Goal: Task Accomplishment & Management: Manage account settings

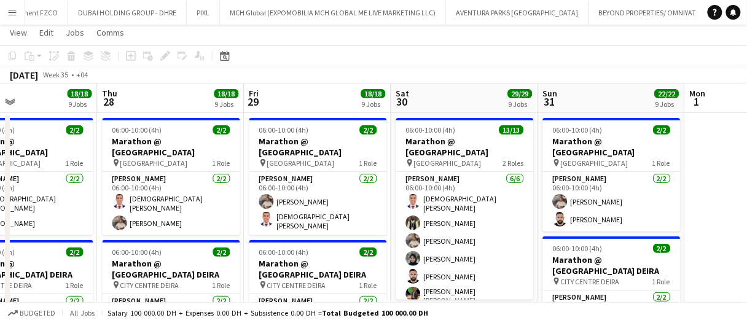
click at [422, 104] on app-board-header-date "Sat 30 29/29 9 Jobs" at bounding box center [464, 99] width 147 height 30
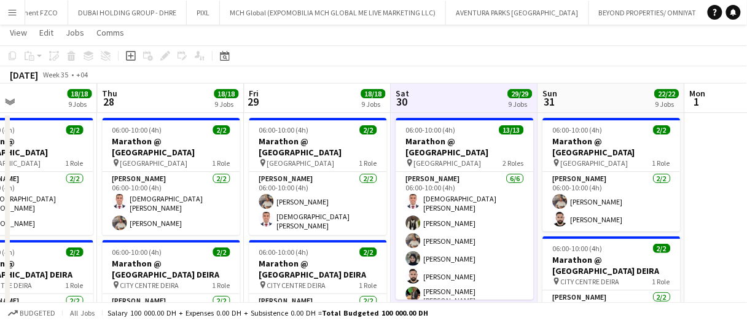
click at [422, 102] on app-board-header-date "Sat 30 29/29 9 Jobs" at bounding box center [464, 99] width 147 height 30
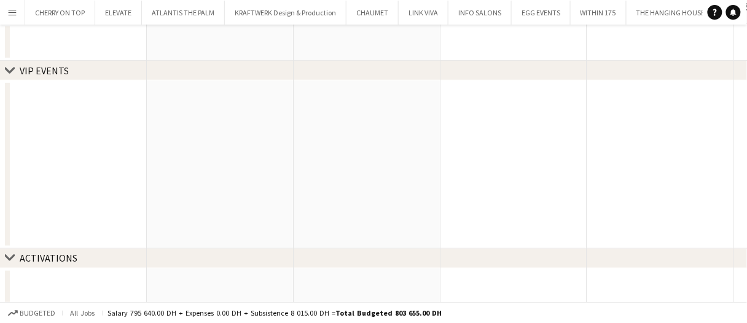
scroll to position [0, 294]
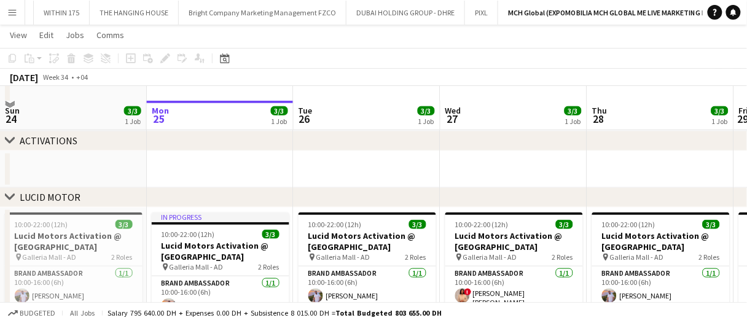
drag, startPoint x: 319, startPoint y: 140, endPoint x: 331, endPoint y: 134, distance: 13.7
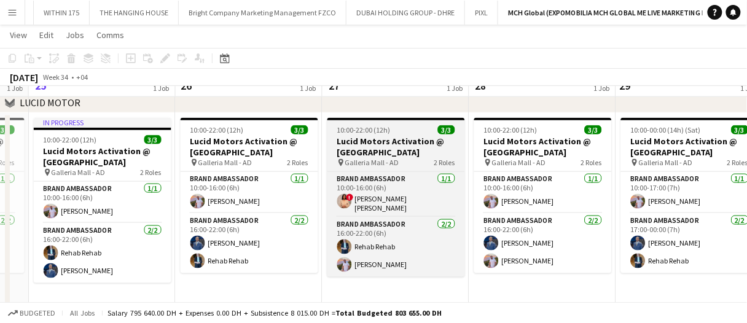
scroll to position [307, 0]
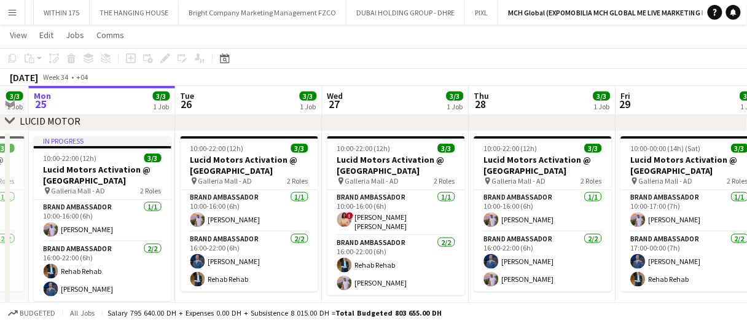
drag, startPoint x: 392, startPoint y: 95, endPoint x: 348, endPoint y: 103, distance: 44.5
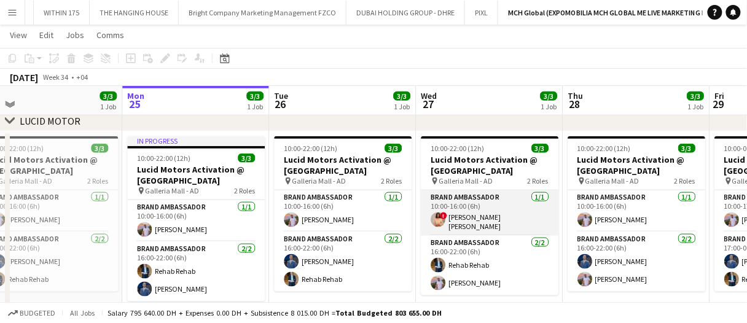
click at [480, 215] on app-card-role "Brand Ambassador 1/1 10:00-16:00 (6h) ! Aroua Aroua" at bounding box center [490, 213] width 138 height 45
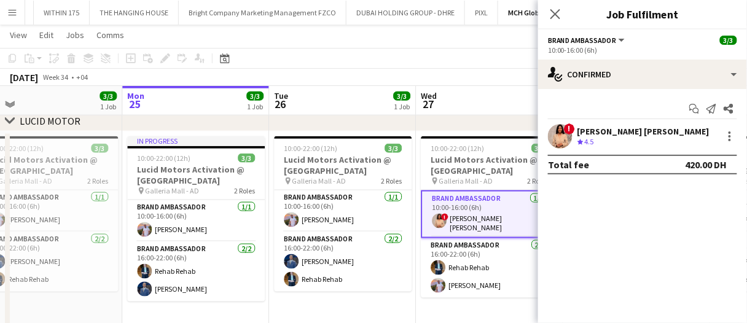
scroll to position [0, 613]
click at [736, 136] on div at bounding box center [730, 136] width 15 height 15
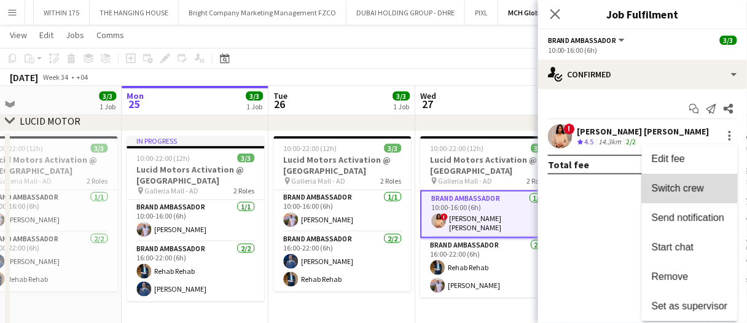
click at [706, 190] on span "Switch crew" at bounding box center [690, 188] width 76 height 11
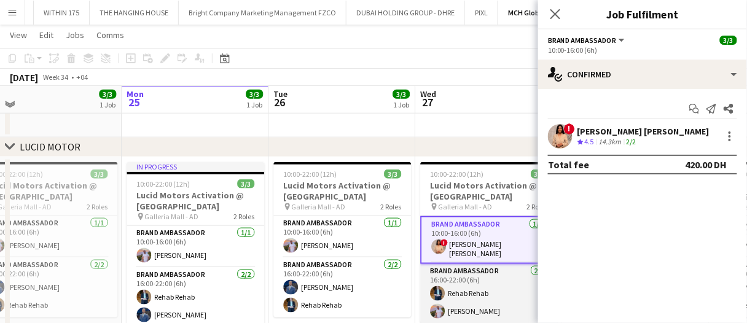
click at [494, 288] on app-card-role "Brand Ambassador 2/2 16:00-22:00 (6h) Rehab Rehab Ibrahim Abudayya" at bounding box center [489, 294] width 138 height 60
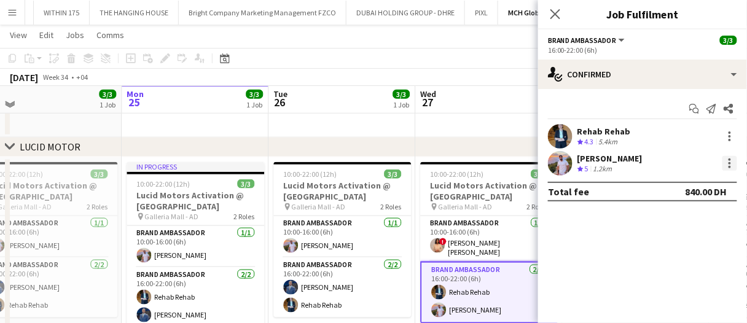
click at [728, 164] on div at bounding box center [730, 163] width 15 height 15
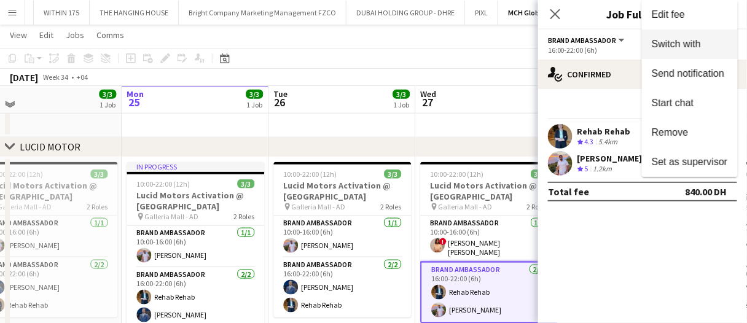
click at [699, 52] on button "Switch with" at bounding box center [690, 45] width 96 height 30
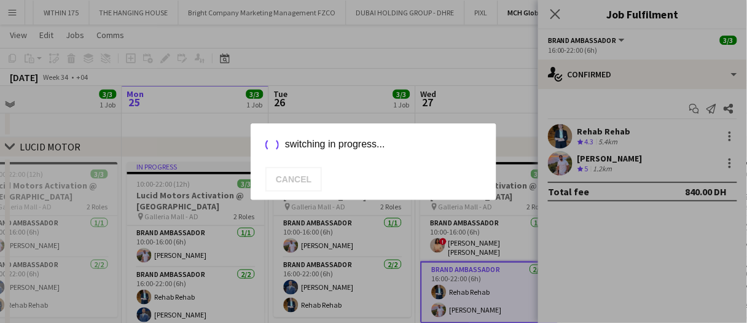
scroll to position [307, 0]
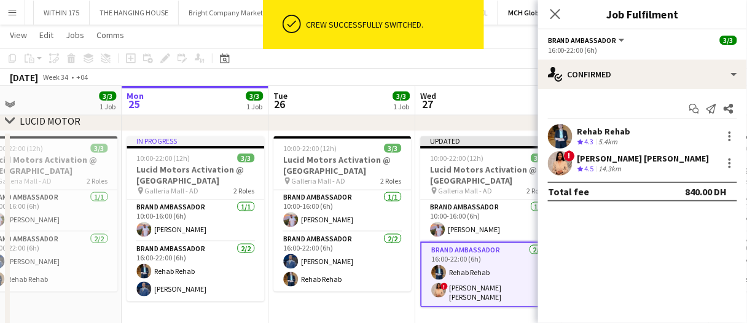
click at [480, 72] on div "August 2025 Week 34 • +04 Publish 1 job Revert 1 job" at bounding box center [373, 77] width 747 height 17
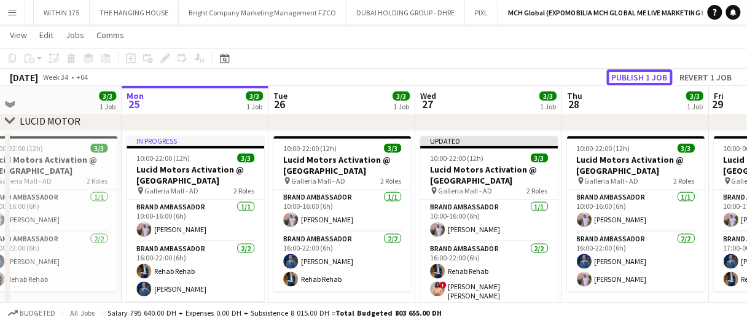
drag, startPoint x: 632, startPoint y: 77, endPoint x: 616, endPoint y: 77, distance: 15.4
click at [632, 77] on button "Publish 1 job" at bounding box center [640, 77] width 66 height 16
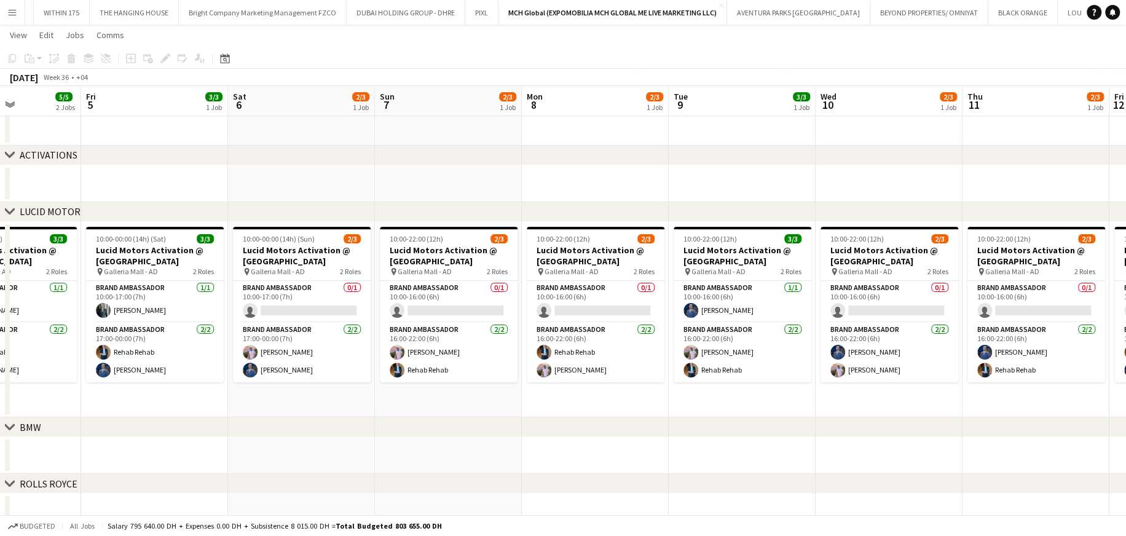
scroll to position [0, 518]
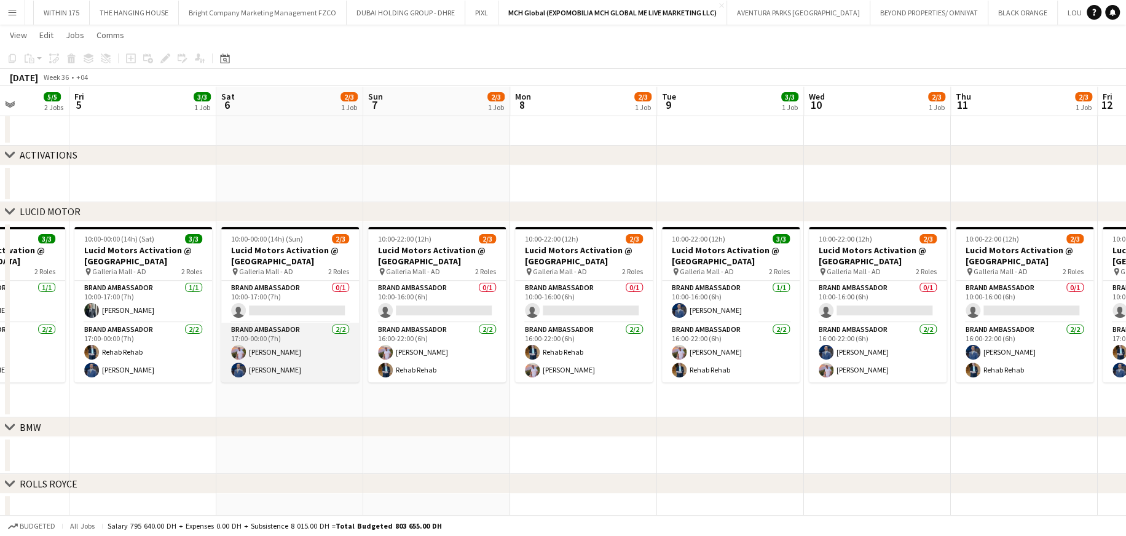
click at [307, 323] on app-card-role "Brand Ambassador 2/2 17:00-00:00 (7h) Ibrahim Abudayya Mohammed Adel Aljbour" at bounding box center [290, 353] width 138 height 60
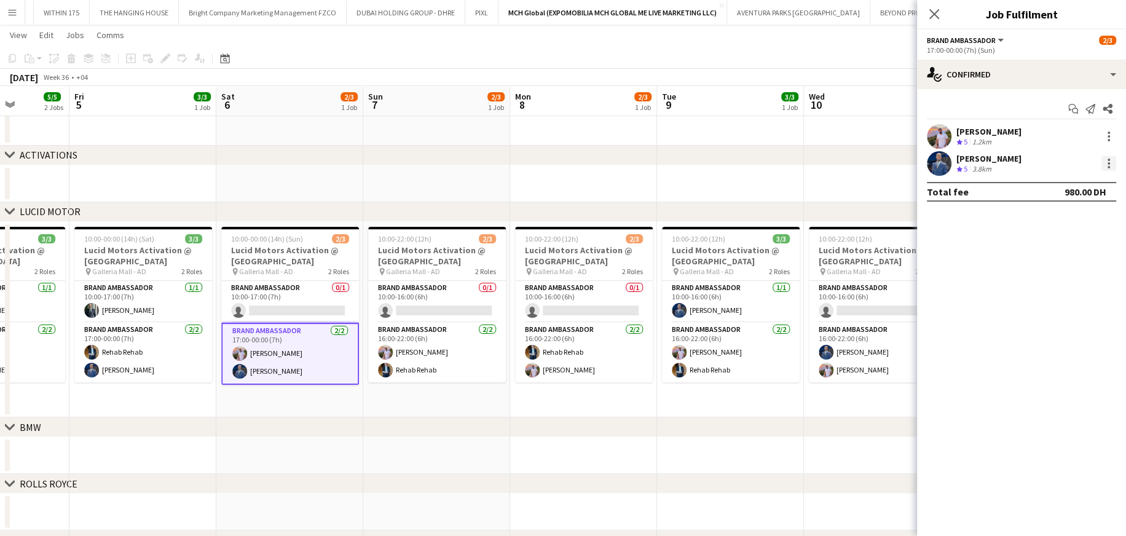
click at [747, 163] on div at bounding box center [1108, 163] width 2 height 2
click at [747, 218] on span "Switch crew" at bounding box center [1056, 215] width 52 height 10
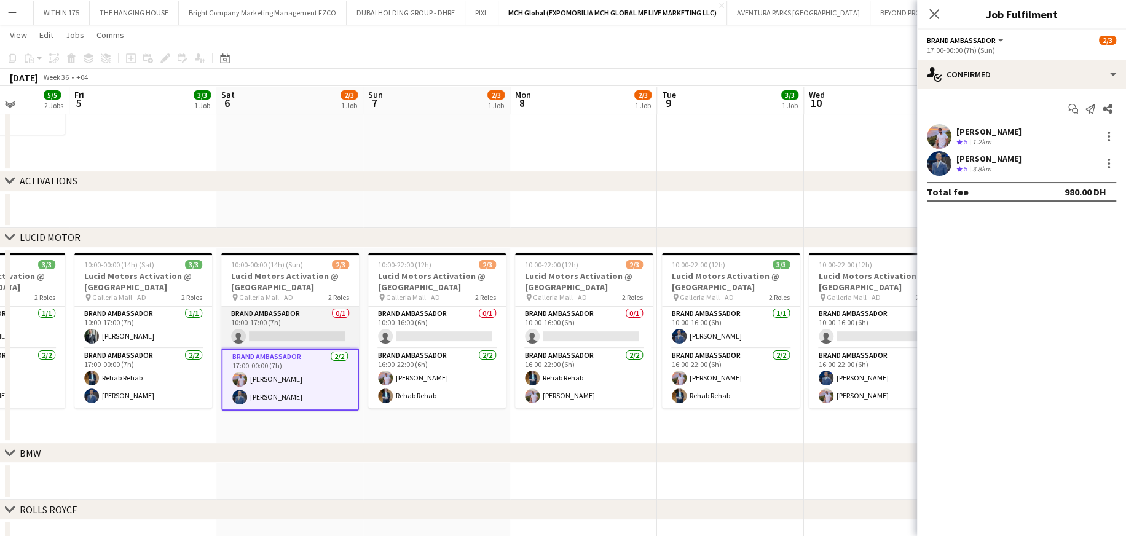
click at [320, 320] on app-card-role "Brand Ambassador 0/1 10:00-17:00 (7h) single-neutral-actions" at bounding box center [290, 328] width 138 height 42
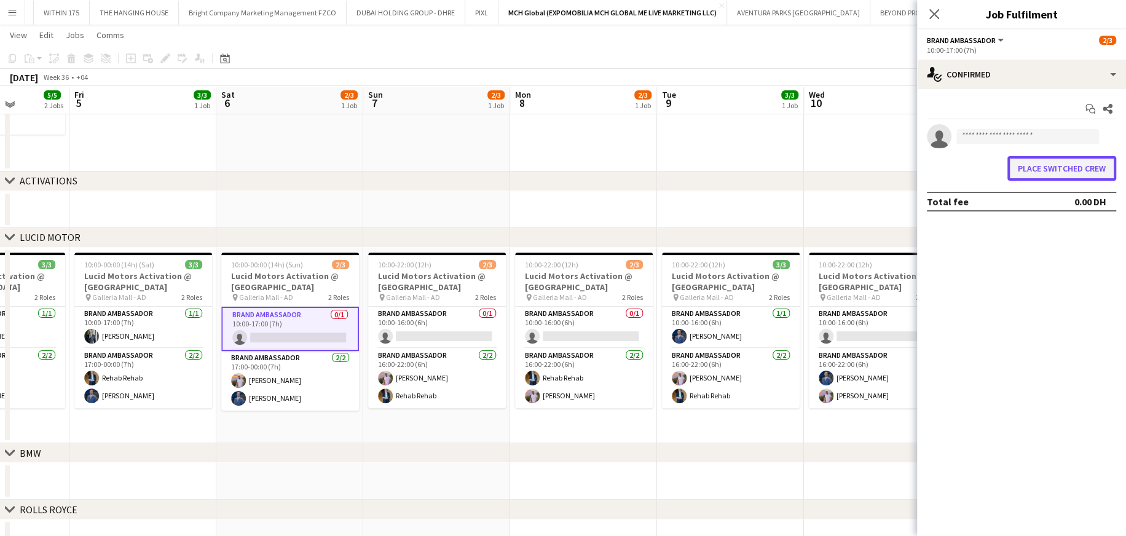
click at [747, 171] on button "Place switched crew" at bounding box center [1061, 168] width 109 height 25
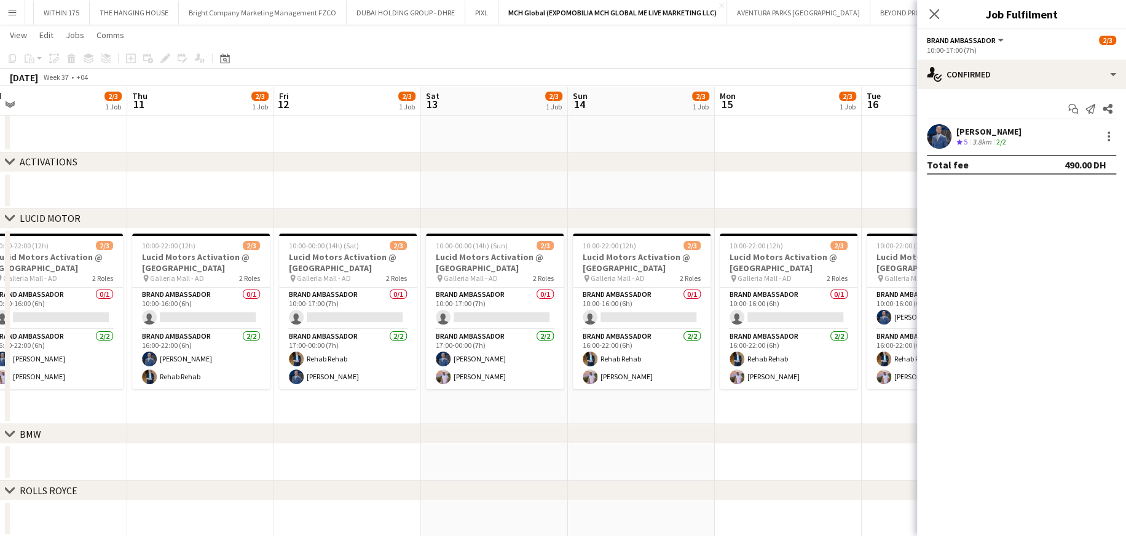
scroll to position [0, 494]
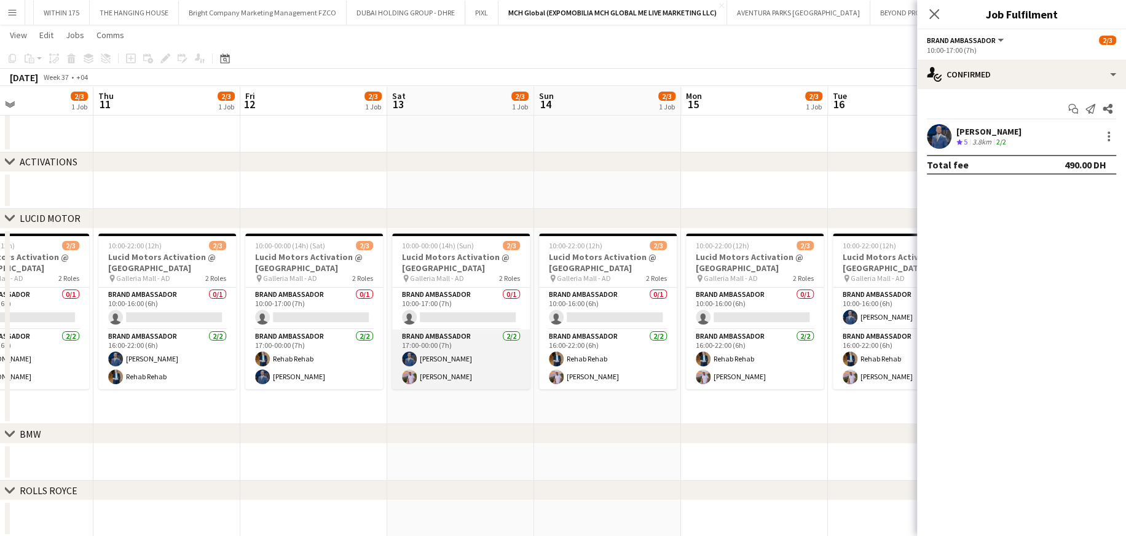
click at [481, 323] on app-card-role "Brand Ambassador 2/2 17:00-00:00 (7h) Mohammed Adel Aljbour Ibrahim Abudayya" at bounding box center [461, 359] width 138 height 60
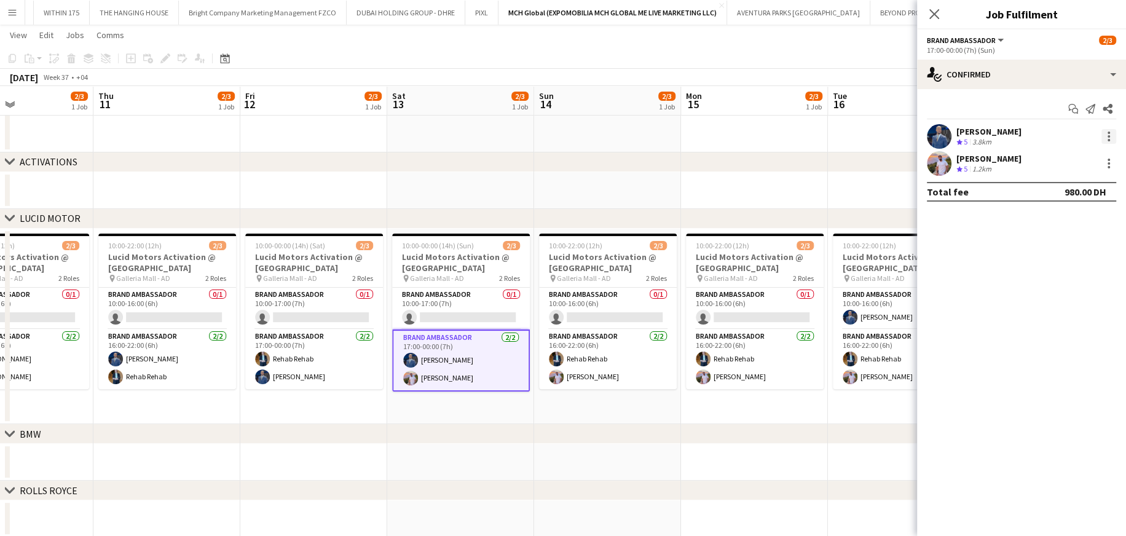
click at [747, 132] on div at bounding box center [1108, 136] width 15 height 15
click at [747, 181] on button "Switch crew" at bounding box center [1068, 189] width 96 height 30
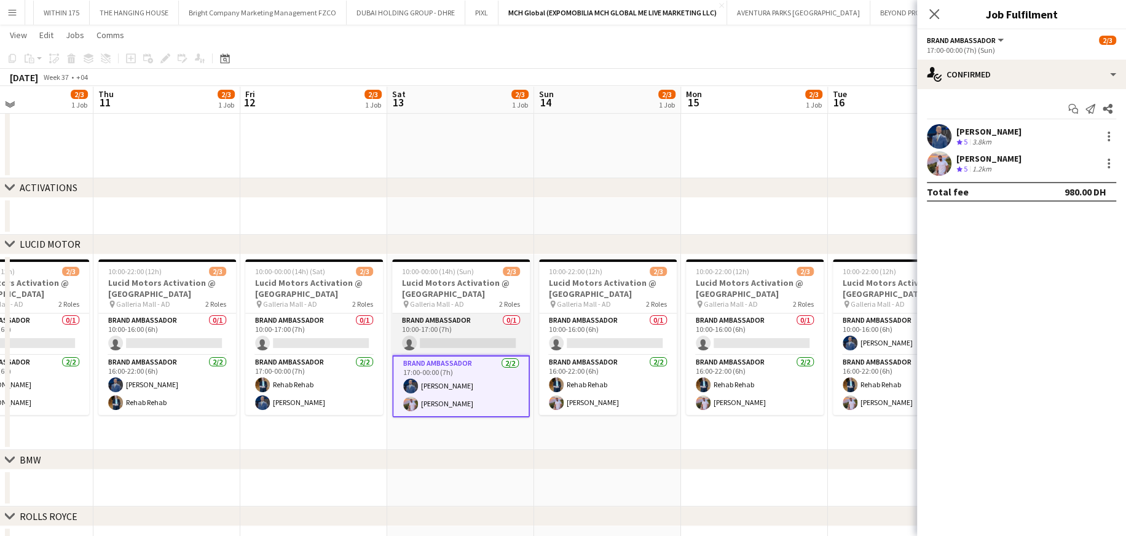
click at [498, 323] on app-card-role "Brand Ambassador 0/1 10:00-17:00 (7h) single-neutral-actions" at bounding box center [461, 334] width 138 height 42
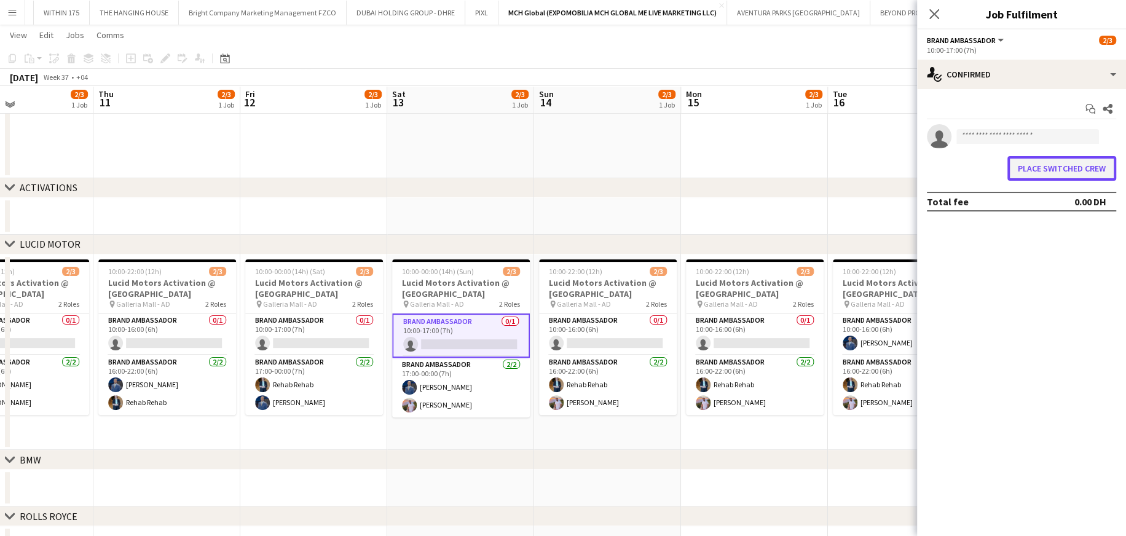
click at [747, 170] on button "Place switched crew" at bounding box center [1061, 168] width 109 height 25
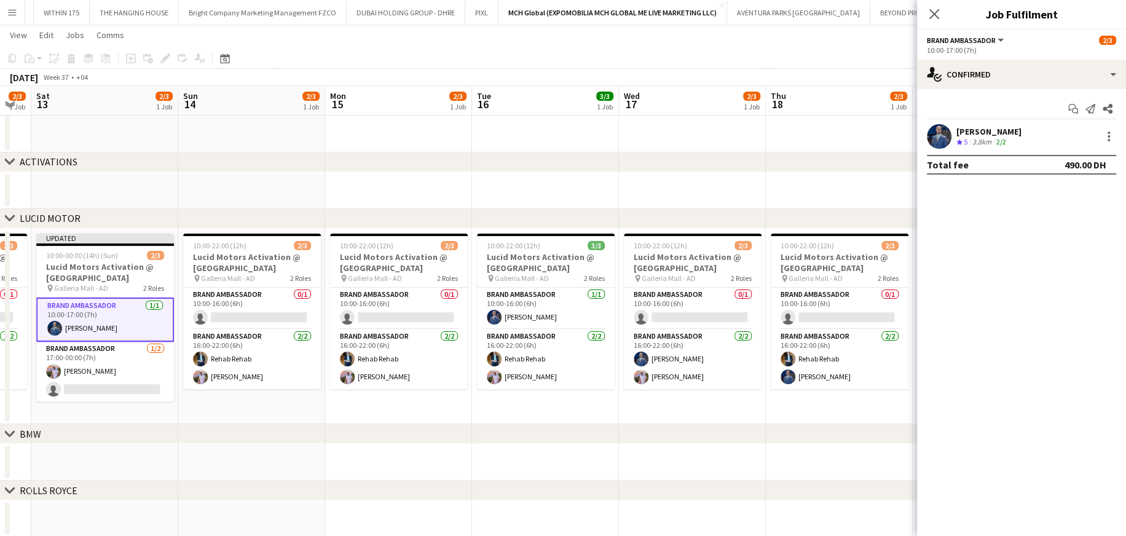
scroll to position [0, 411]
drag, startPoint x: 406, startPoint y: 211, endPoint x: 380, endPoint y: 218, distance: 26.7
drag, startPoint x: 380, startPoint y: 218, endPoint x: 207, endPoint y: 184, distance: 176.1
click at [208, 186] on app-date-cell at bounding box center [251, 190] width 147 height 37
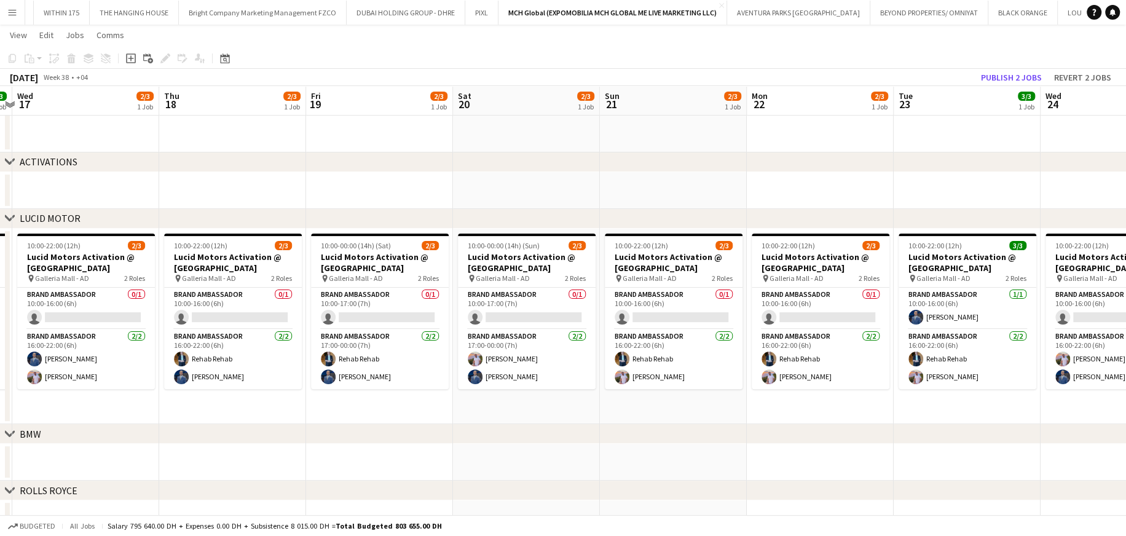
scroll to position [0, 468]
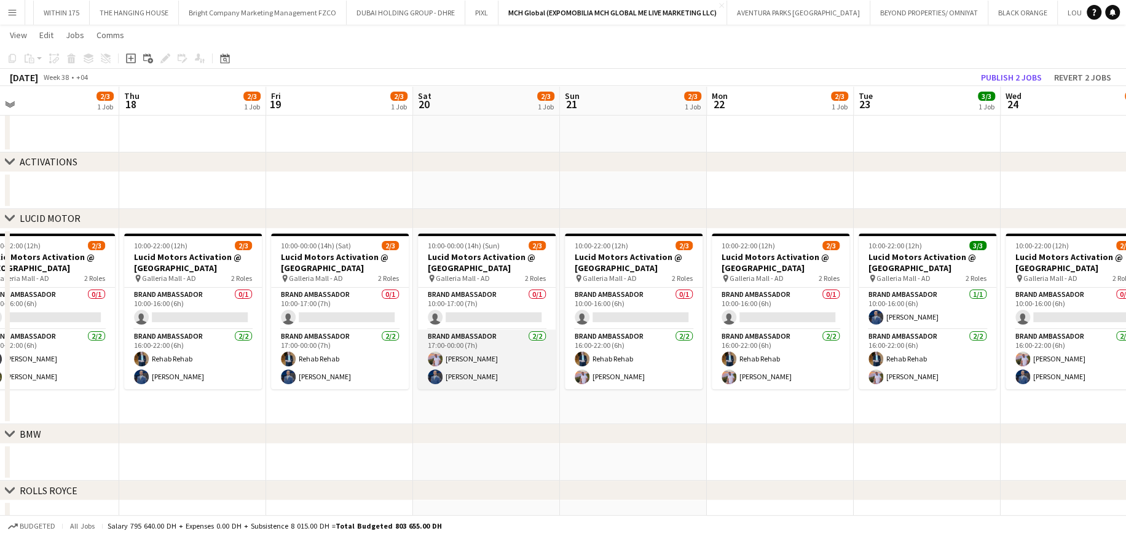
click at [484, 323] on app-card-role "Brand Ambassador 2/2 17:00-00:00 (7h) Ibrahim Abudayya Mohammed Adel Aljbour" at bounding box center [487, 359] width 138 height 60
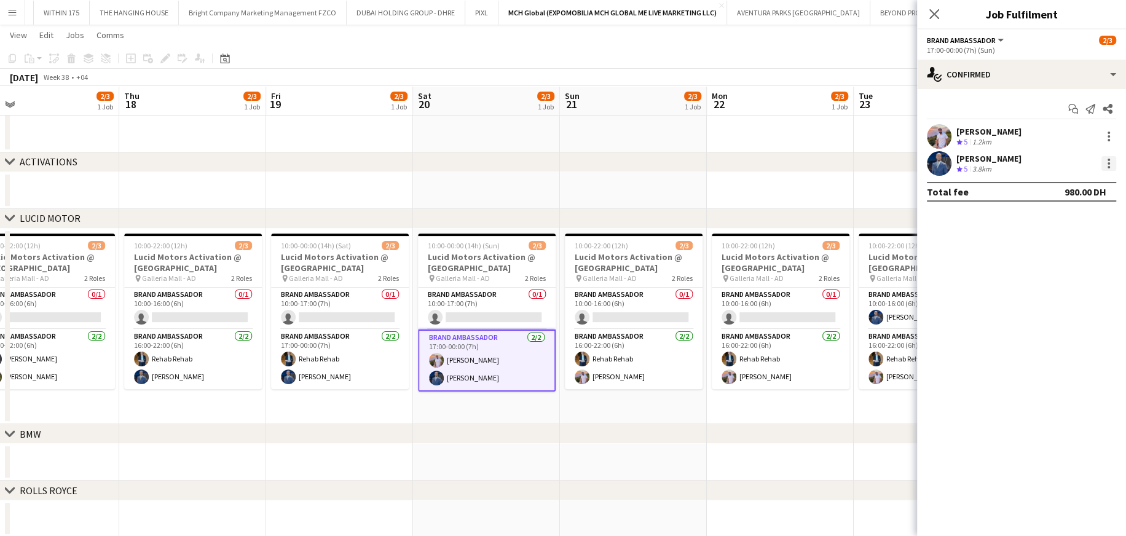
click at [747, 162] on div at bounding box center [1108, 163] width 15 height 15
click at [747, 218] on span "Switch crew" at bounding box center [1068, 215] width 76 height 11
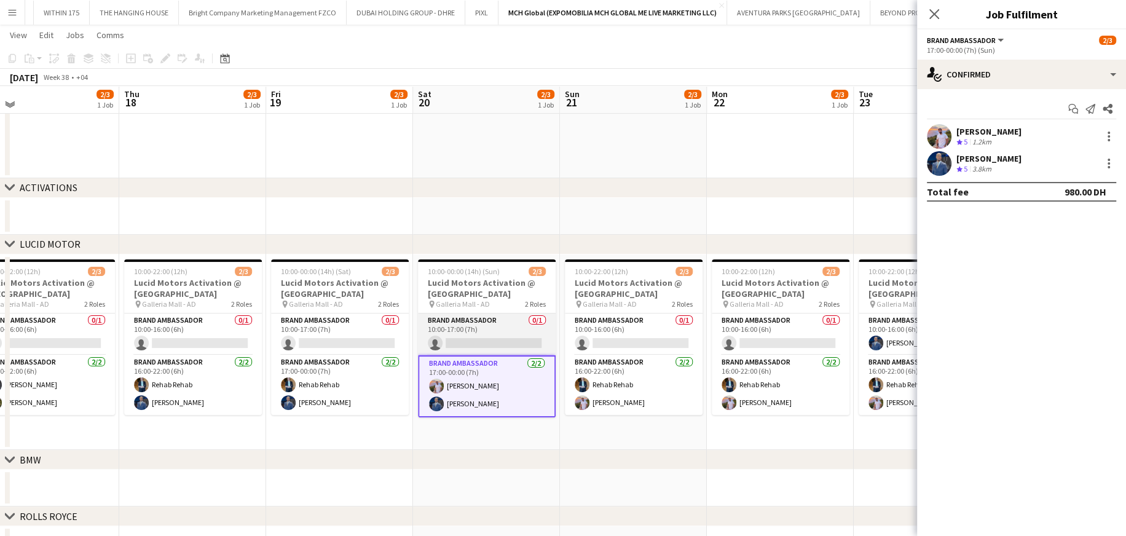
click at [495, 323] on app-card-role "Brand Ambassador 0/1 10:00-17:00 (7h) single-neutral-actions" at bounding box center [487, 334] width 138 height 42
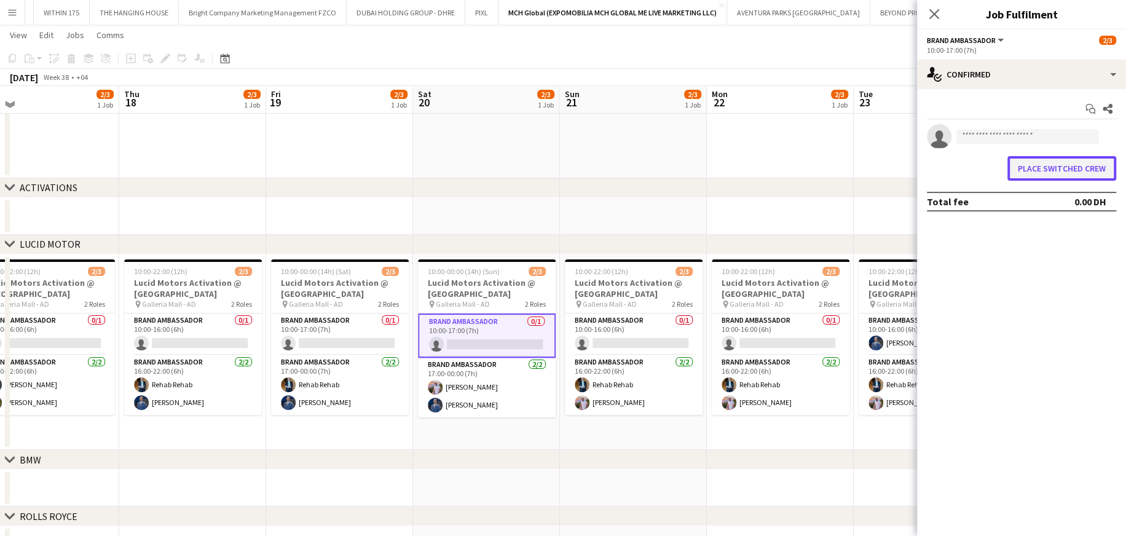
click at [747, 162] on button "Place switched crew" at bounding box center [1061, 168] width 109 height 25
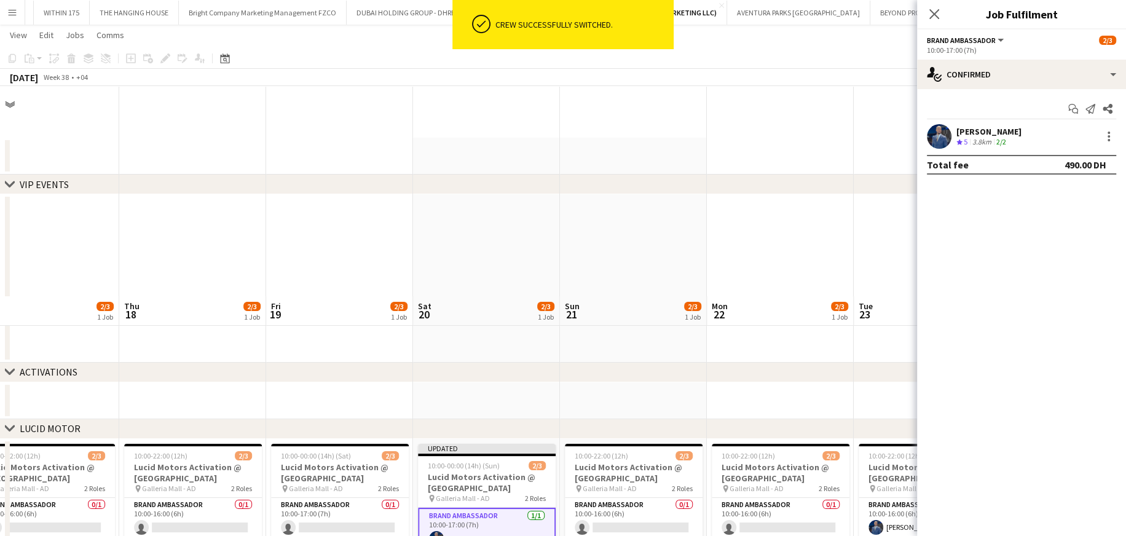
scroll to position [210, 0]
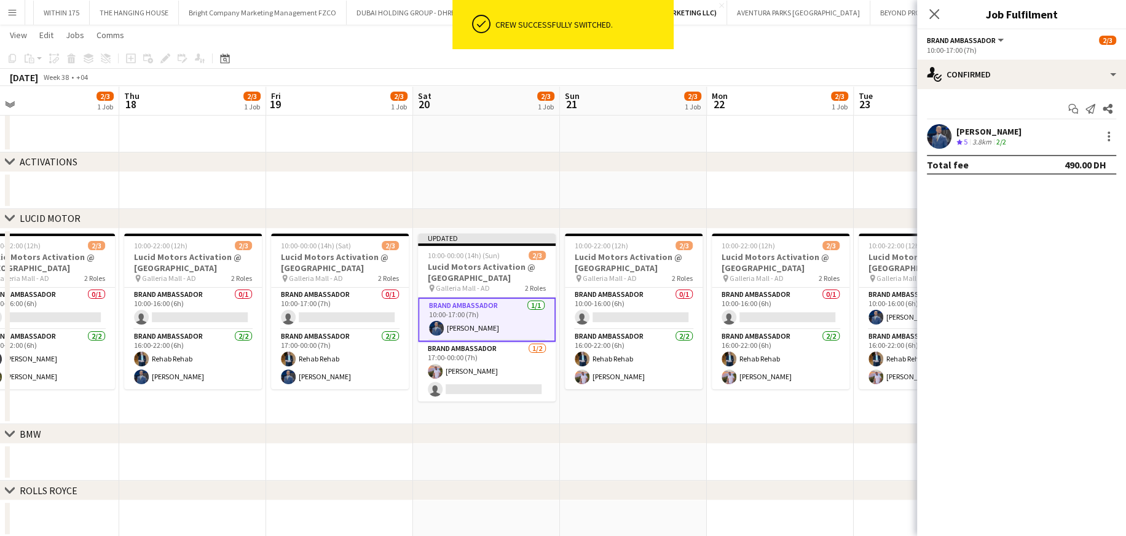
drag, startPoint x: 461, startPoint y: 176, endPoint x: 487, endPoint y: 176, distance: 25.8
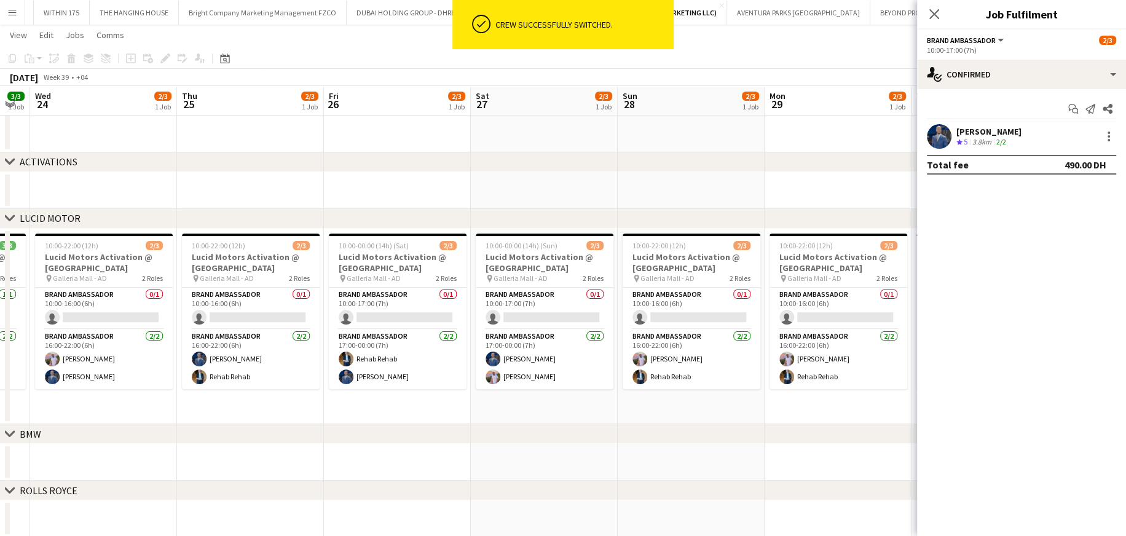
scroll to position [0, 458]
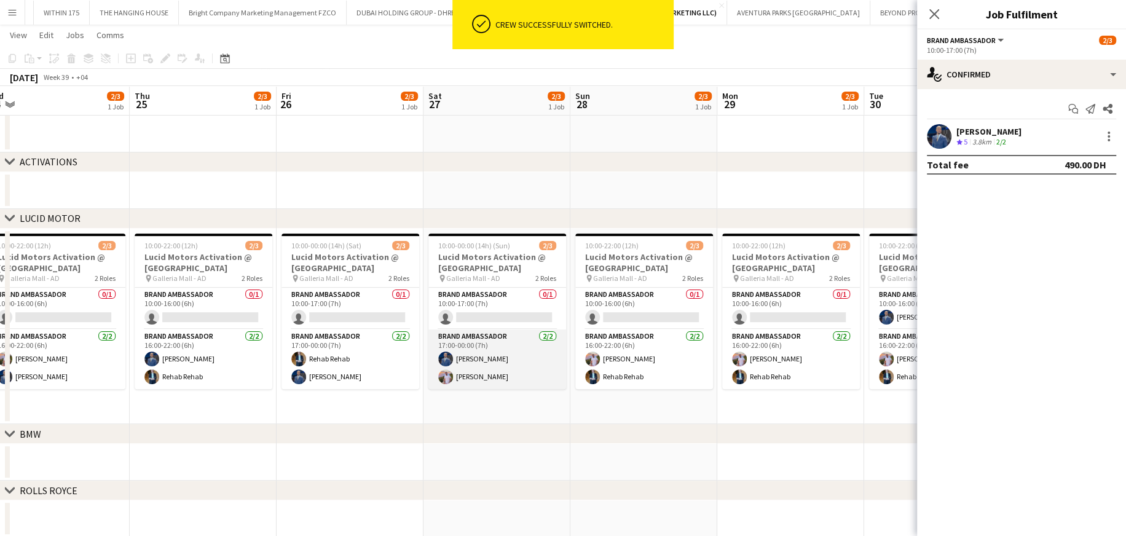
click at [504, 323] on app-card-role "Brand Ambassador 2/2 17:00-00:00 (7h) Mohammed Adel Aljbour Ibrahim Abudayya" at bounding box center [497, 359] width 138 height 60
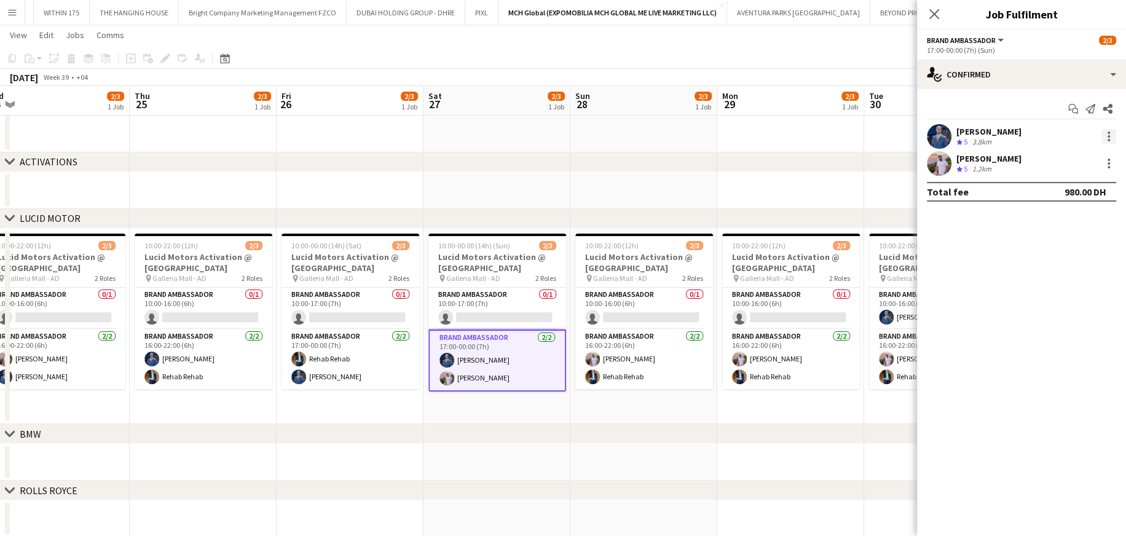
click at [747, 135] on div at bounding box center [1108, 136] width 15 height 15
drag, startPoint x: 1061, startPoint y: 195, endPoint x: 1038, endPoint y: 206, distance: 25.0
click at [747, 195] on button "Switch crew" at bounding box center [1068, 189] width 96 height 30
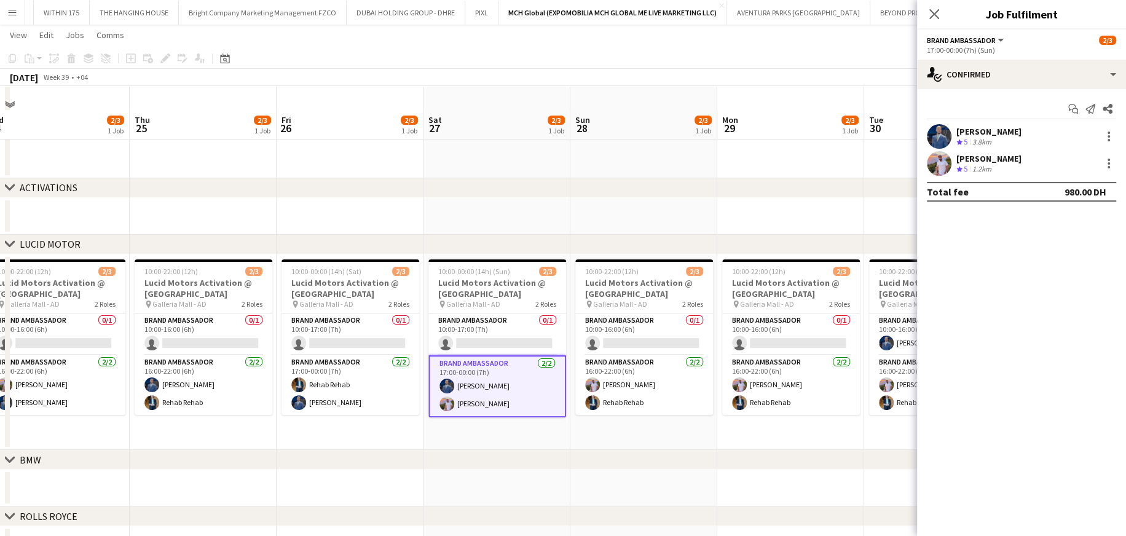
scroll to position [235, 0]
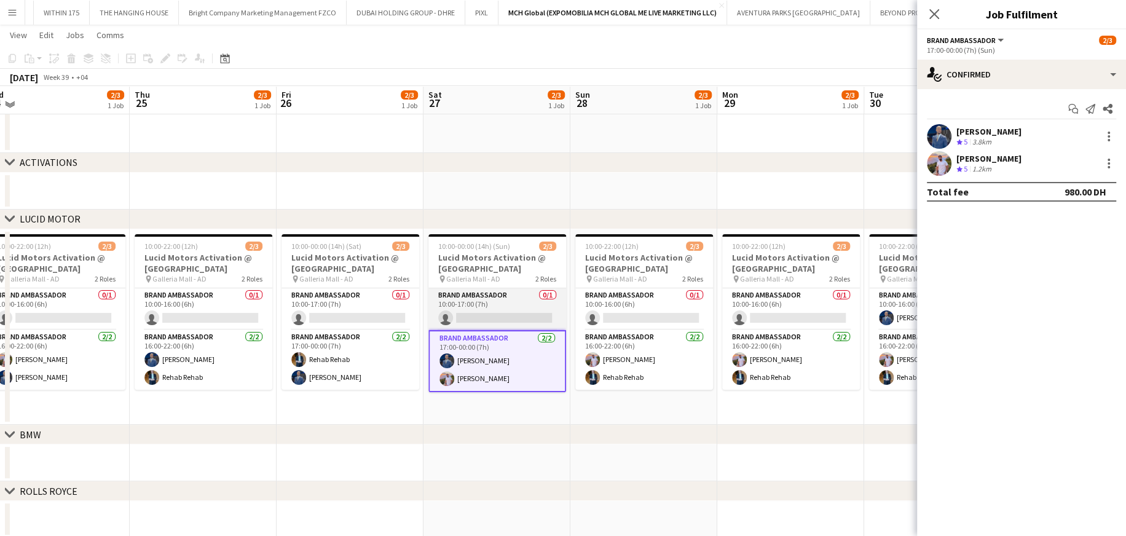
click at [473, 312] on app-card-role "Brand Ambassador 0/1 10:00-17:00 (7h) single-neutral-actions" at bounding box center [497, 309] width 138 height 42
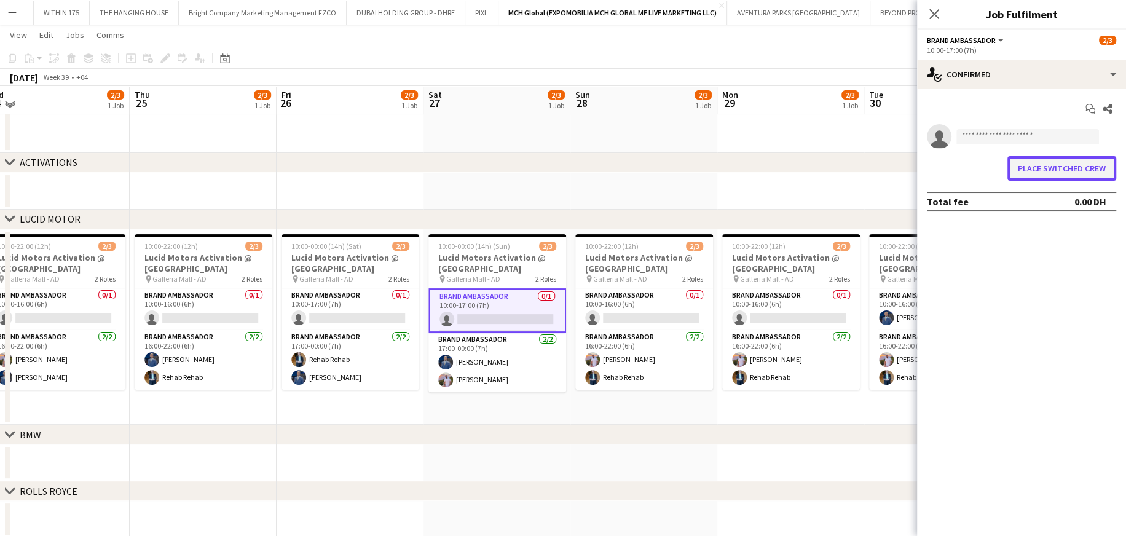
click at [747, 171] on button "Place switched crew" at bounding box center [1061, 168] width 109 height 25
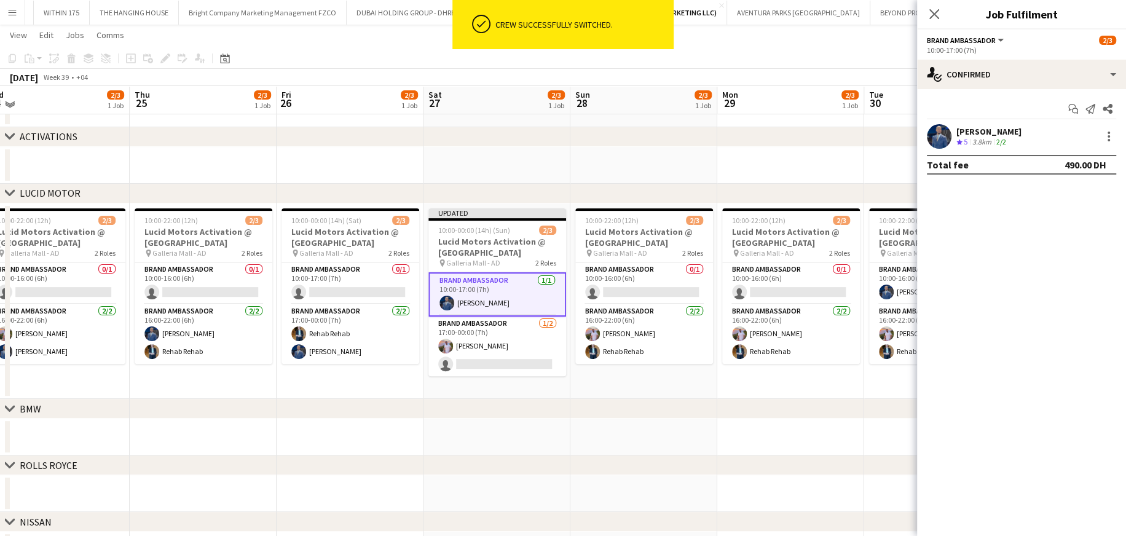
scroll to position [234, 0]
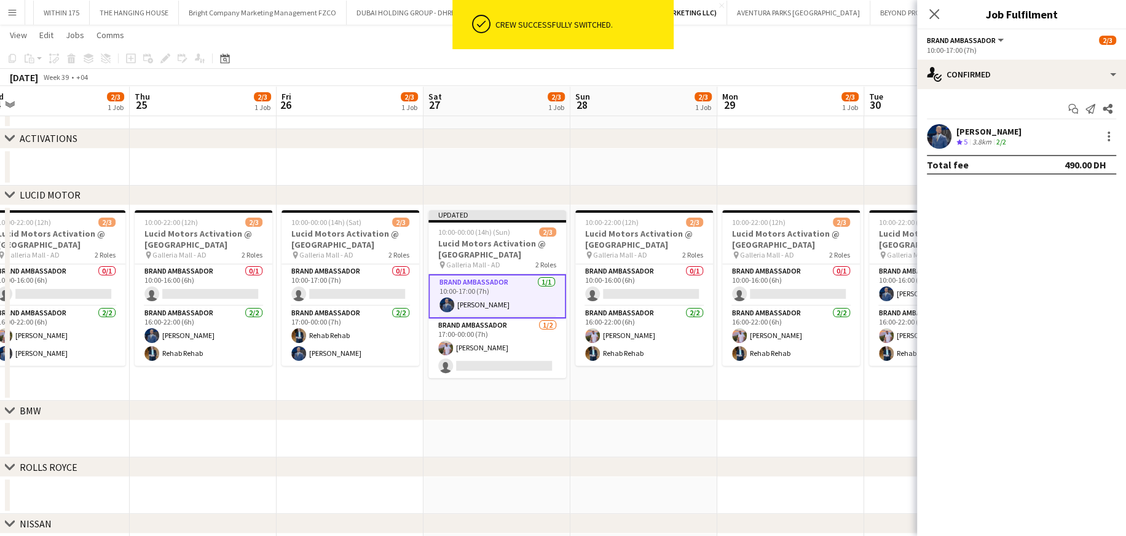
drag, startPoint x: 535, startPoint y: 178, endPoint x: 577, endPoint y: 173, distance: 42.7
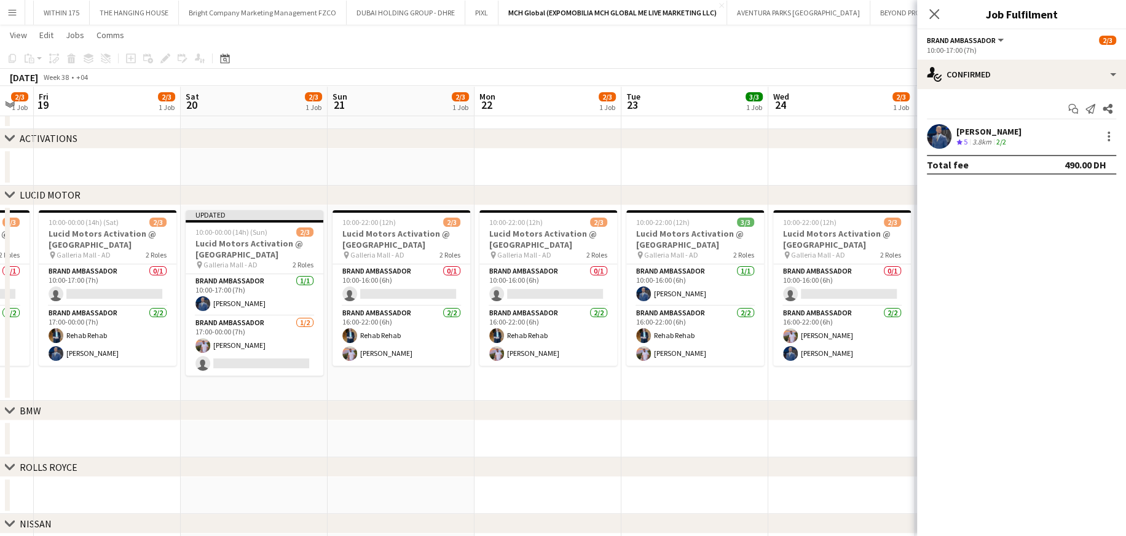
scroll to position [0, 328]
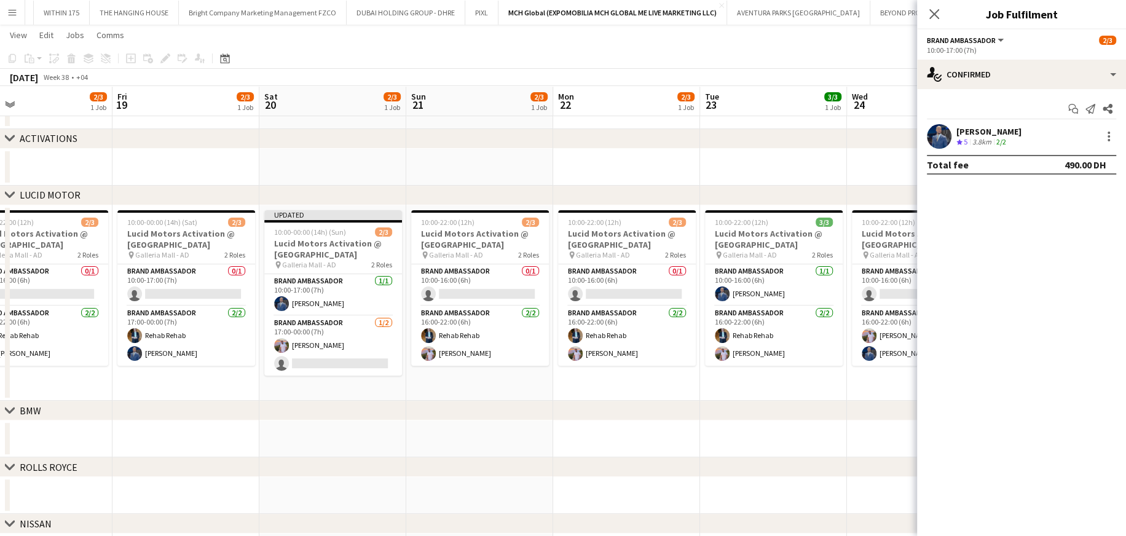
drag, startPoint x: 468, startPoint y: 159, endPoint x: 479, endPoint y: 157, distance: 10.6
click at [468, 159] on app-date-cell at bounding box center [479, 167] width 147 height 37
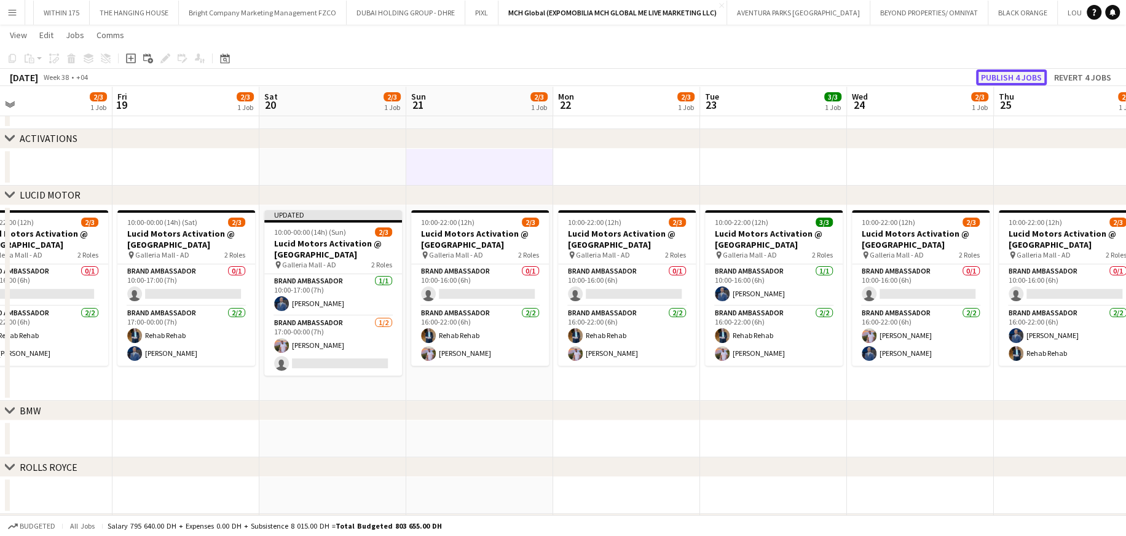
click at [747, 72] on button "Publish 4 jobs" at bounding box center [1011, 77] width 71 height 16
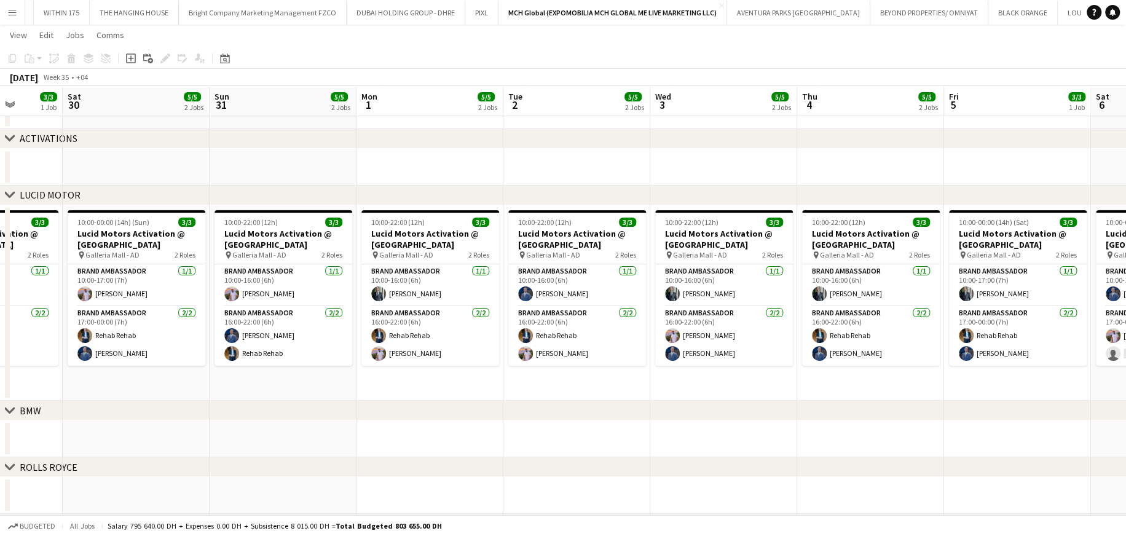
scroll to position [0, 527]
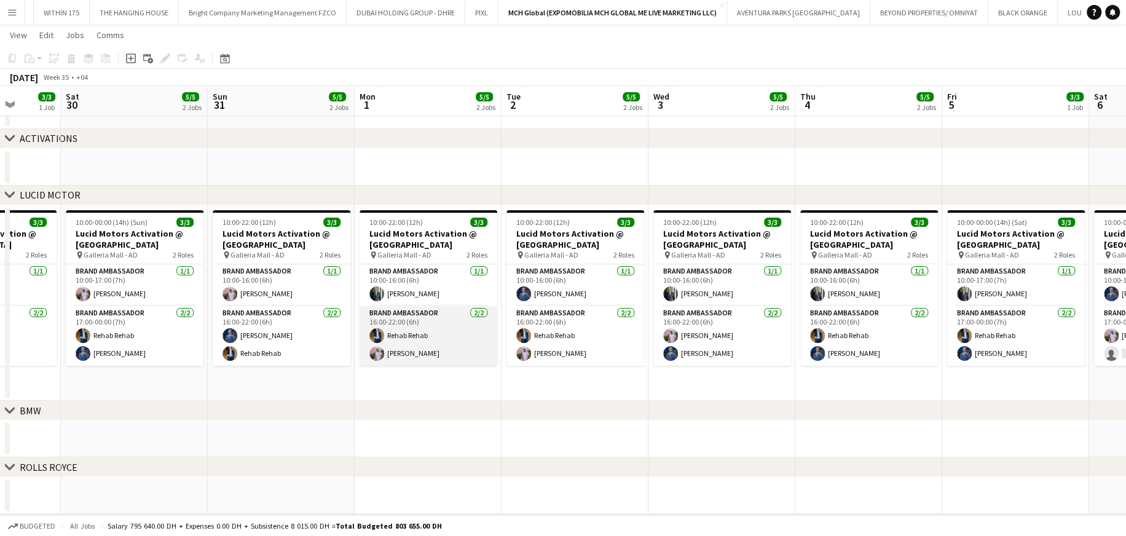
click at [425, 323] on app-card-role "Brand Ambassador 2/2 16:00-22:00 (6h) Rehab Rehab Ibrahim Abudayya" at bounding box center [429, 336] width 138 height 60
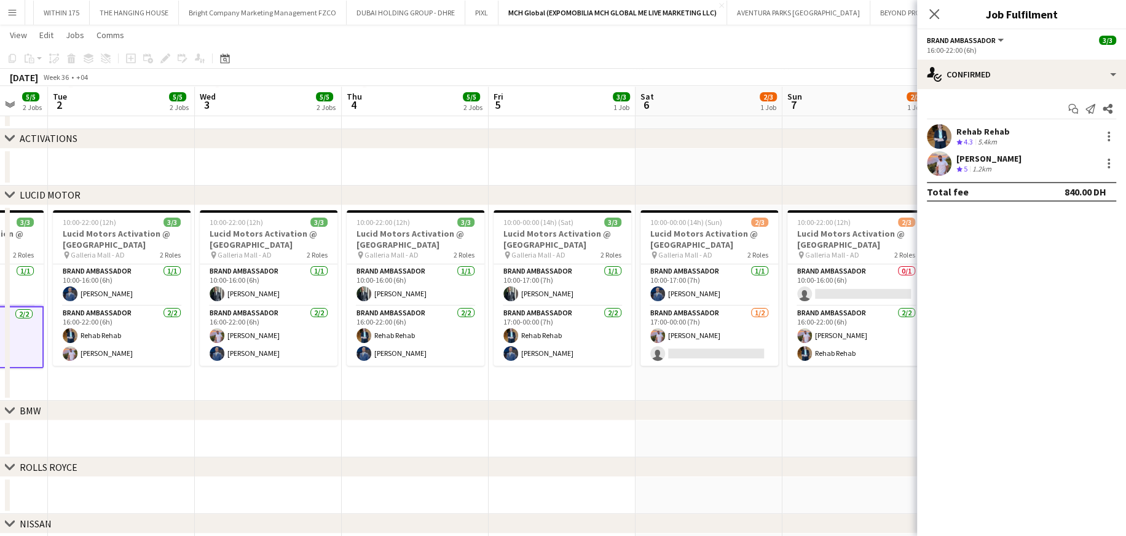
scroll to position [0, 387]
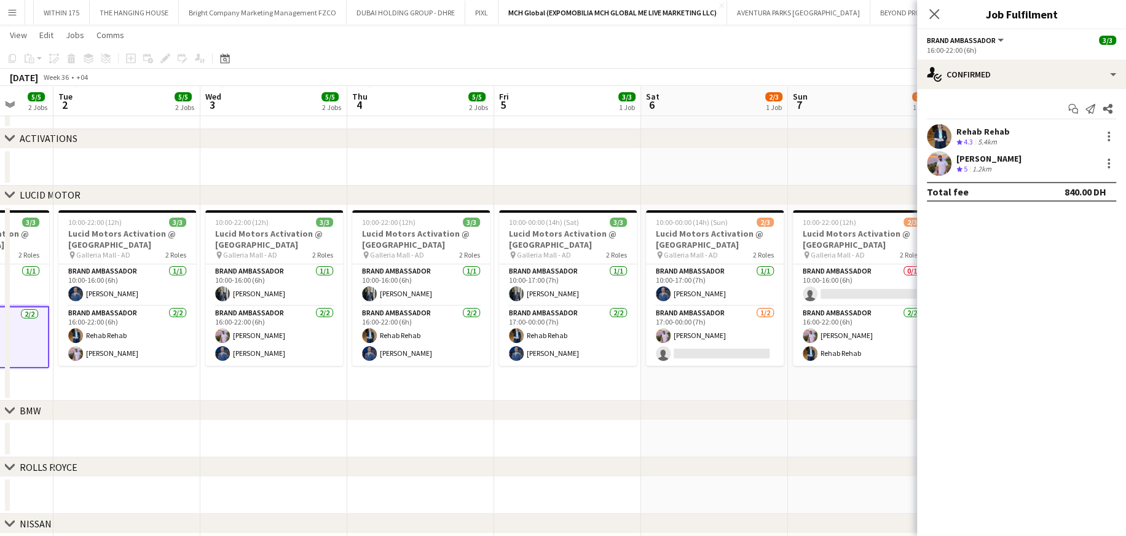
click at [202, 323] on app-calendar-viewport "Sat 30 5/5 2 Jobs Sun 31 5/5 2 Jobs Mon 1 5/5 2 Jobs Tue 2 5/5 2 Jobs Wed 3 5/5…" at bounding box center [563, 220] width 1126 height 812
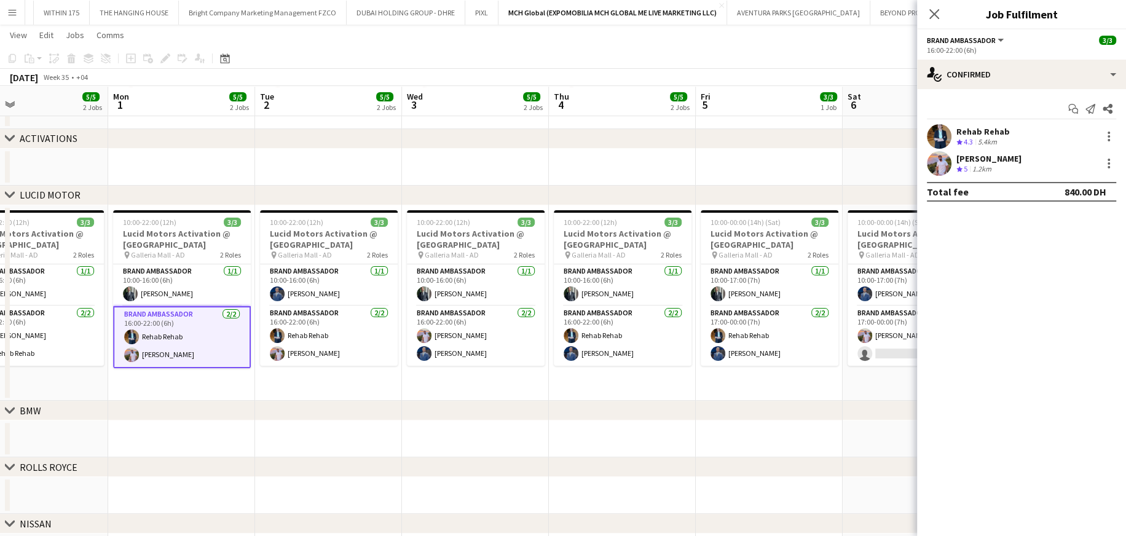
scroll to position [0, 331]
click at [226, 162] on app-date-cell at bounding box center [183, 167] width 147 height 37
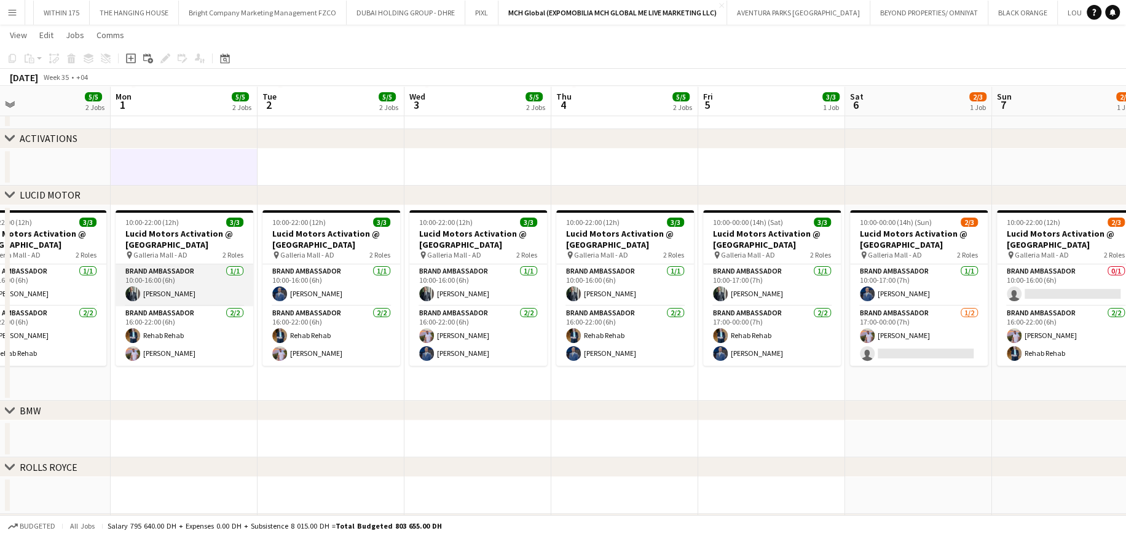
click at [202, 280] on app-card-role "Brand Ambassador 1/1 10:00-16:00 (6h) Abdullah Al Nouri" at bounding box center [185, 285] width 138 height 42
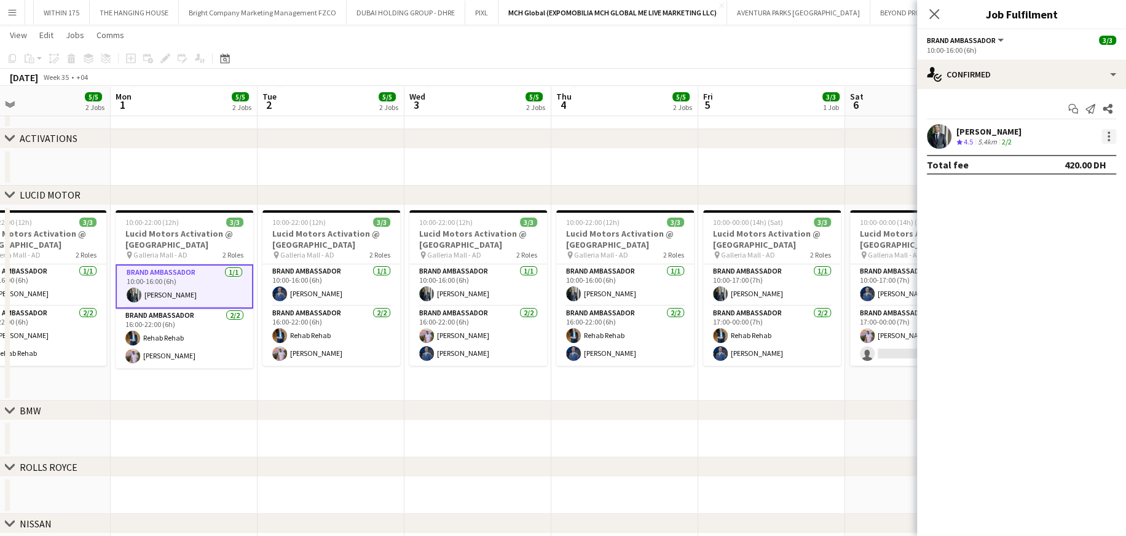
click at [747, 132] on div at bounding box center [1108, 136] width 15 height 15
click at [747, 189] on span "Switch crew" at bounding box center [1056, 188] width 52 height 10
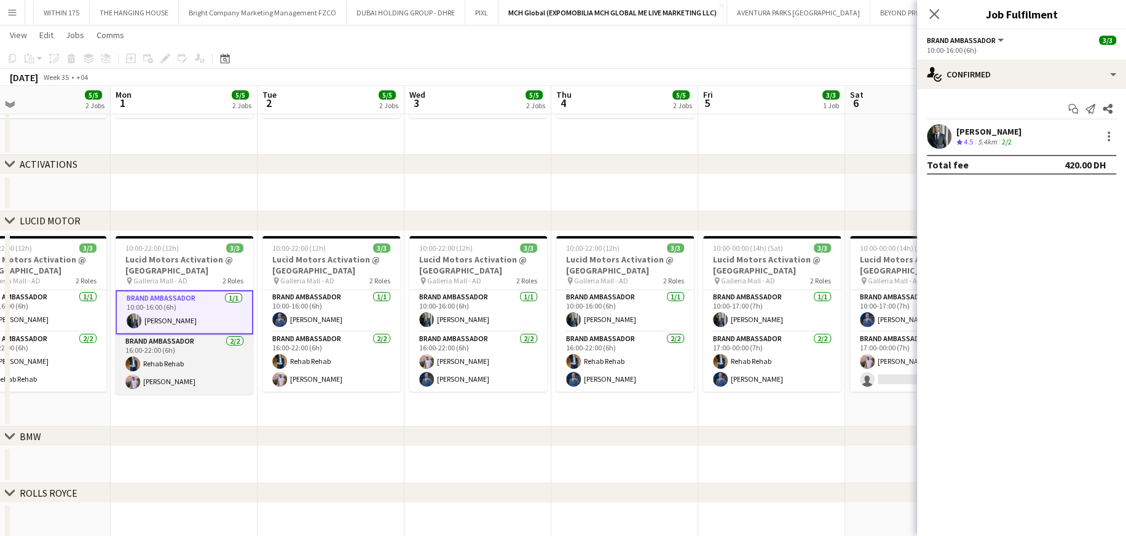
click at [140, 323] on app-card-role "Brand Ambassador 2/2 16:00-22:00 (6h) Rehab Rehab Ibrahim Abudayya" at bounding box center [185, 364] width 138 height 60
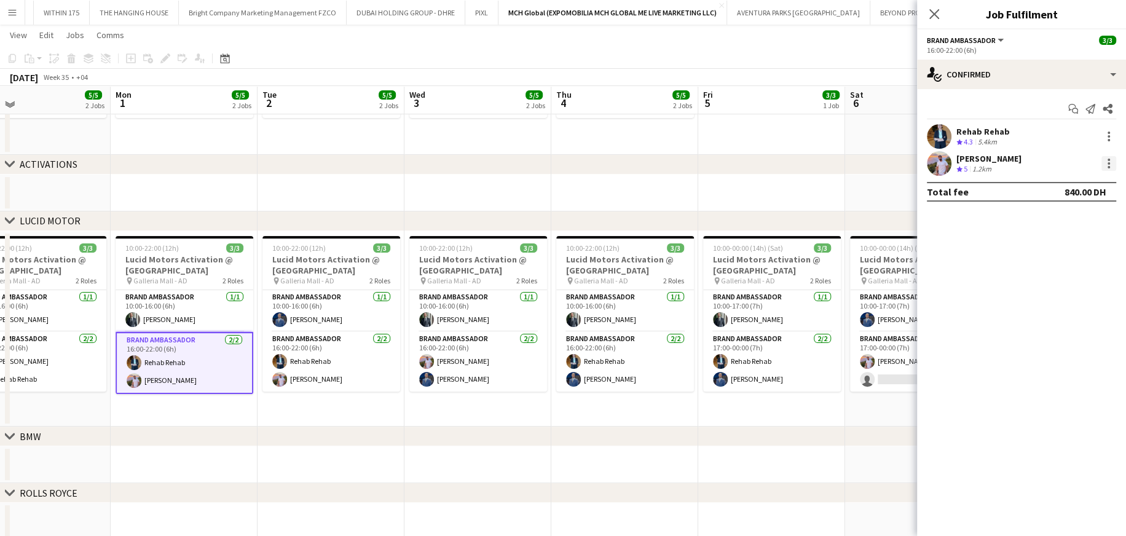
click at [747, 165] on div at bounding box center [1108, 163] width 15 height 15
click at [747, 218] on span "Switch with" at bounding box center [1054, 215] width 49 height 10
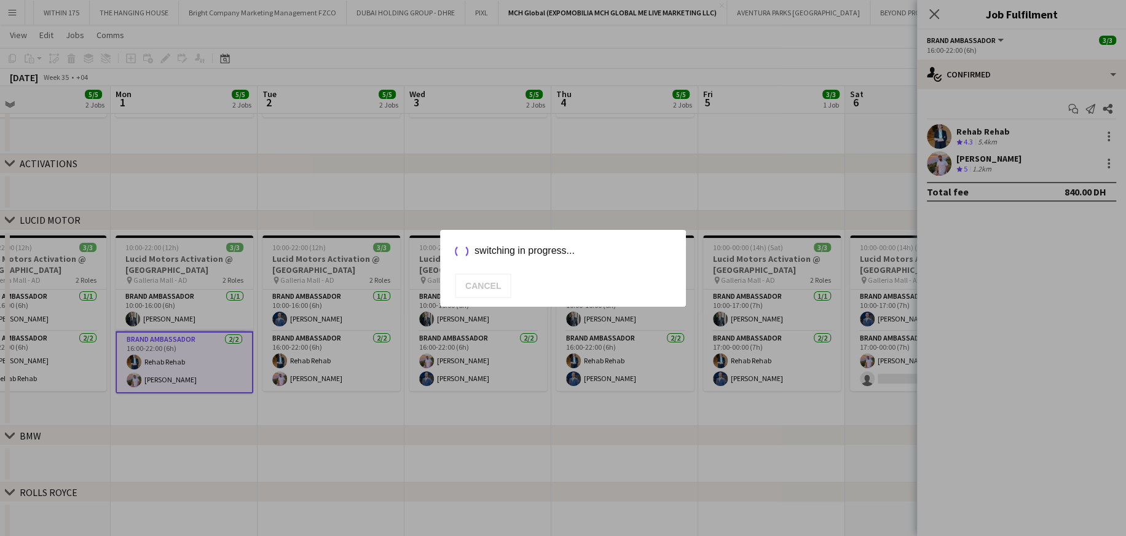
scroll to position [234, 0]
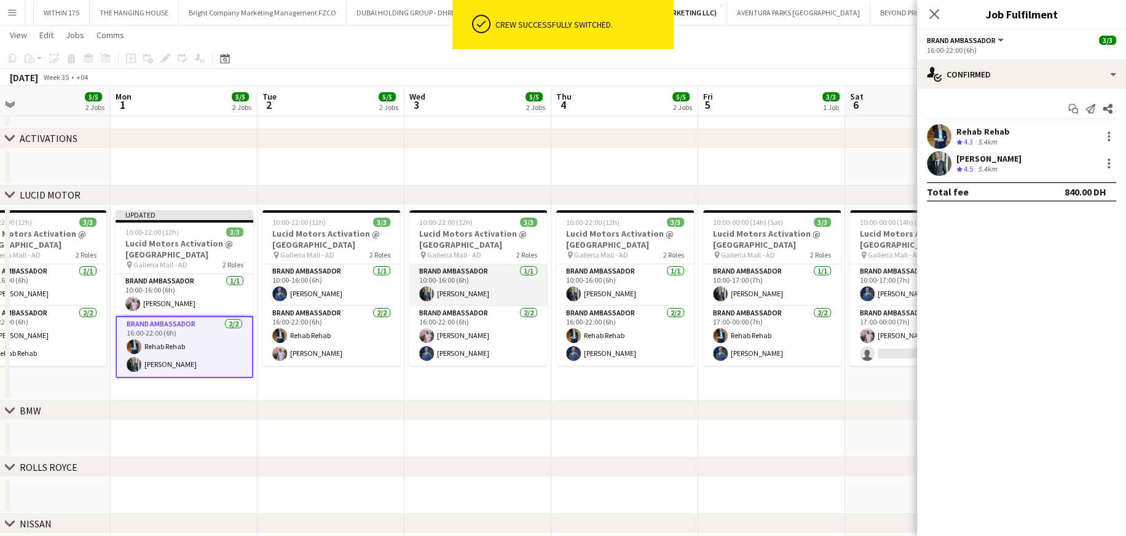
click at [470, 289] on app-card-role "Brand Ambassador 1/1 10:00-16:00 (6h) Abdullah Al Nouri" at bounding box center [478, 285] width 138 height 42
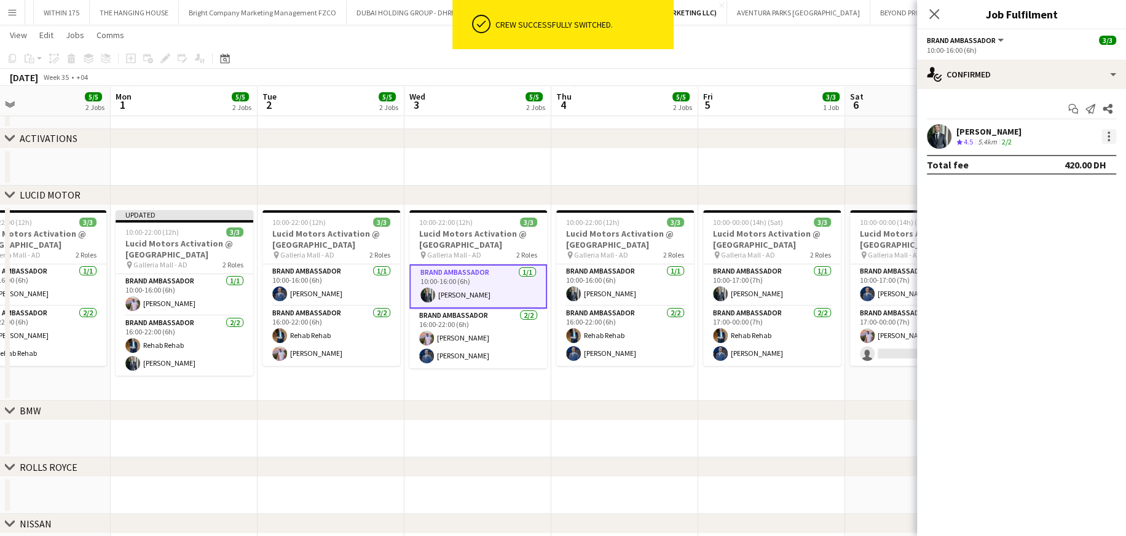
click at [747, 137] on div at bounding box center [1108, 136] width 15 height 15
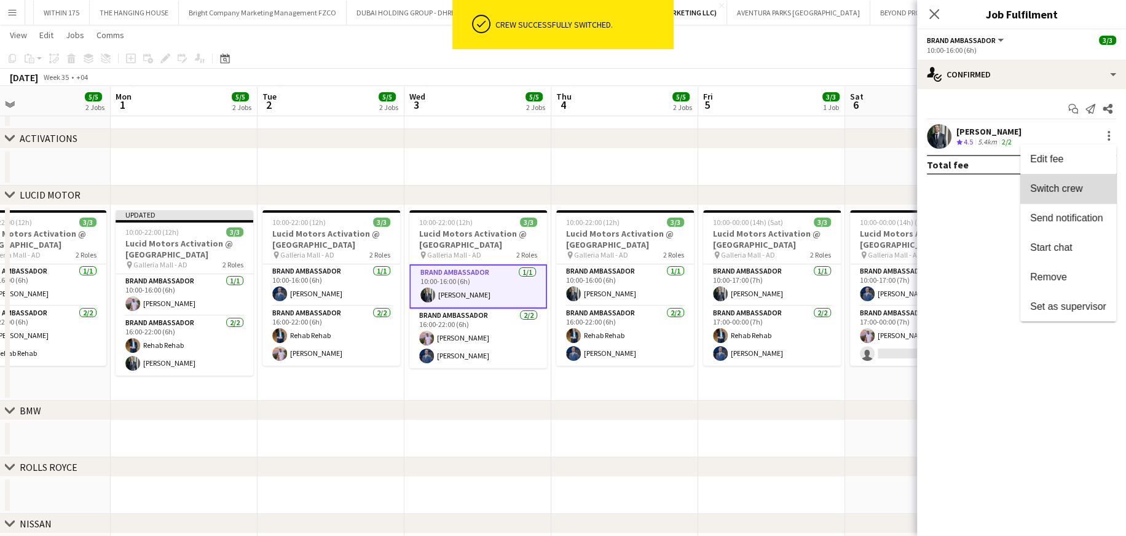
click at [747, 183] on span "Switch crew" at bounding box center [1068, 188] width 76 height 11
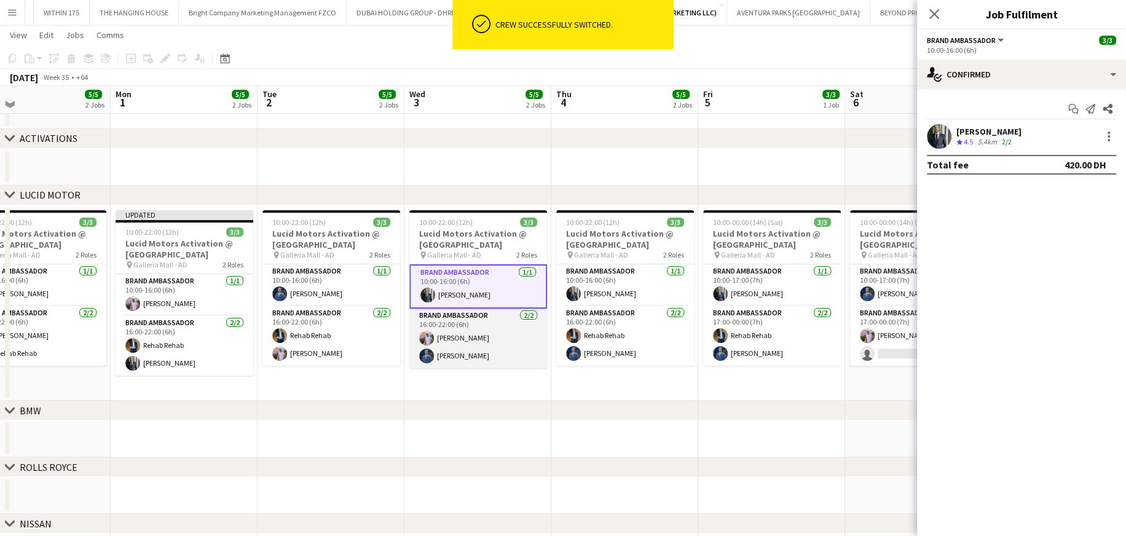
click at [480, 323] on app-card-role "Brand Ambassador 2/2 16:00-22:00 (6h) Ibrahim Abudayya Mohammed Adel Aljbour" at bounding box center [478, 339] width 138 height 60
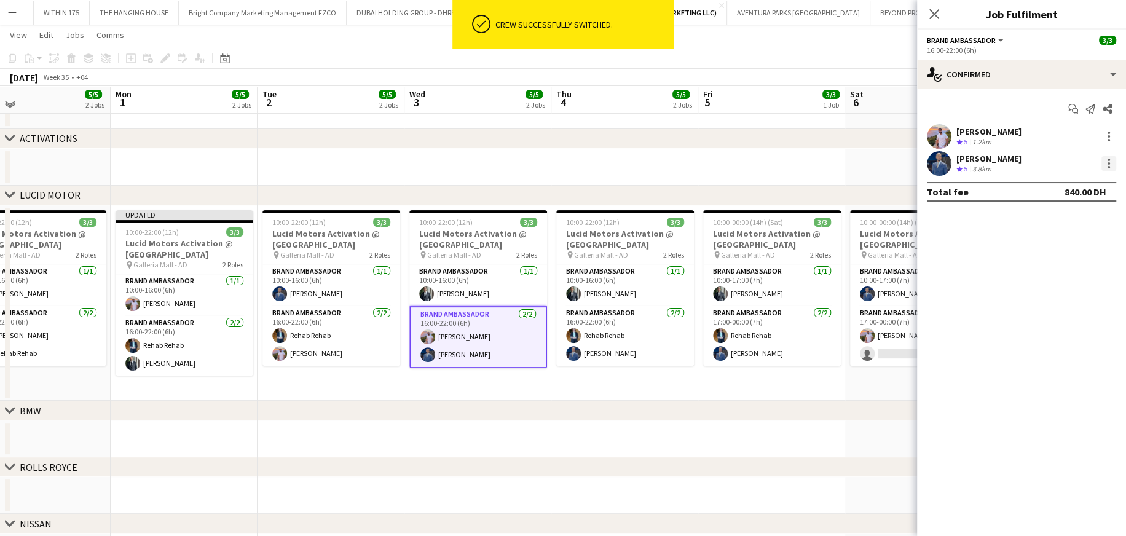
click at [747, 164] on div at bounding box center [1108, 163] width 2 height 2
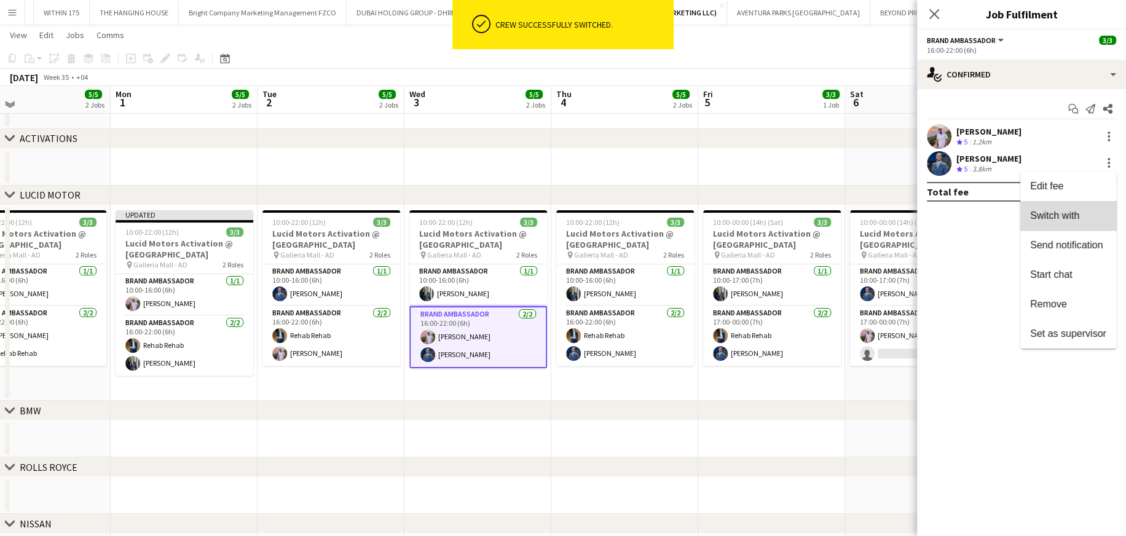
click at [747, 218] on span "Switch with" at bounding box center [1054, 215] width 49 height 10
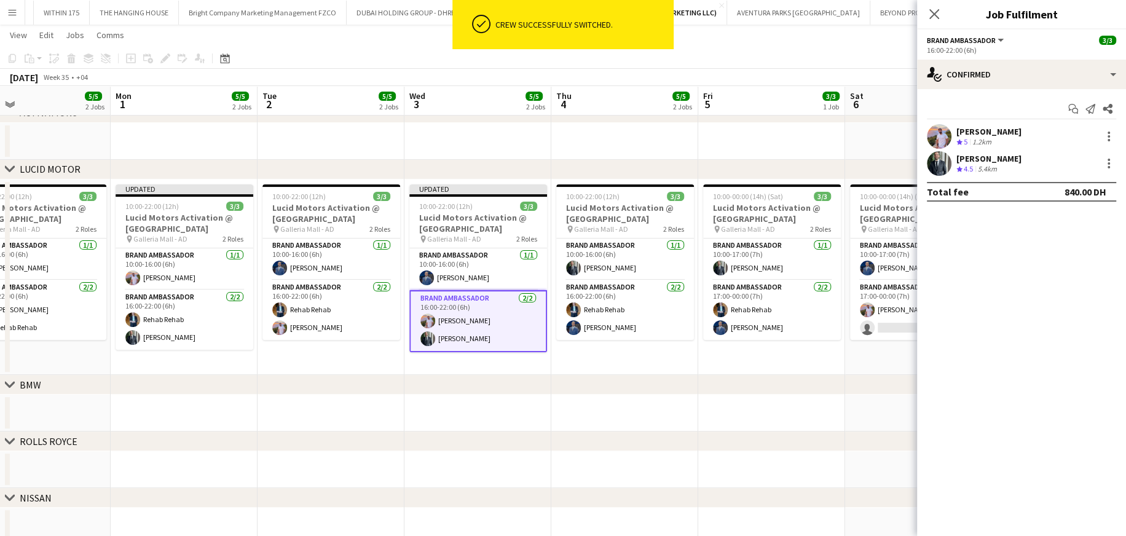
drag, startPoint x: 476, startPoint y: 138, endPoint x: 505, endPoint y: 138, distance: 28.3
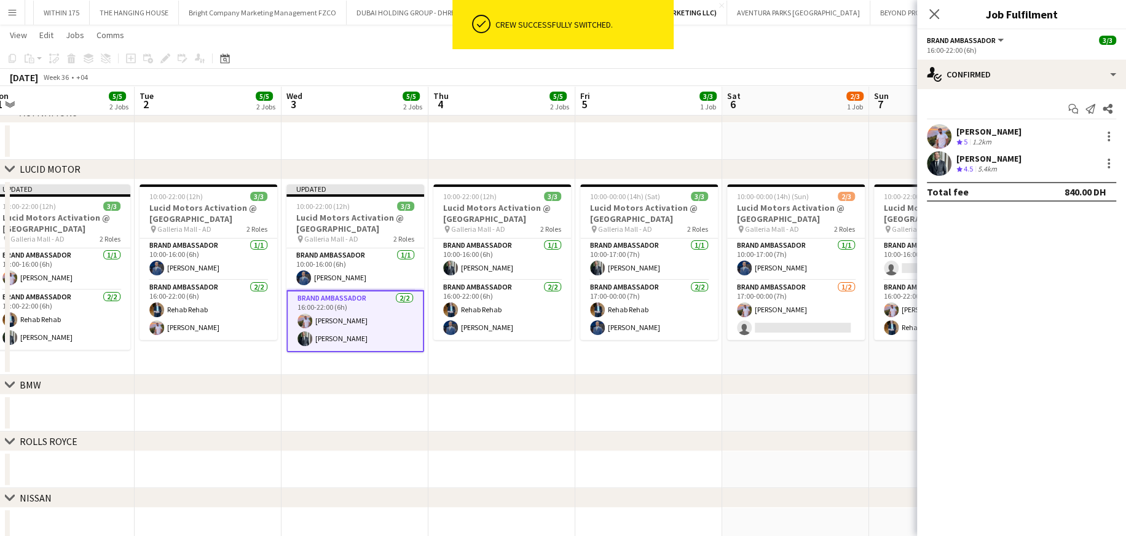
scroll to position [0, 508]
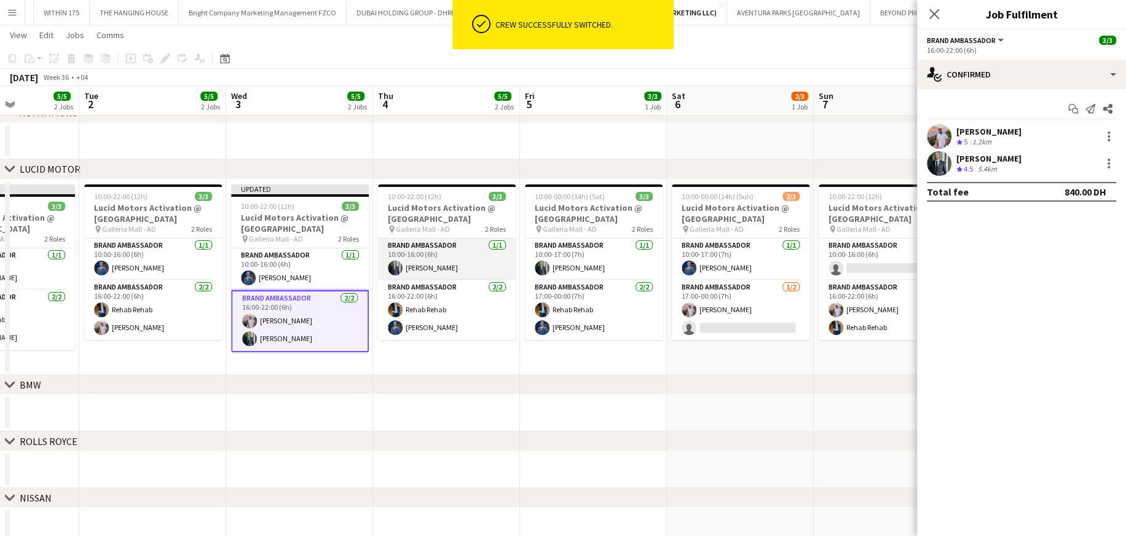
click at [451, 259] on app-card-role "Brand Ambassador 1/1 10:00-16:00 (6h) Abdullah Al Nouri" at bounding box center [447, 259] width 138 height 42
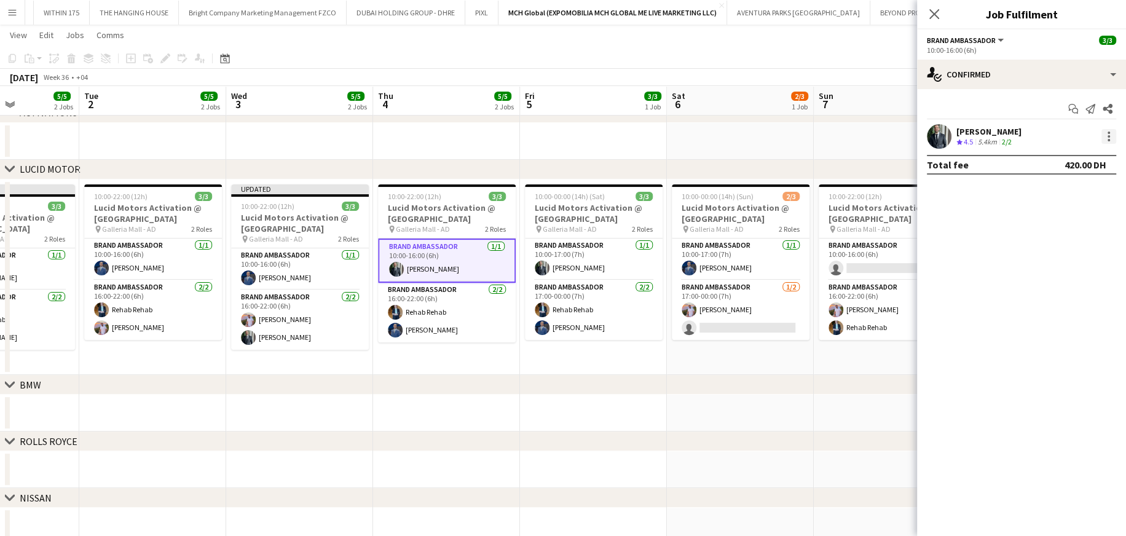
click at [747, 137] on div at bounding box center [1108, 136] width 15 height 15
click at [747, 189] on span "Switch crew" at bounding box center [1056, 188] width 52 height 10
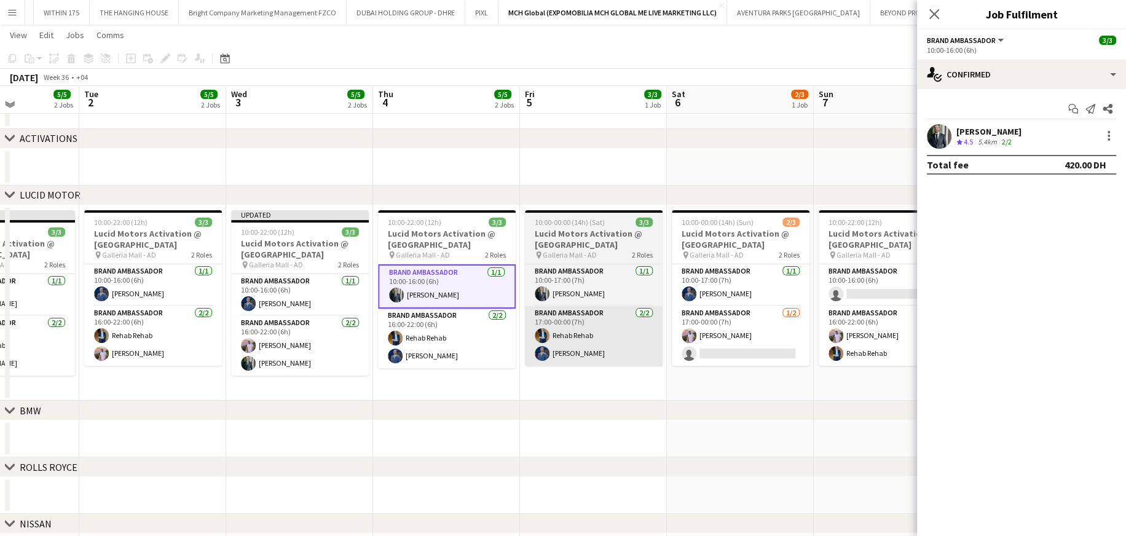
click at [446, 323] on app-card-role "Brand Ambassador 2/2 16:00-22:00 (6h) Rehab Rehab Mohammed Adel Aljbour" at bounding box center [447, 339] width 138 height 60
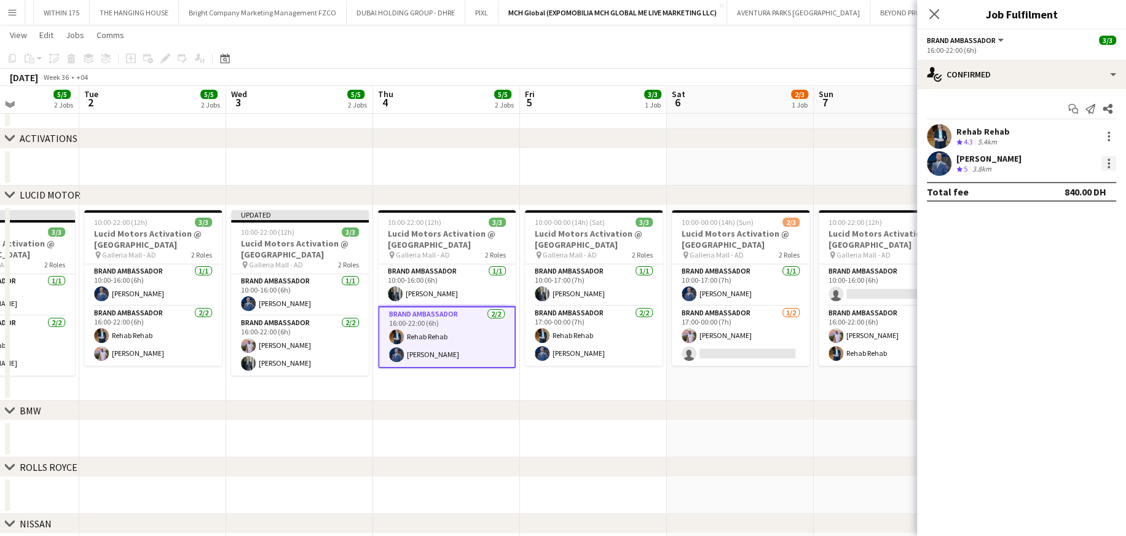
click at [747, 165] on div at bounding box center [1108, 163] width 15 height 15
click at [747, 212] on span "Switch with" at bounding box center [1054, 215] width 49 height 10
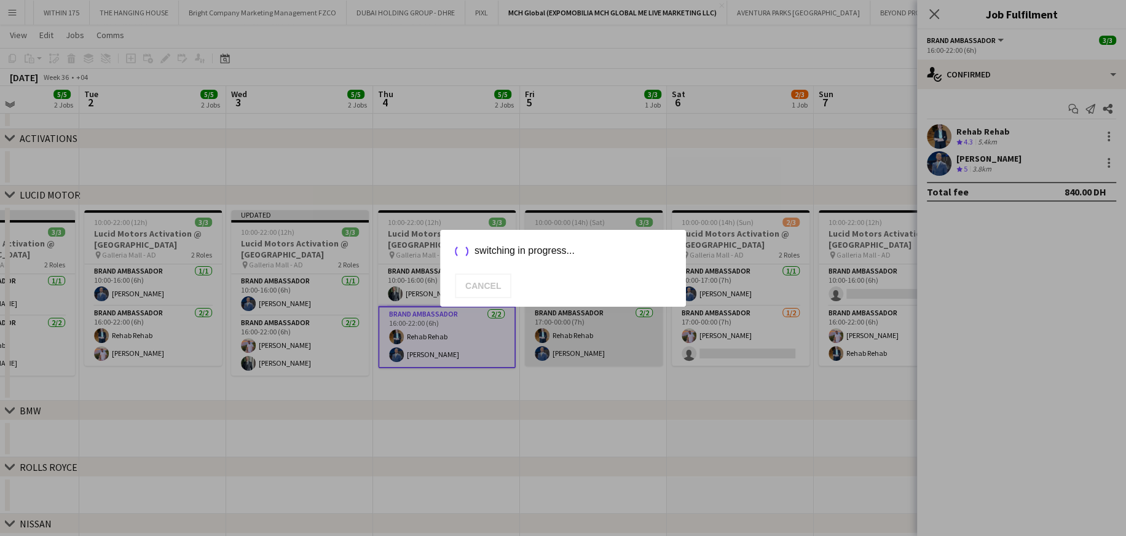
scroll to position [259, 0]
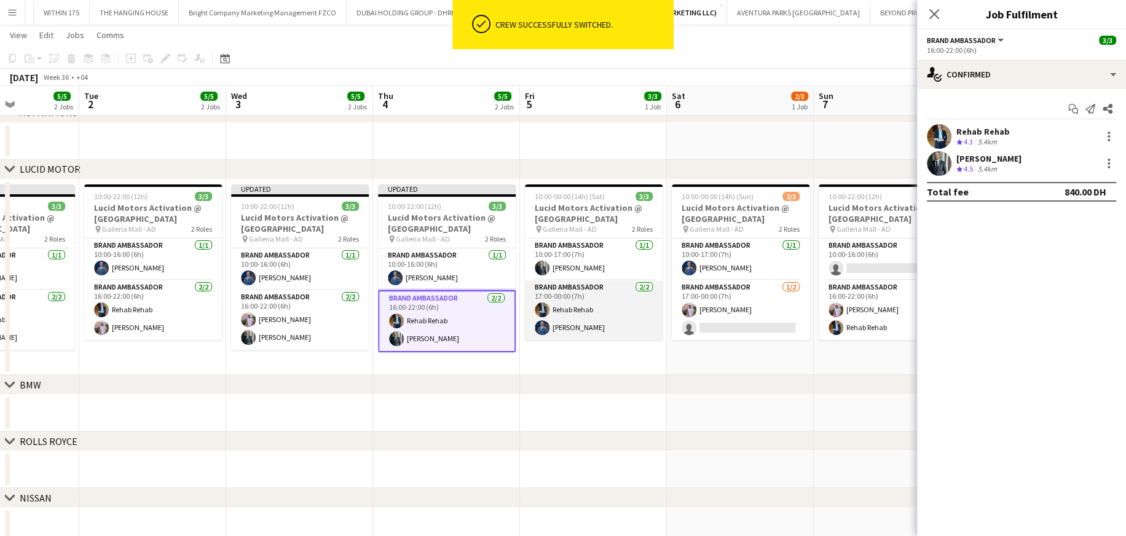
click at [563, 309] on app-card-role "Brand Ambassador 2/2 17:00-00:00 (7h) Rehab Rehab Mohammed Adel Aljbour" at bounding box center [594, 310] width 138 height 60
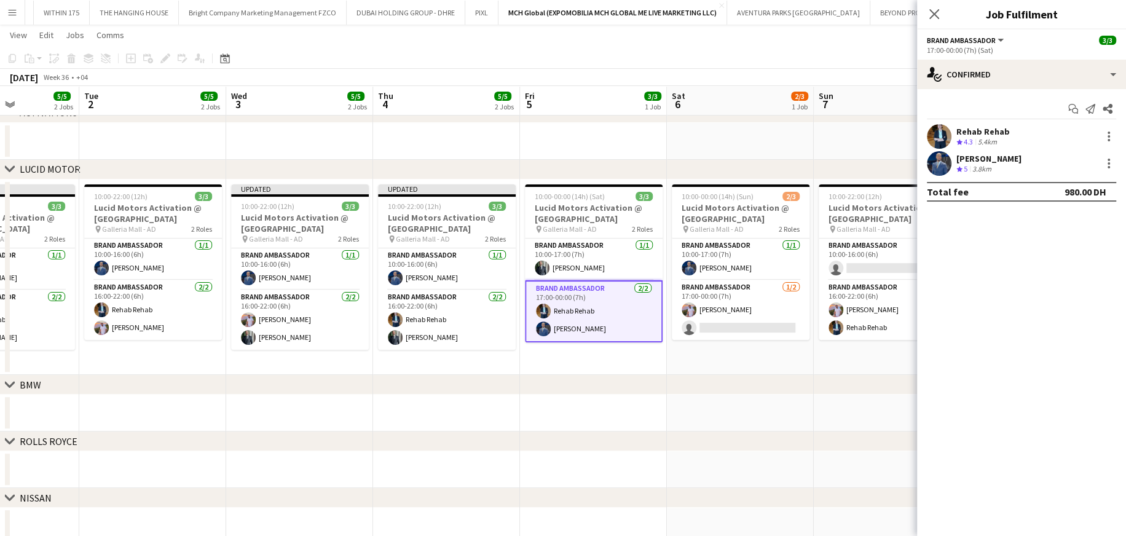
click at [280, 173] on div "chevron-right LUCID MOTOR" at bounding box center [563, 170] width 1126 height 20
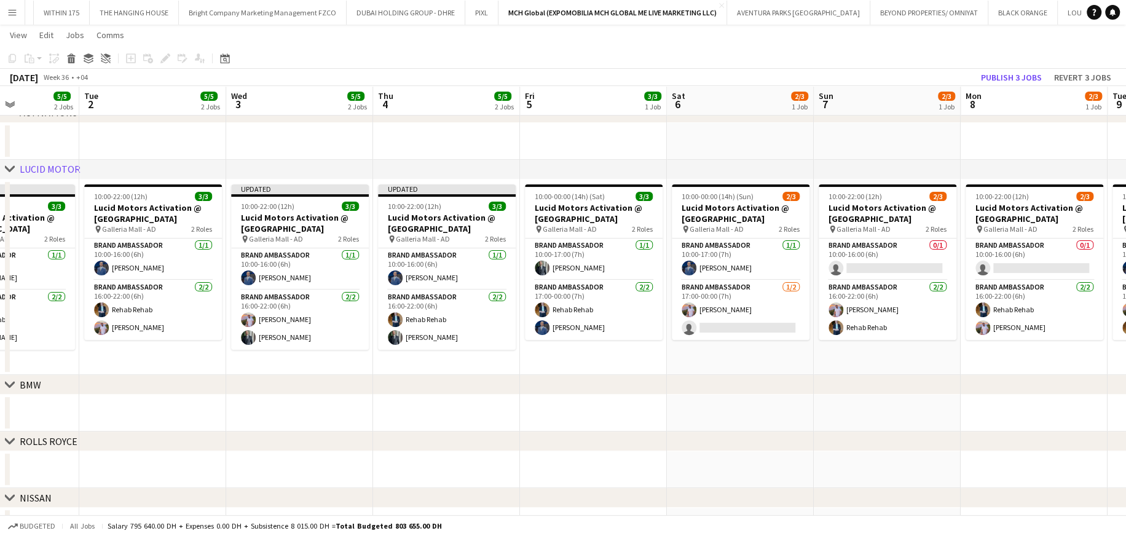
drag, startPoint x: 317, startPoint y: 157, endPoint x: 278, endPoint y: 157, distance: 38.7
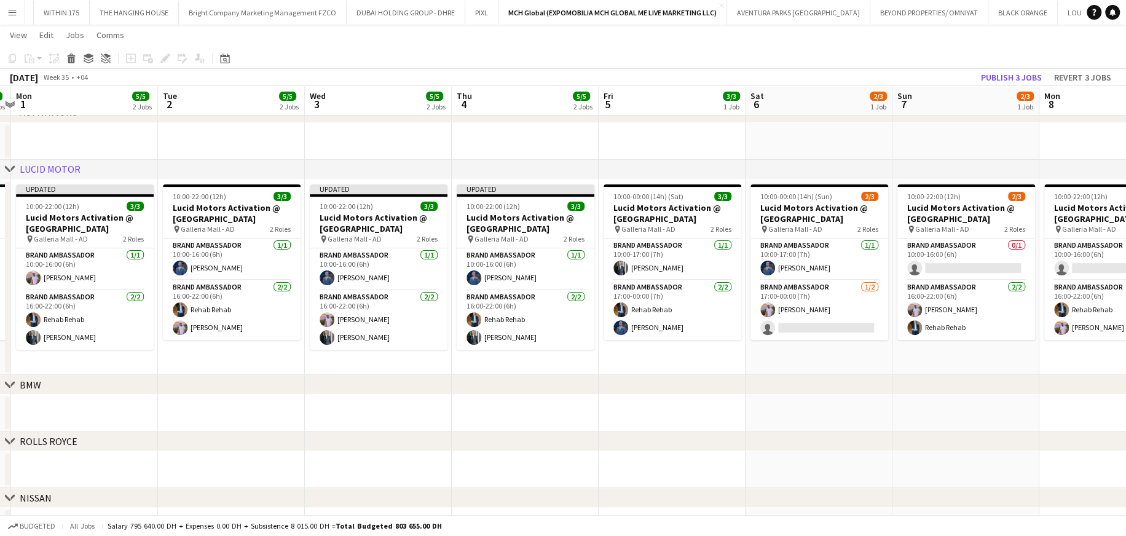
scroll to position [0, 407]
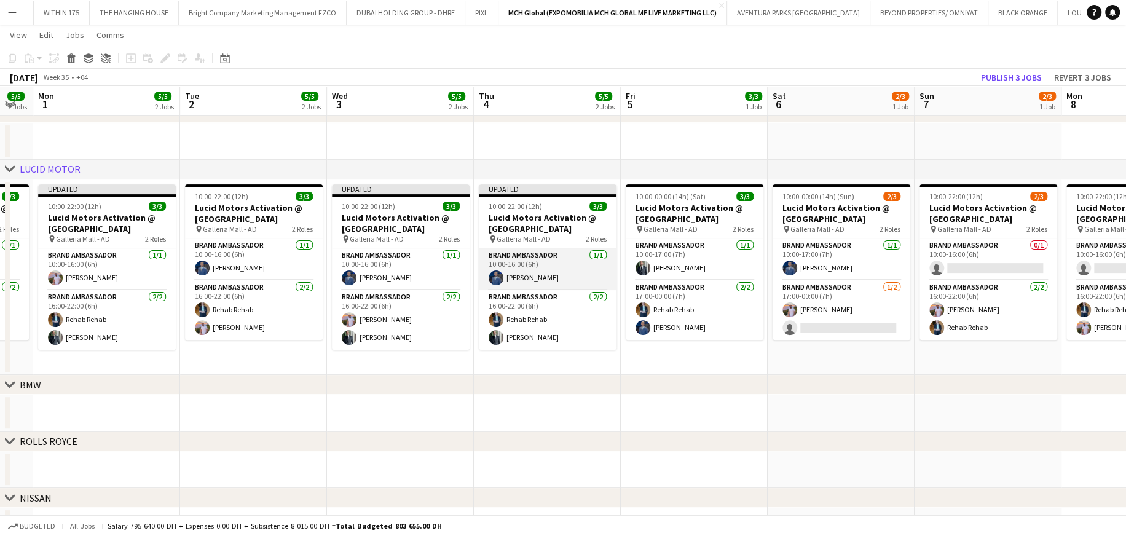
click at [524, 269] on app-card-role "Brand Ambassador 1/1 10:00-16:00 (6h) Mohammed Adel Aljbour" at bounding box center [548, 269] width 138 height 42
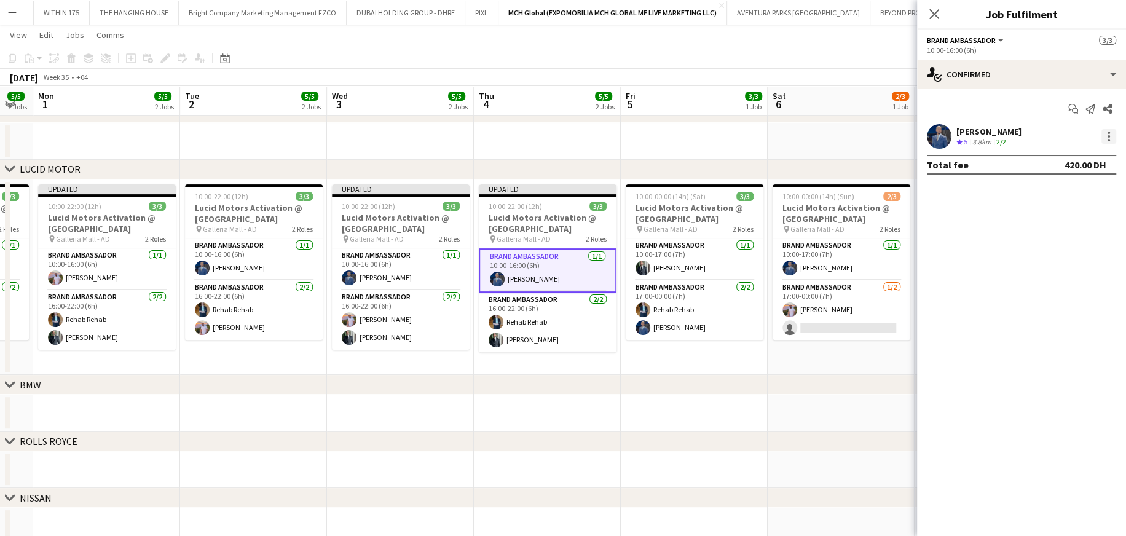
click at [747, 135] on div at bounding box center [1108, 136] width 15 height 15
click at [563, 323] on div at bounding box center [563, 268] width 1126 height 536
click at [542, 323] on app-card-role "Brand Ambassador 2/2 16:00-22:00 (6h) Rehab Rehab Abdullah Al Nouri" at bounding box center [548, 323] width 138 height 60
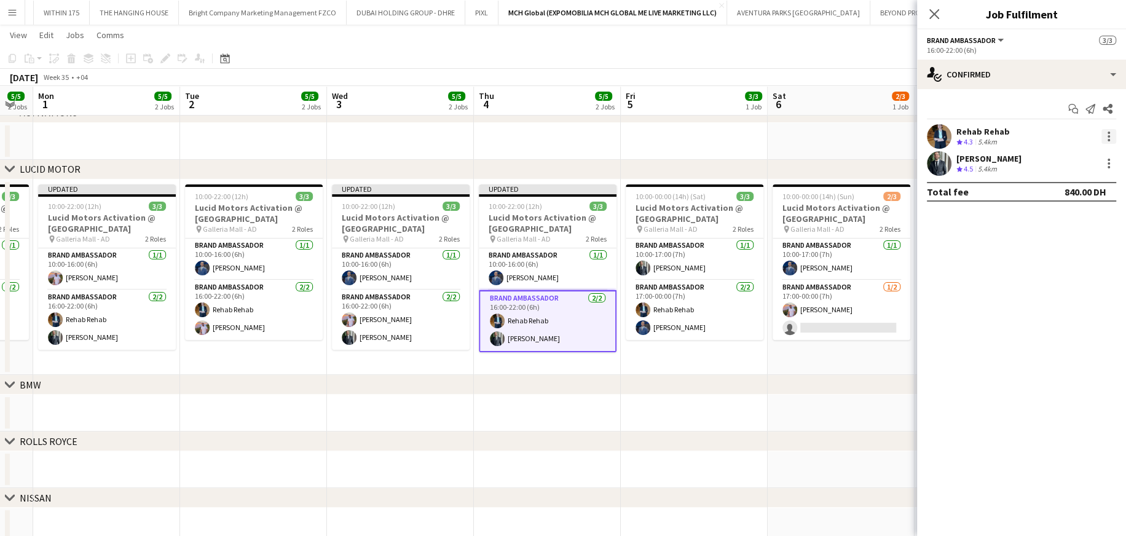
click at [747, 135] on div at bounding box center [1108, 136] width 15 height 15
click at [747, 192] on span "Switch crew" at bounding box center [1056, 188] width 52 height 10
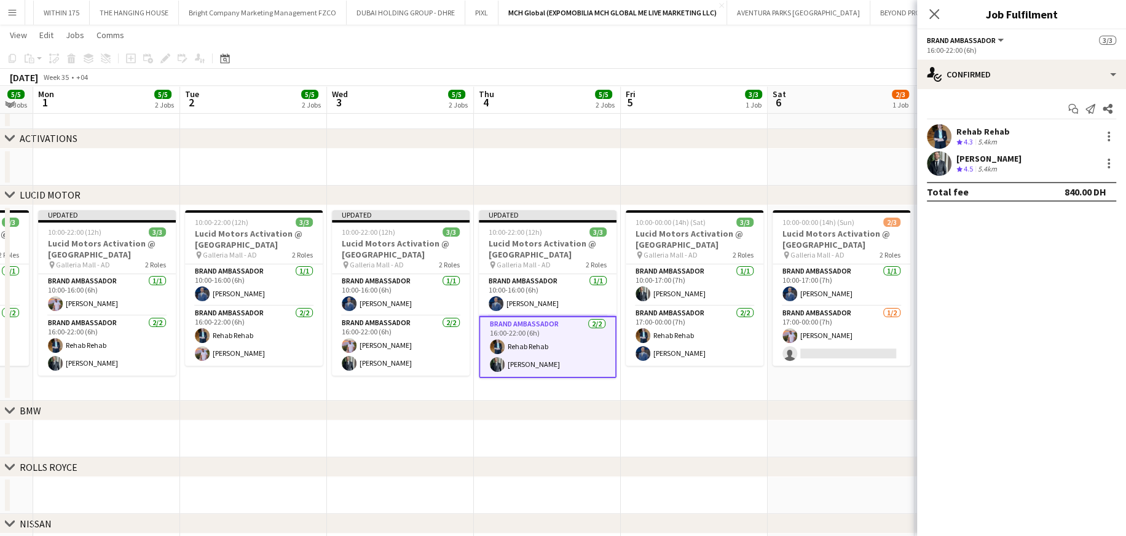
click at [677, 323] on div "chevron-right BMW" at bounding box center [563, 411] width 1126 height 20
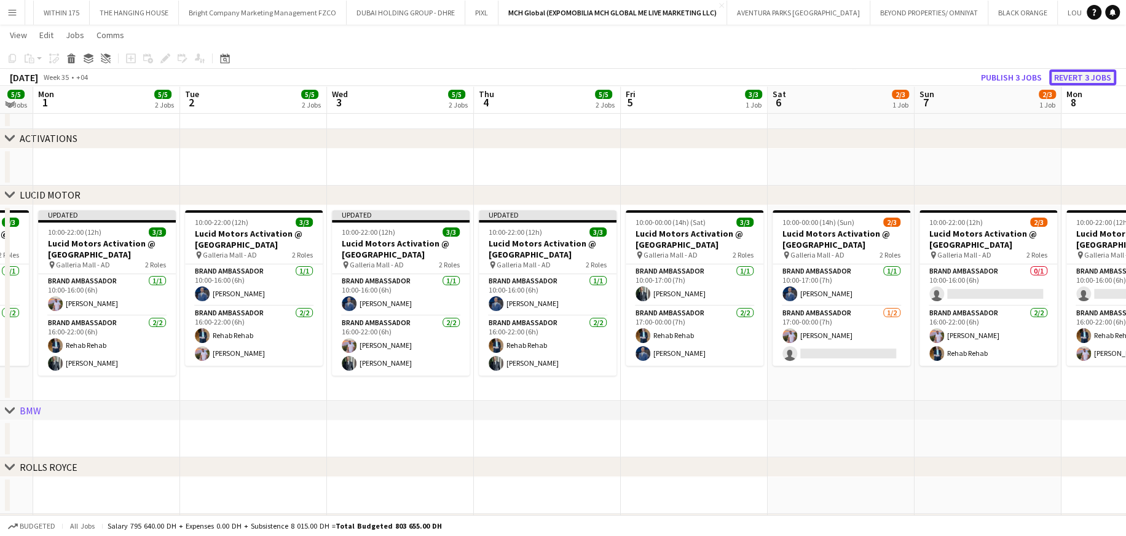
click at [747, 77] on button "Revert 3 jobs" at bounding box center [1082, 77] width 67 height 16
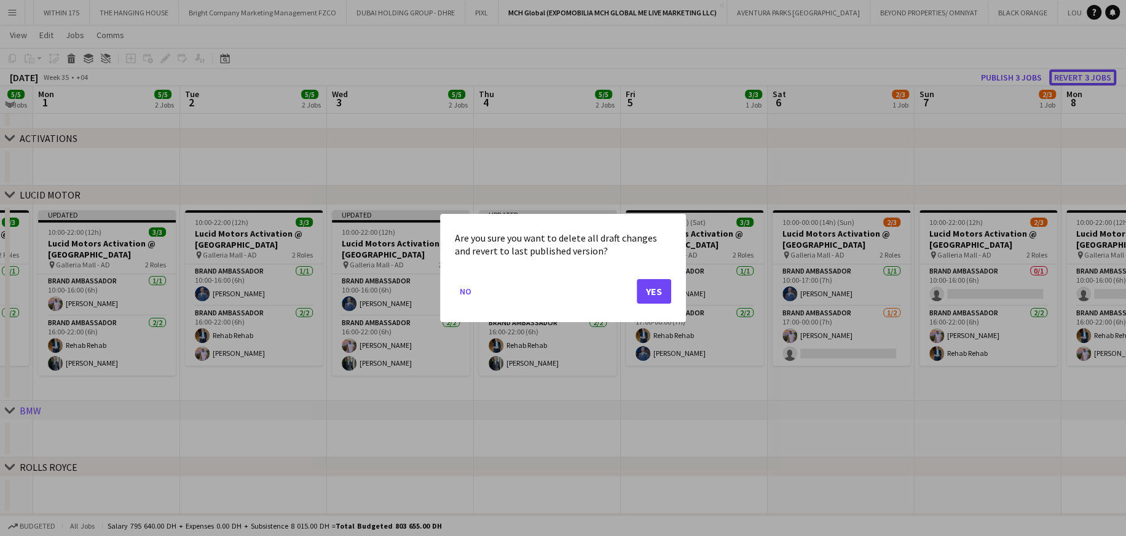
scroll to position [0, 0]
click at [659, 290] on button "Yes" at bounding box center [654, 291] width 34 height 25
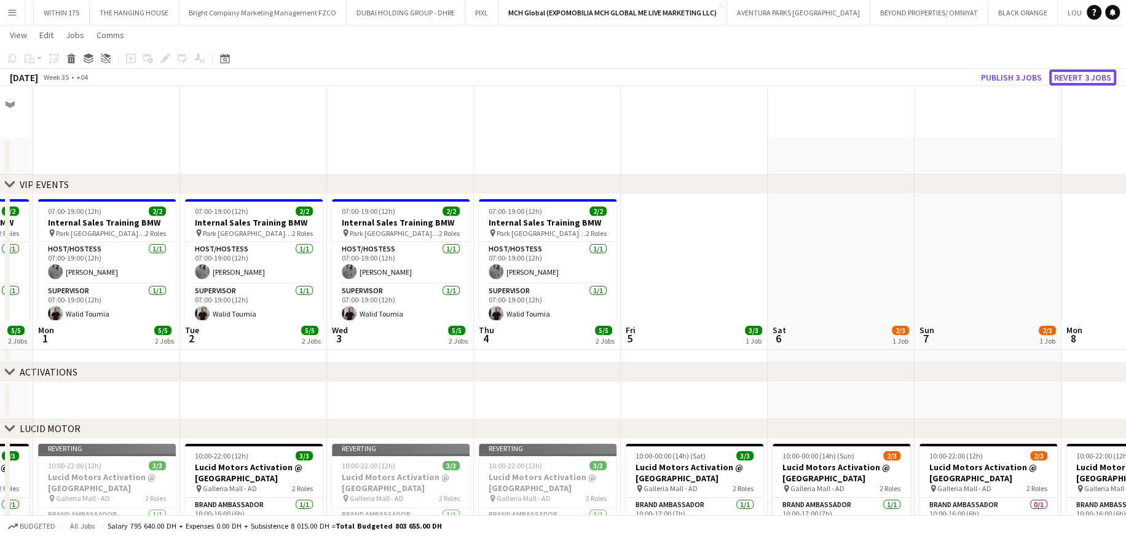
scroll to position [234, 0]
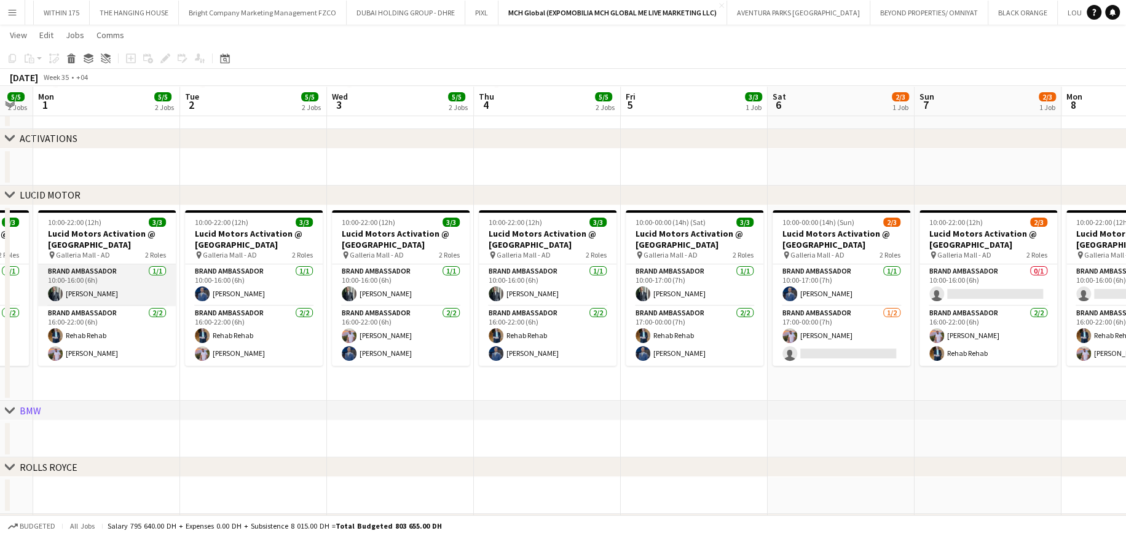
click at [108, 293] on app-card-role "Brand Ambassador 1/1 10:00-16:00 (6h) Abdullah Al Nouri" at bounding box center [107, 285] width 138 height 42
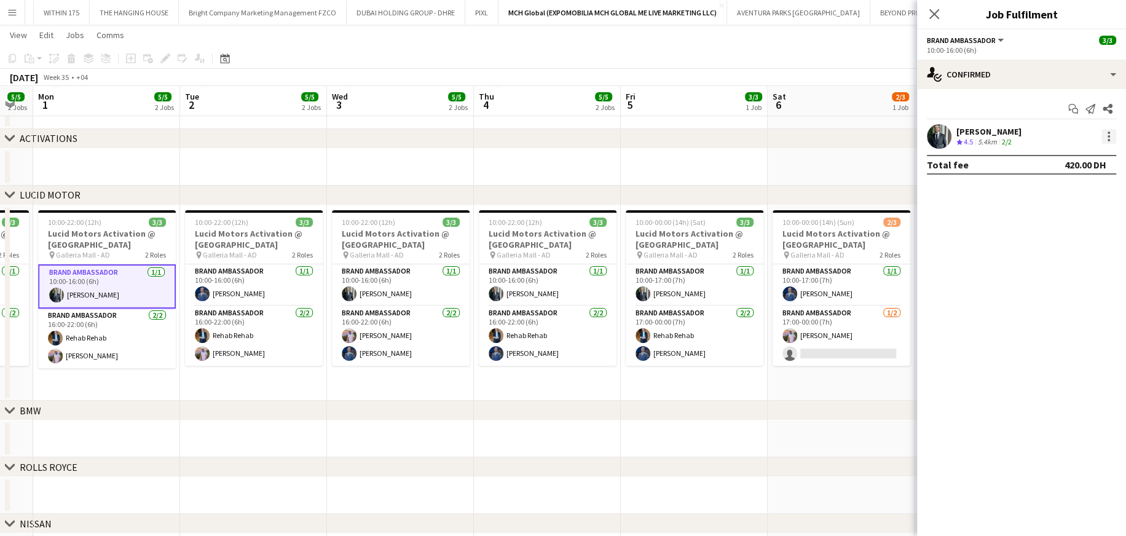
click at [747, 136] on div at bounding box center [1108, 136] width 2 height 2
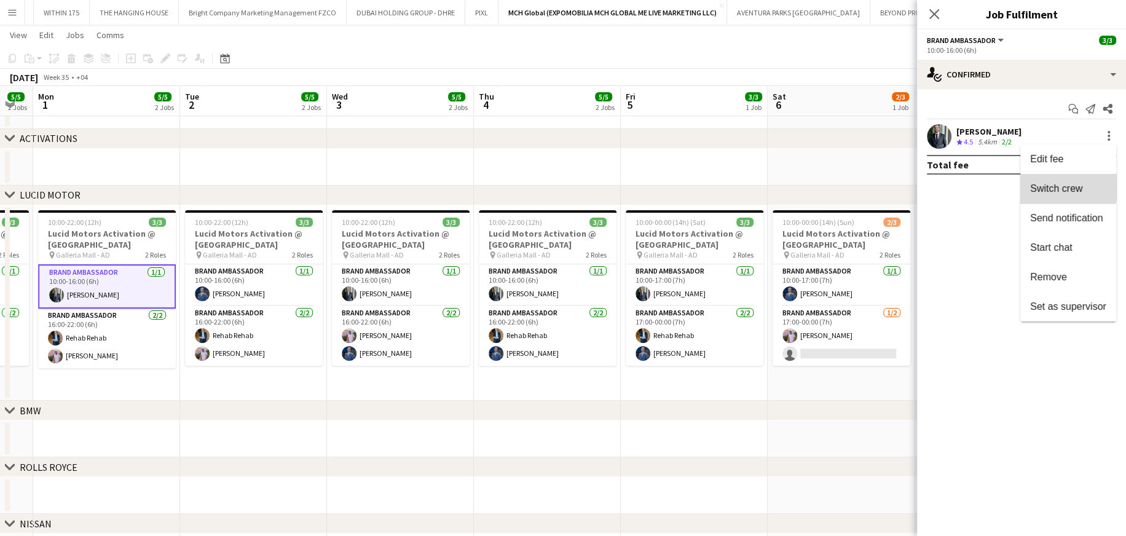
click at [747, 188] on span "Switch crew" at bounding box center [1056, 188] width 52 height 10
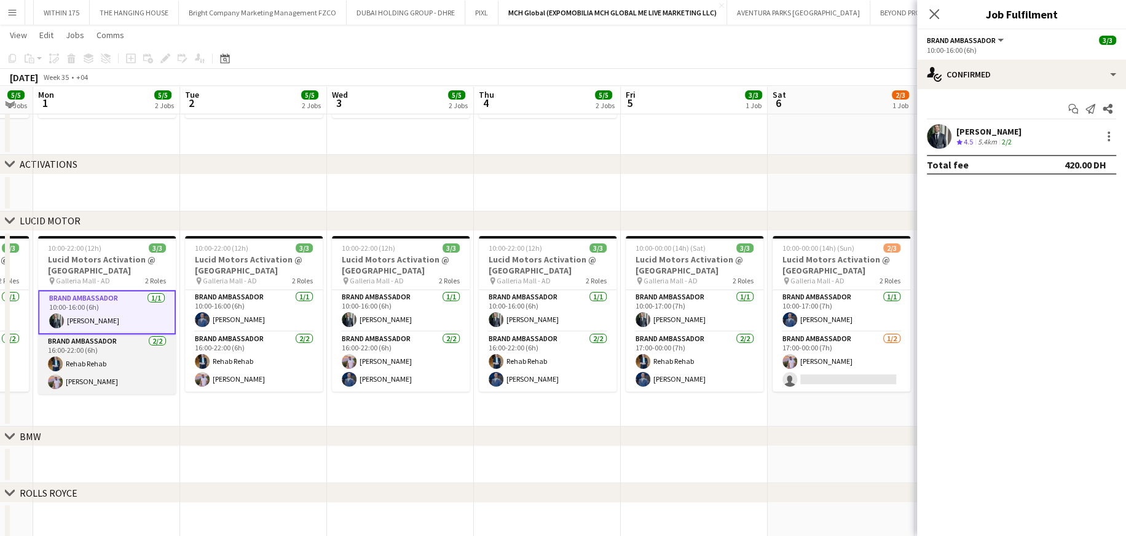
click at [125, 323] on app-card-role "Brand Ambassador 2/2 16:00-22:00 (6h) Rehab Rehab Ibrahim Abudayya" at bounding box center [107, 364] width 138 height 60
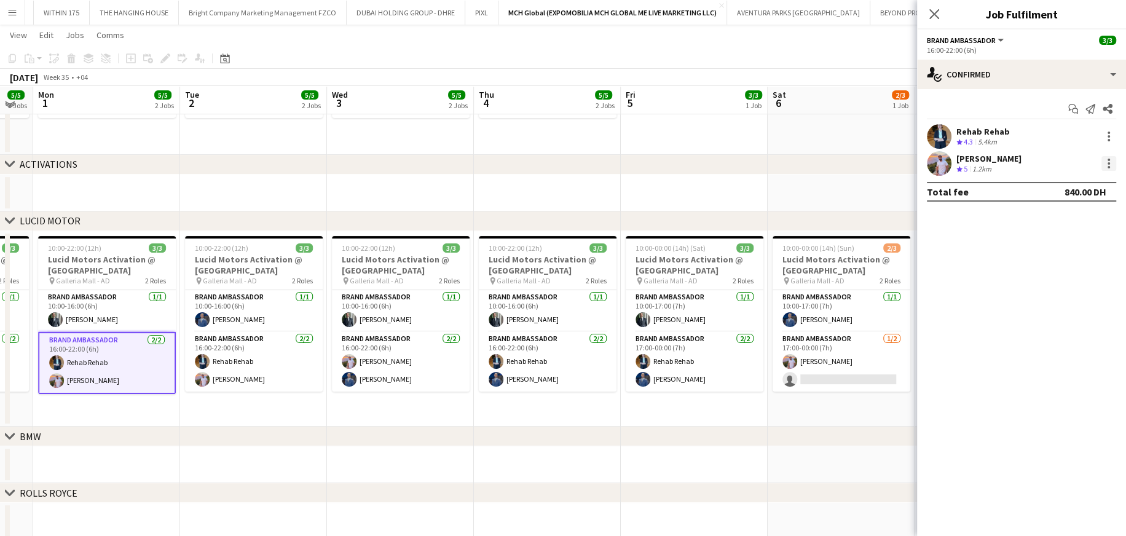
click at [747, 159] on div at bounding box center [1108, 163] width 15 height 15
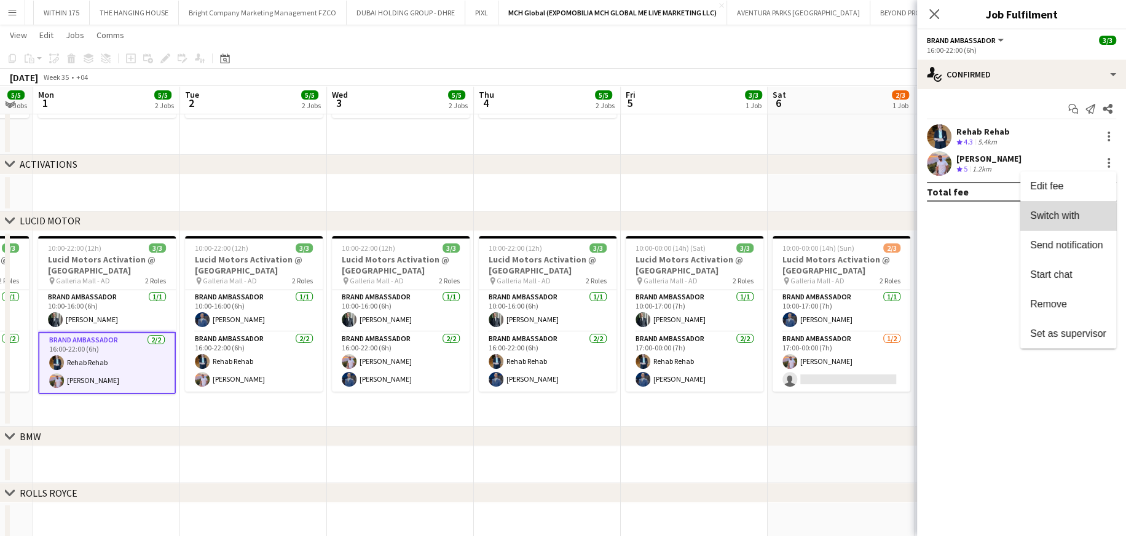
click at [747, 216] on span "Switch with" at bounding box center [1054, 215] width 49 height 10
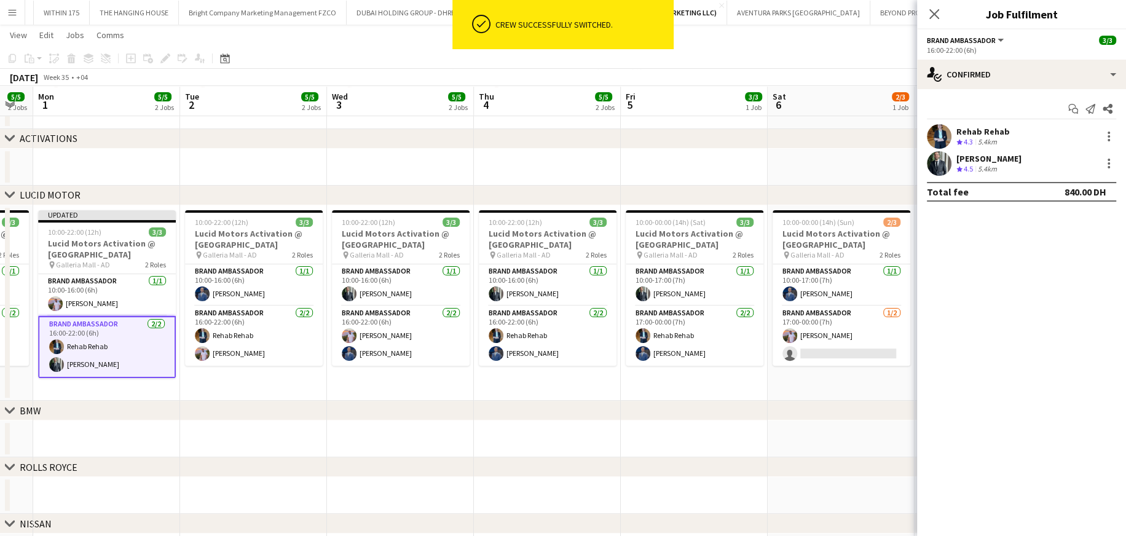
drag, startPoint x: 257, startPoint y: 162, endPoint x: 271, endPoint y: 164, distance: 14.3
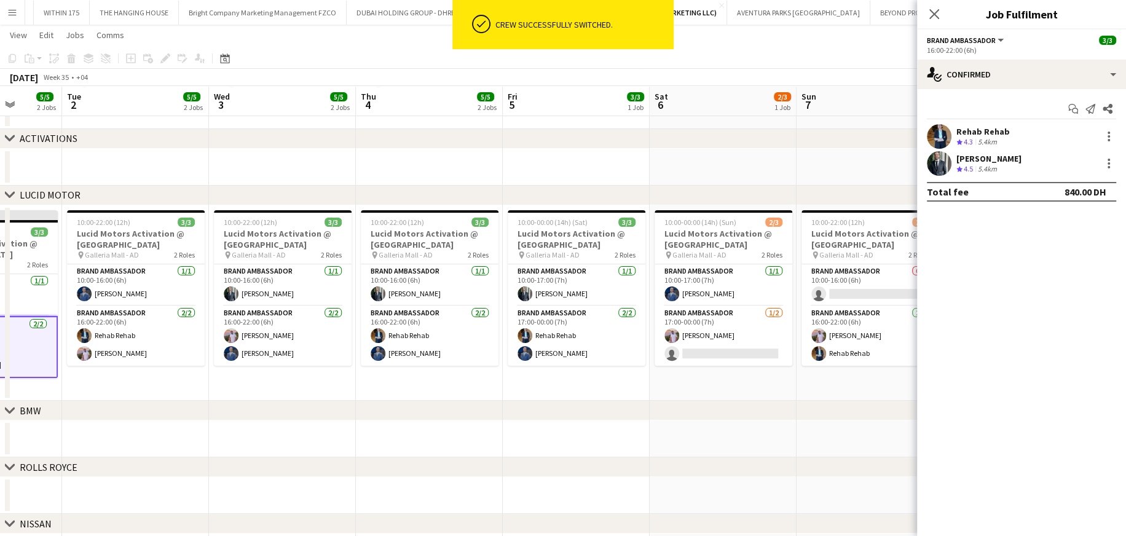
scroll to position [0, 397]
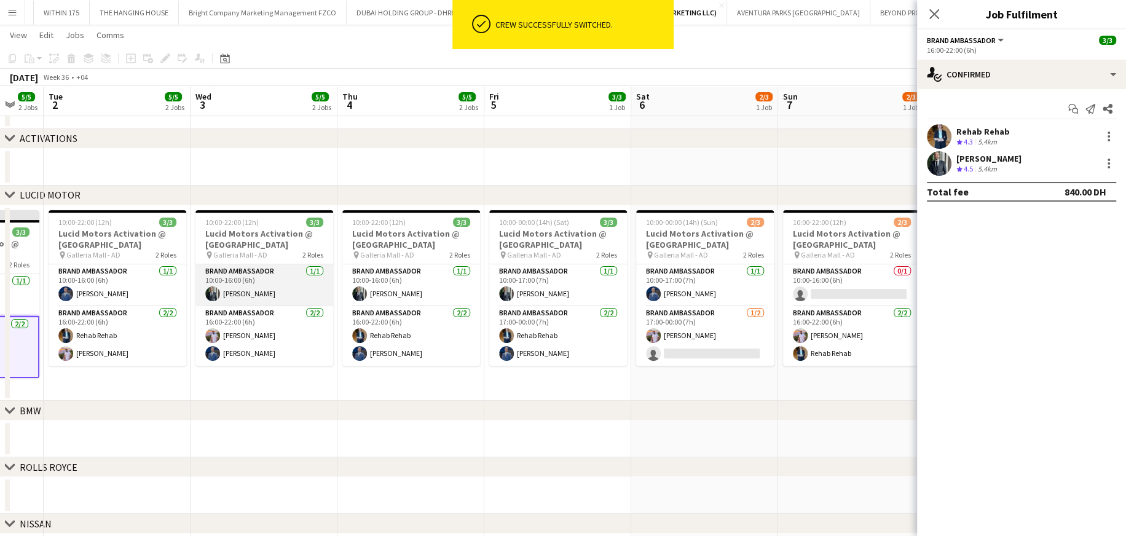
click at [243, 286] on app-card-role "Brand Ambassador 1/1 10:00-16:00 (6h) Abdullah Al Nouri" at bounding box center [264, 285] width 138 height 42
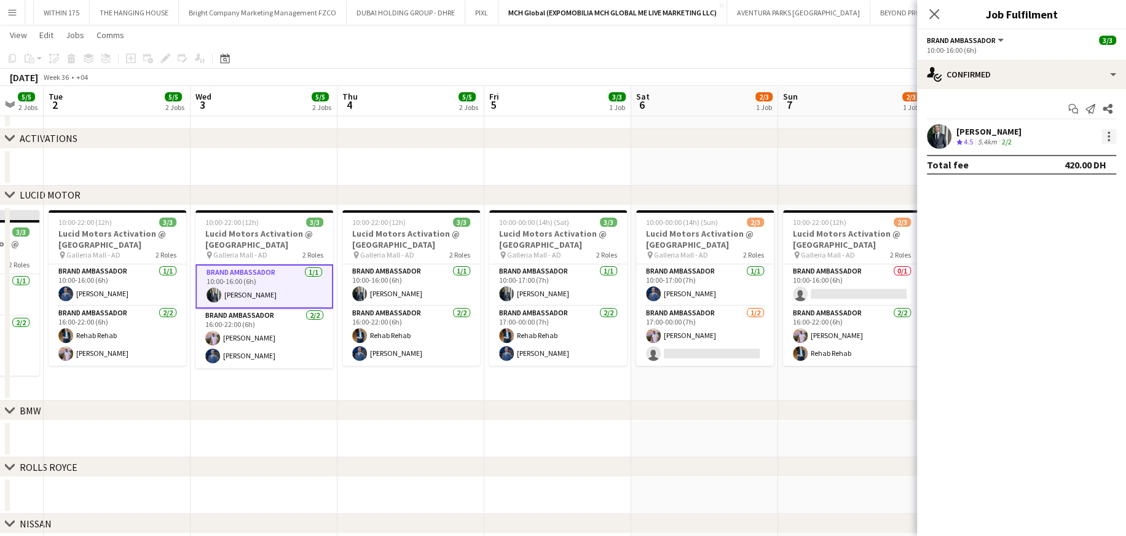
click at [747, 133] on div at bounding box center [1108, 136] width 15 height 15
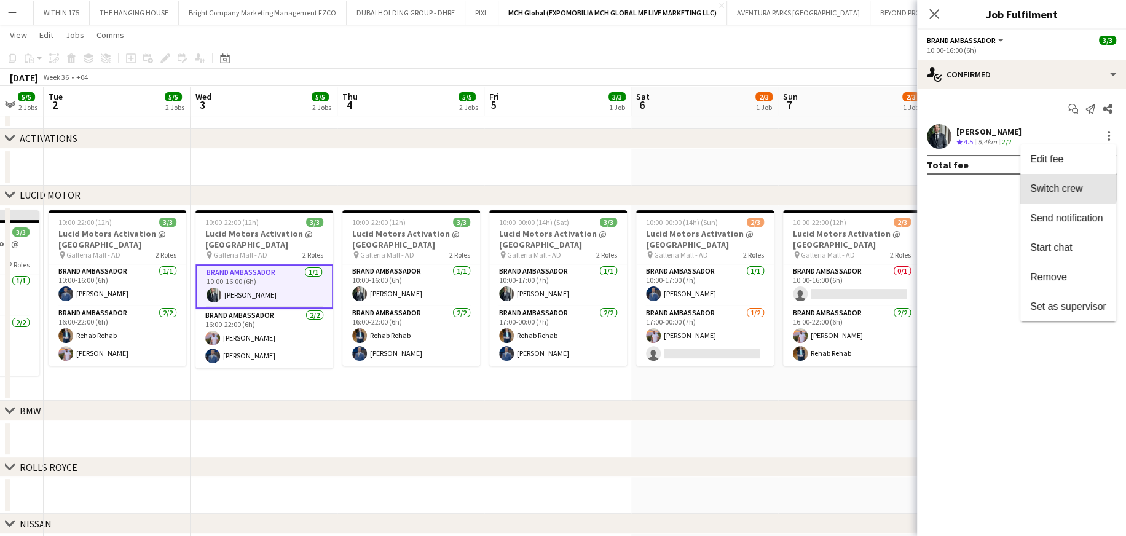
drag, startPoint x: 1063, startPoint y: 184, endPoint x: 581, endPoint y: 297, distance: 495.7
click at [747, 184] on span "Switch crew" at bounding box center [1056, 188] width 52 height 10
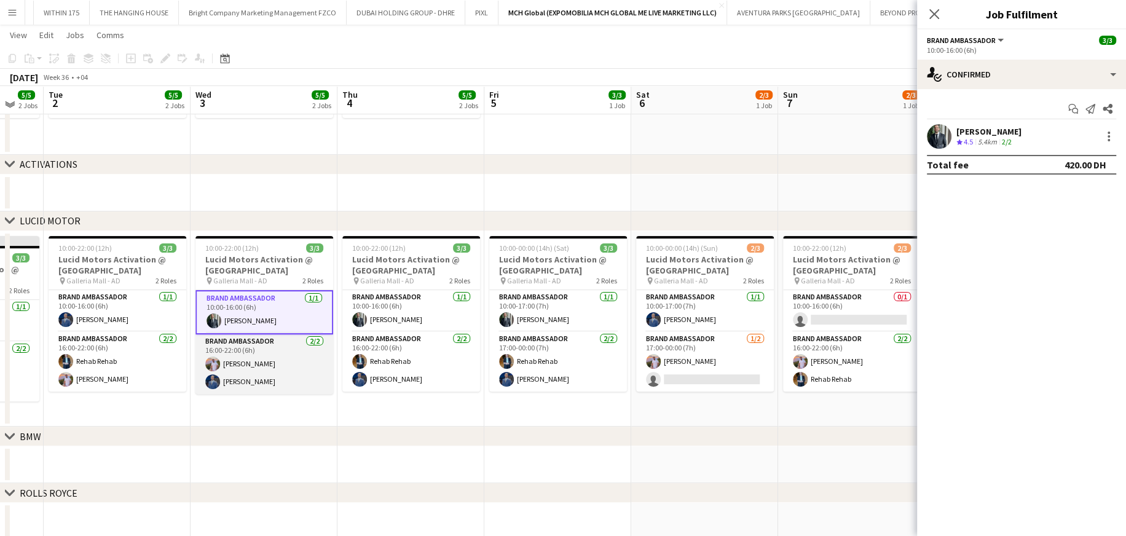
click at [273, 323] on app-card-role "Brand Ambassador 2/2 16:00-22:00 (6h) Ibrahim Abudayya Mohammed Adel Aljbour" at bounding box center [264, 364] width 138 height 60
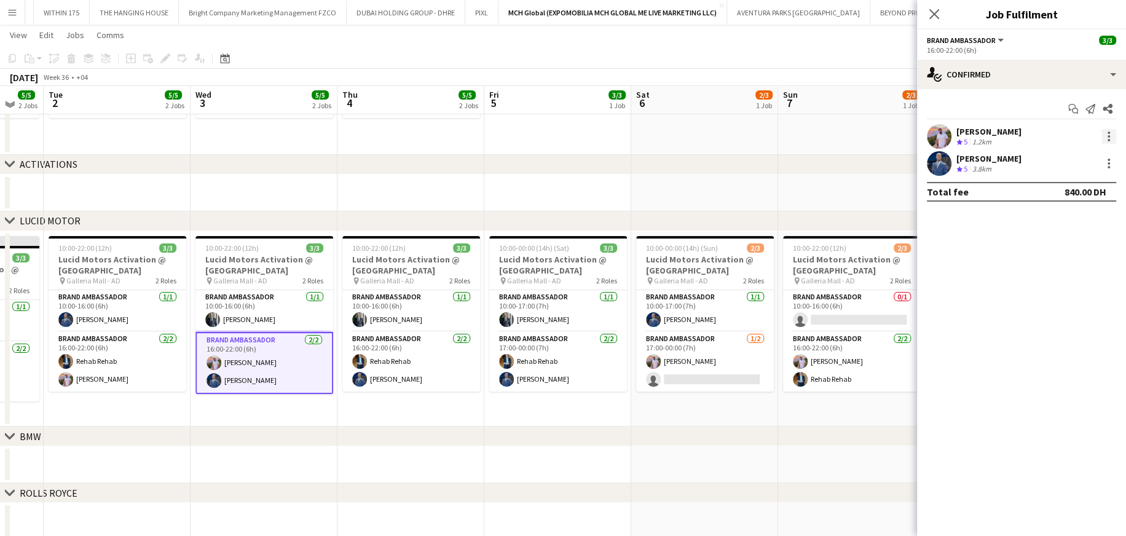
click at [747, 138] on div at bounding box center [1108, 136] width 15 height 15
click at [747, 185] on span "Switch with" at bounding box center [1068, 188] width 76 height 11
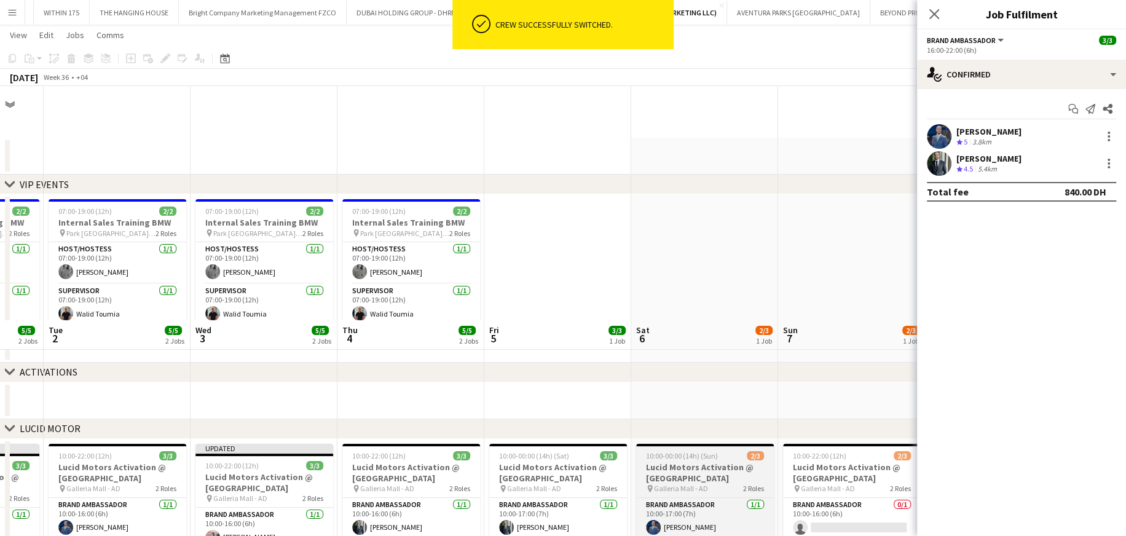
scroll to position [234, 0]
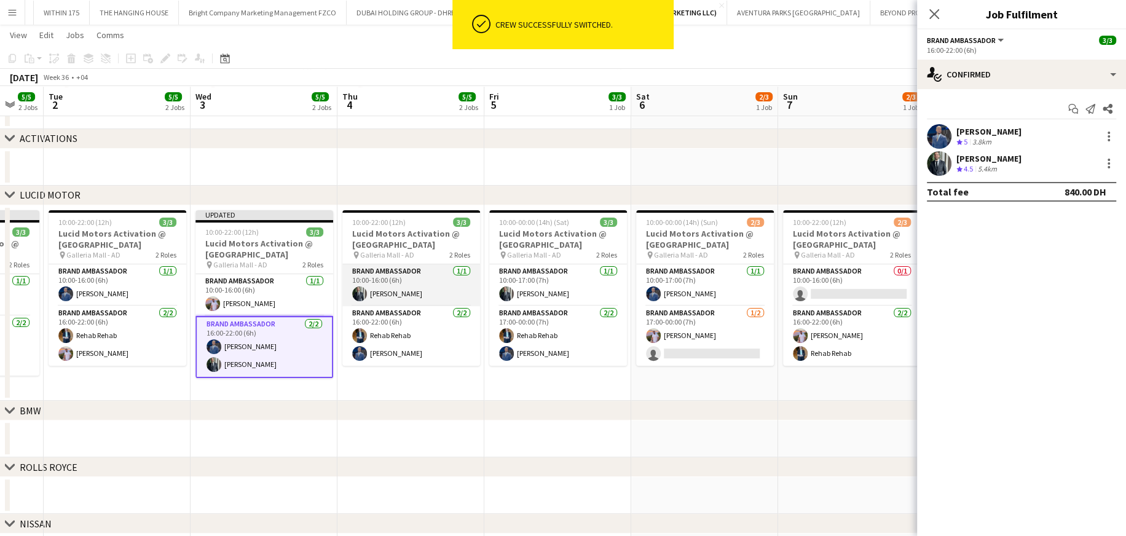
click at [402, 282] on app-card-role "Brand Ambassador 1/1 10:00-16:00 (6h) Abdullah Al Nouri" at bounding box center [411, 285] width 138 height 42
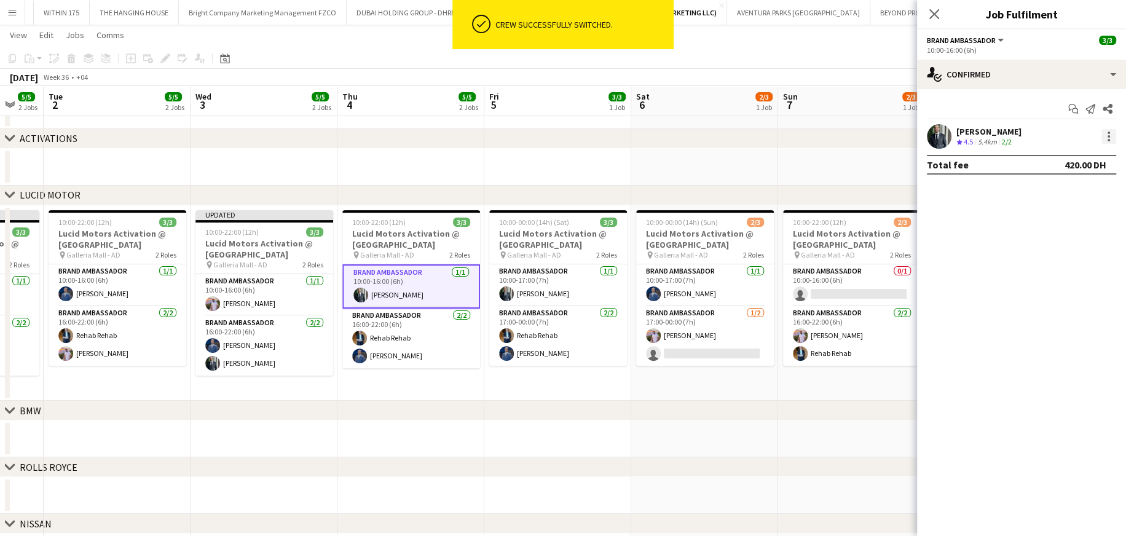
click at [747, 134] on div at bounding box center [1108, 136] width 15 height 15
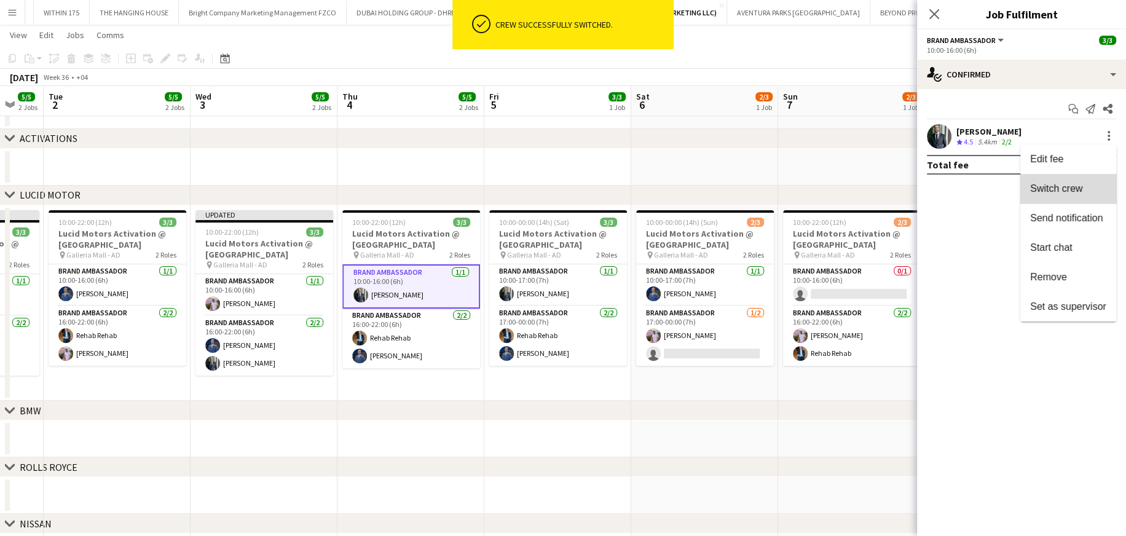
drag, startPoint x: 1049, startPoint y: 192, endPoint x: 476, endPoint y: 349, distance: 594.4
click at [747, 191] on span "Switch crew" at bounding box center [1056, 188] width 52 height 10
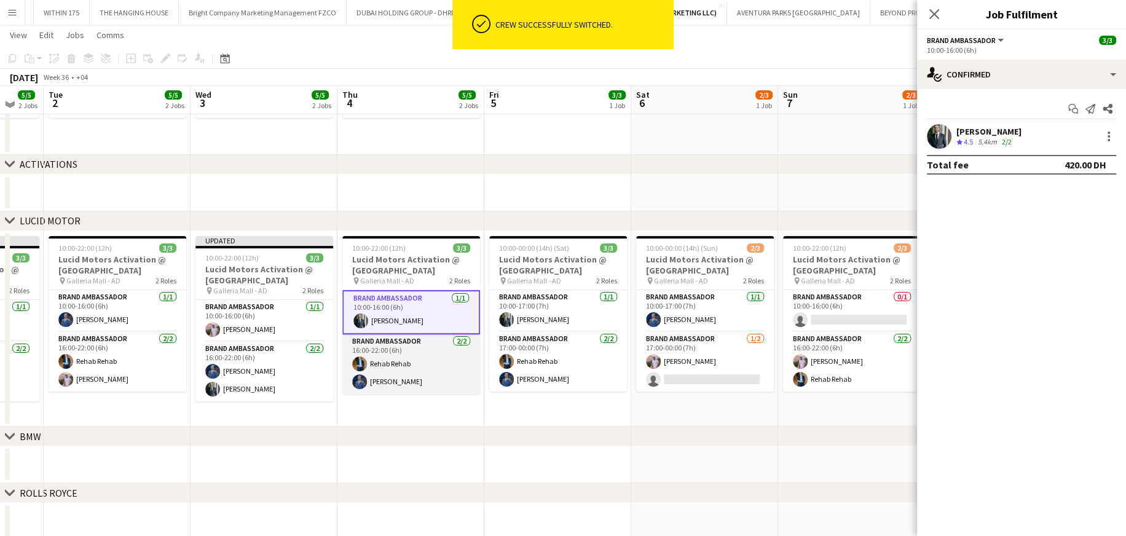
click at [399, 323] on app-card-role "Brand Ambassador 2/2 16:00-22:00 (6h) Rehab Rehab Mohammed Adel Aljbour" at bounding box center [411, 364] width 138 height 60
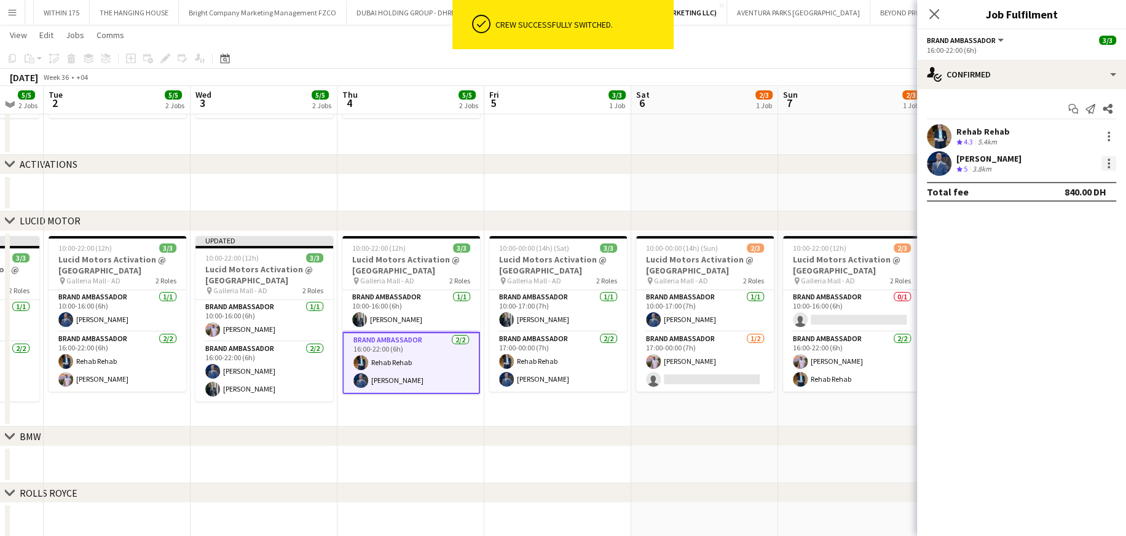
click at [747, 167] on div at bounding box center [1108, 167] width 2 height 2
click at [747, 213] on span "Switch with" at bounding box center [1054, 215] width 49 height 10
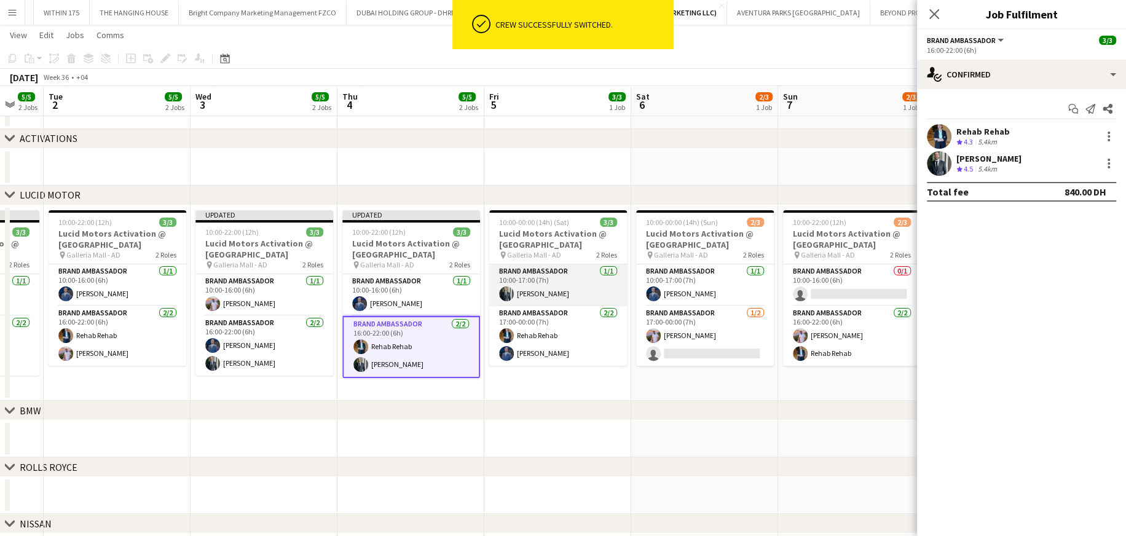
click at [554, 286] on app-card-role "Brand Ambassador 1/1 10:00-17:00 (7h) Abdullah Al Nouri" at bounding box center [558, 285] width 138 height 42
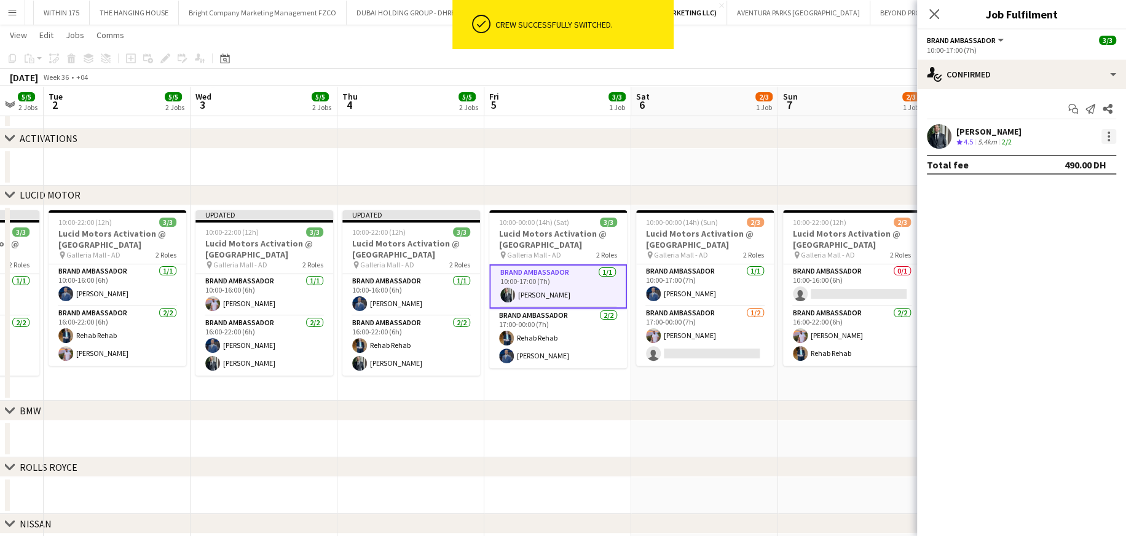
click at [747, 139] on div at bounding box center [1108, 140] width 2 height 2
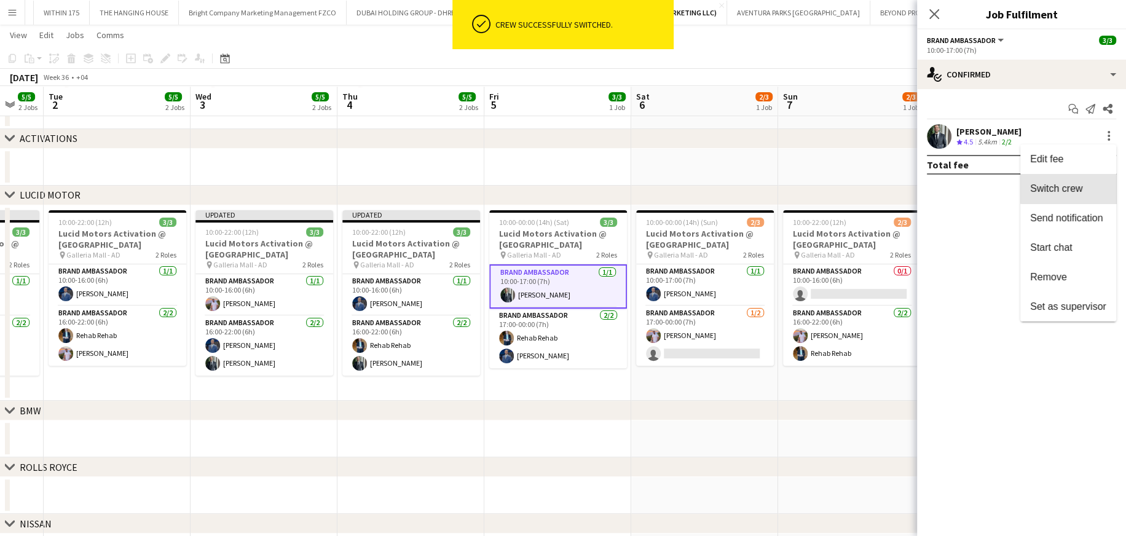
drag, startPoint x: 1077, startPoint y: 183, endPoint x: 754, endPoint y: 294, distance: 342.1
click at [747, 183] on span "Switch crew" at bounding box center [1056, 188] width 52 height 10
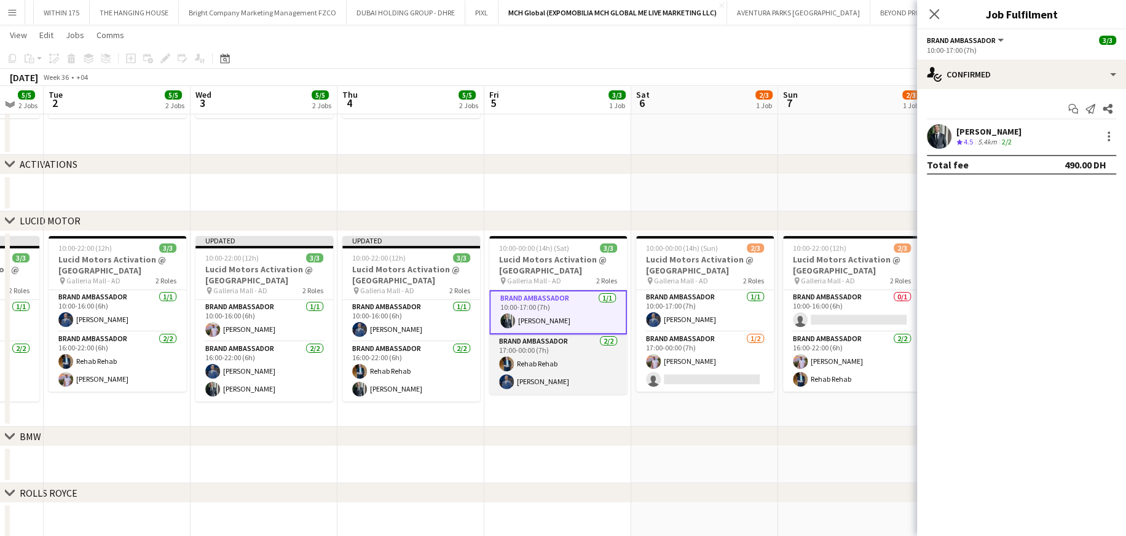
click at [563, 323] on app-card-role "Brand Ambassador 2/2 17:00-00:00 (7h) Rehab Rehab Mohammed Adel Aljbour" at bounding box center [558, 364] width 138 height 60
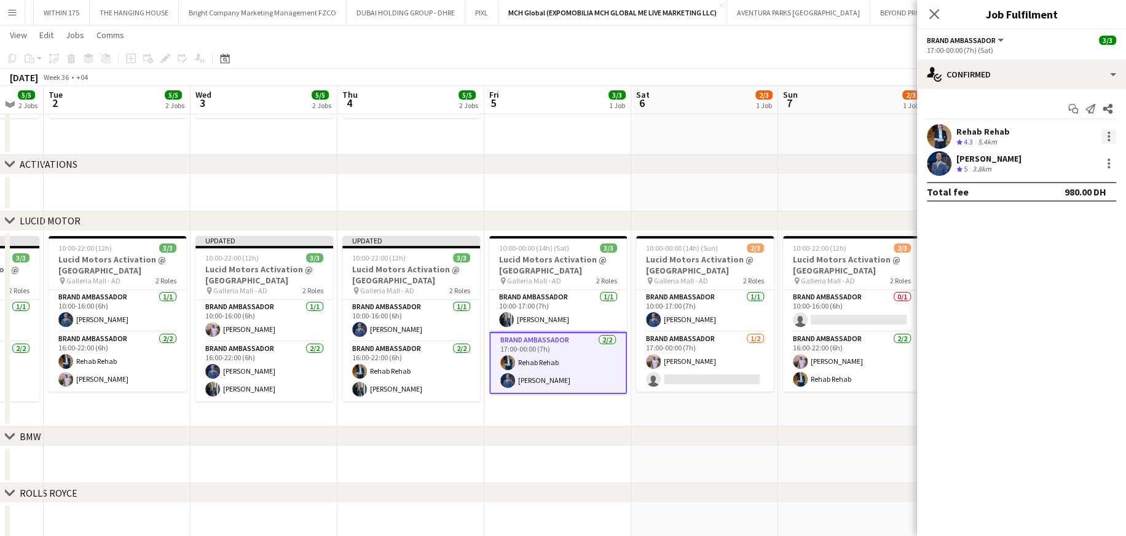
click at [747, 135] on div at bounding box center [1108, 136] width 15 height 15
click at [747, 189] on span "Switch with" at bounding box center [1054, 188] width 49 height 10
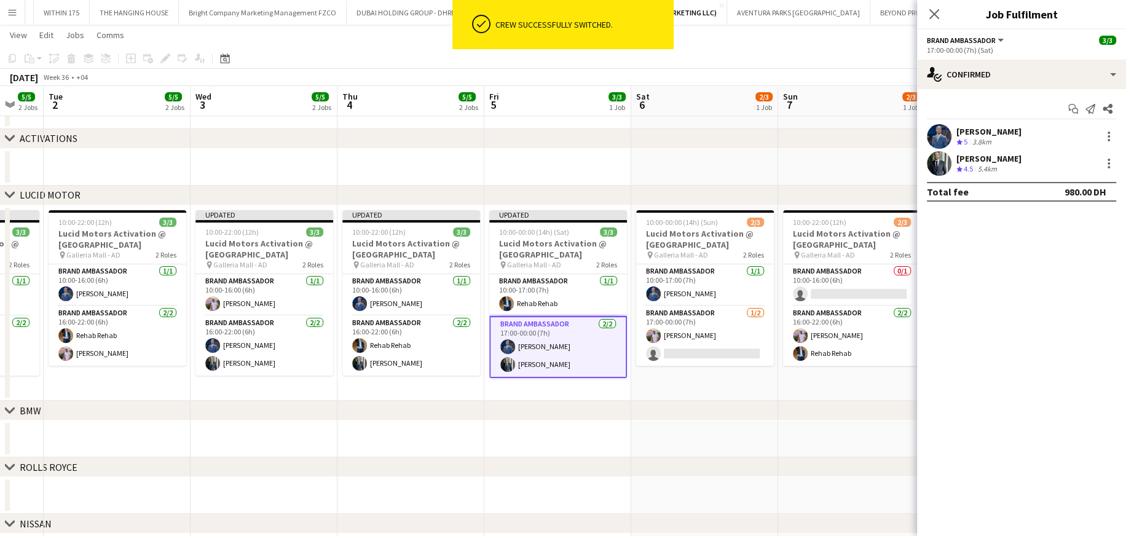
click at [694, 323] on div "chevron-right BMW" at bounding box center [563, 411] width 1126 height 20
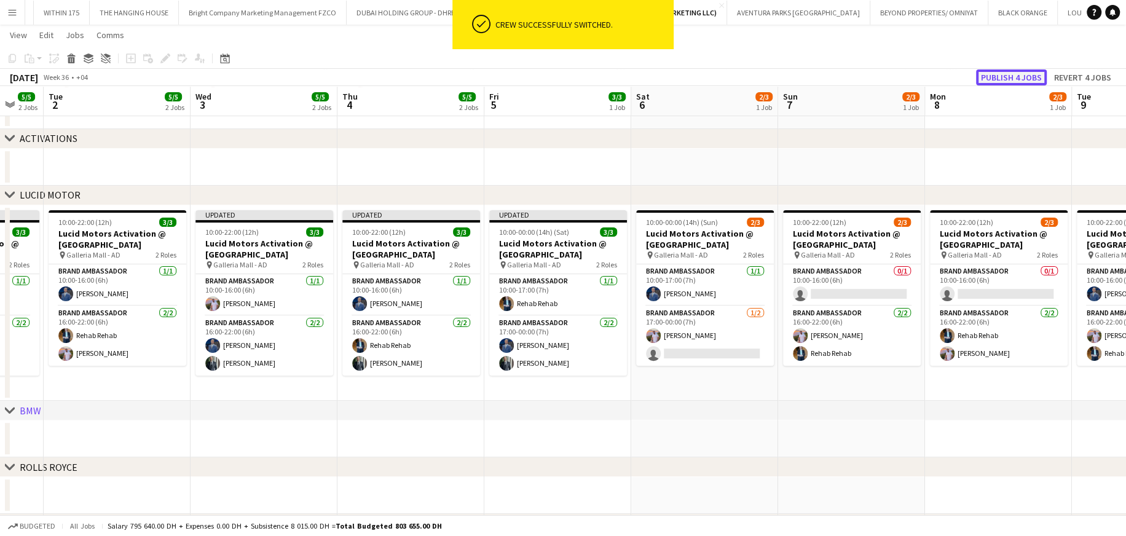
click at [747, 81] on button "Publish 4 jobs" at bounding box center [1011, 77] width 71 height 16
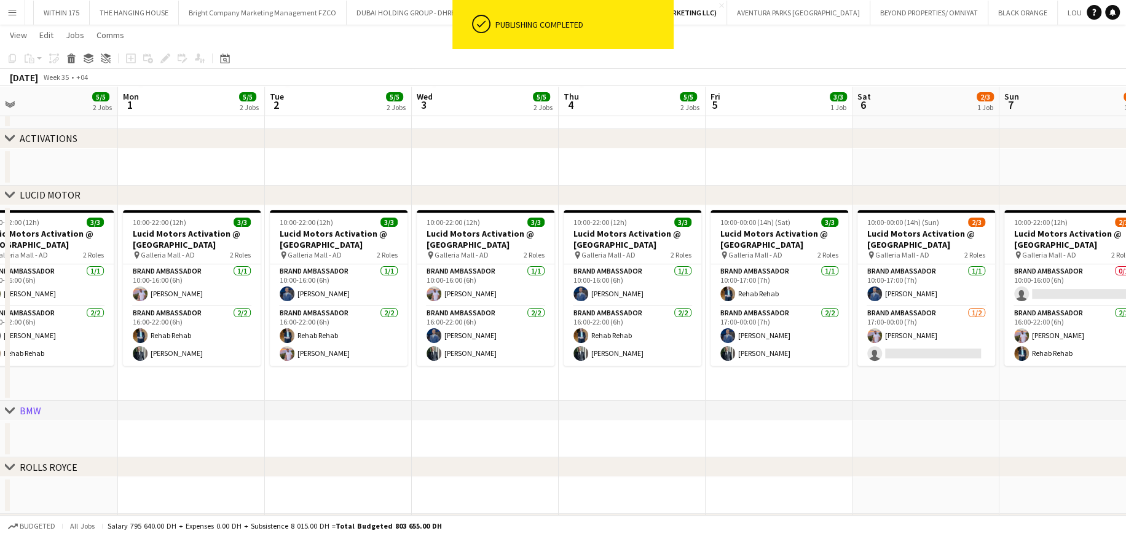
scroll to position [0, 304]
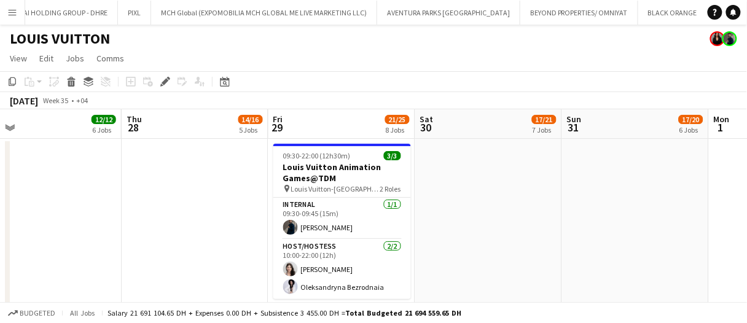
drag, startPoint x: 368, startPoint y: 123, endPoint x: 379, endPoint y: 122, distance: 11.7
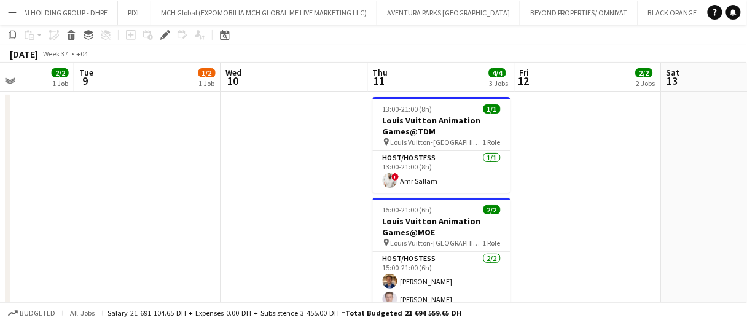
scroll to position [61, 0]
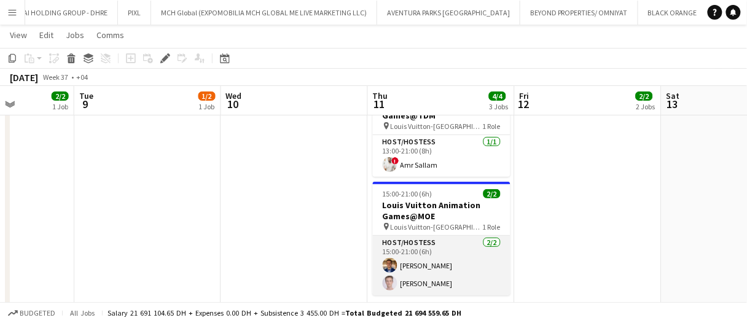
click at [452, 254] on app-card-role "Host/Hostess 2/2 15:00-21:00 (6h) Ahmed Mostafa Anis Abed" at bounding box center [442, 266] width 138 height 60
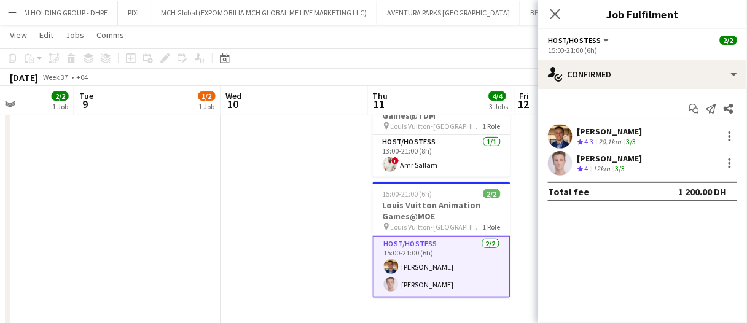
click at [310, 216] on app-date-cell at bounding box center [294, 249] width 147 height 347
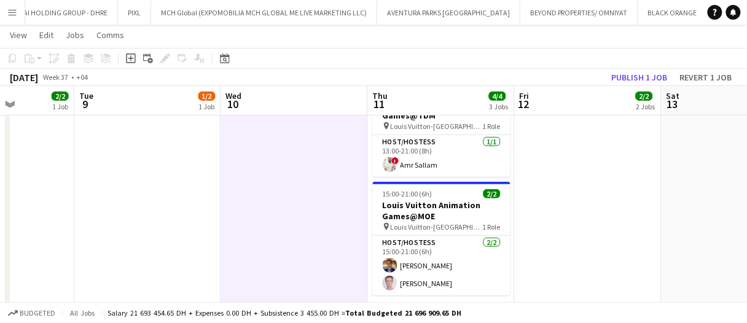
click at [309, 215] on app-date-cell at bounding box center [294, 249] width 147 height 347
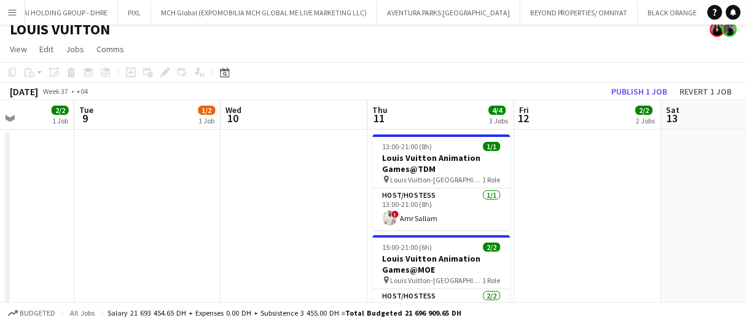
scroll to position [0, 0]
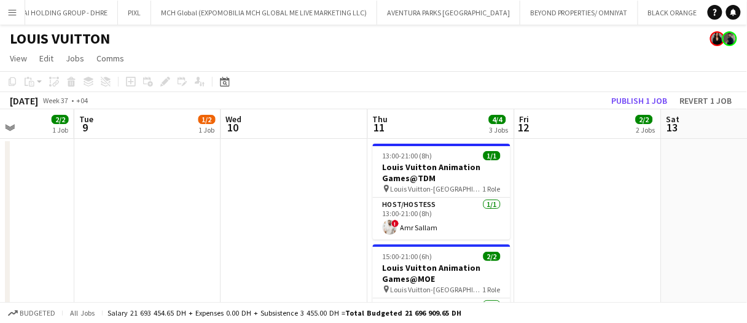
drag, startPoint x: 301, startPoint y: 218, endPoint x: 254, endPoint y: 222, distance: 47.0
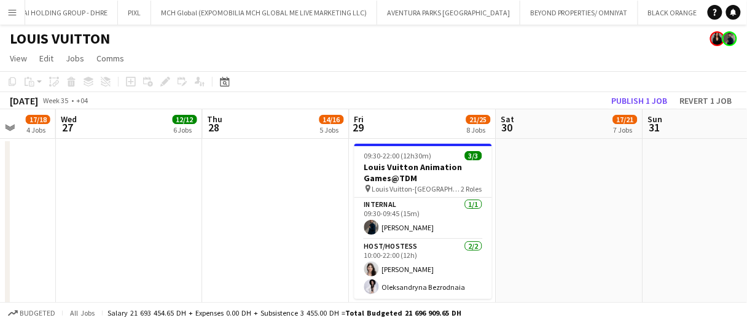
scroll to position [0, 380]
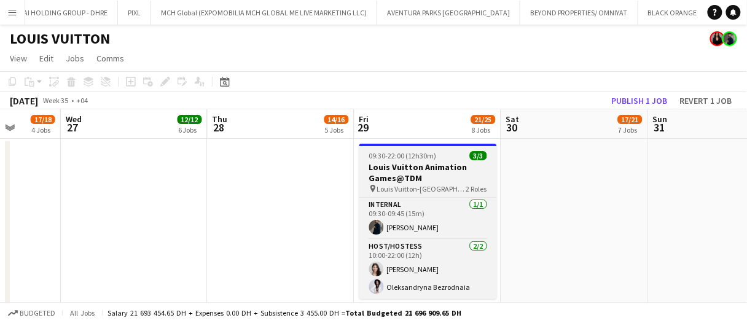
click at [427, 175] on h3 "Louis Vuitton Animation Games@TDM" at bounding box center [429, 173] width 138 height 22
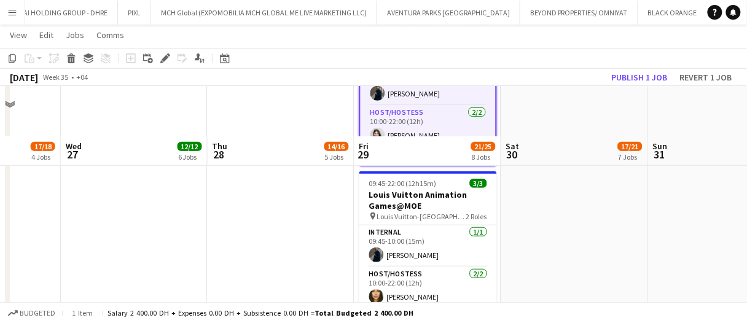
scroll to position [123, 0]
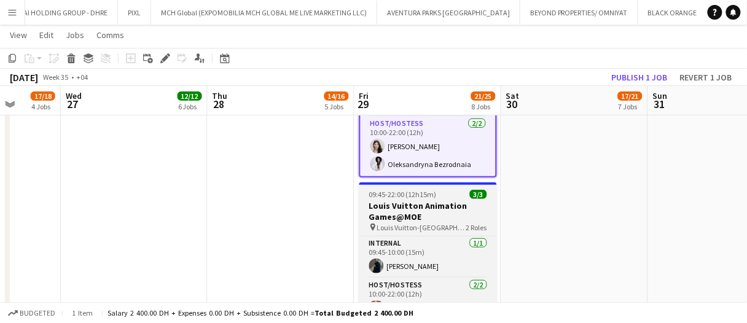
click at [417, 207] on h3 "Louis Vuitton Animation Games@MOE" at bounding box center [429, 211] width 138 height 22
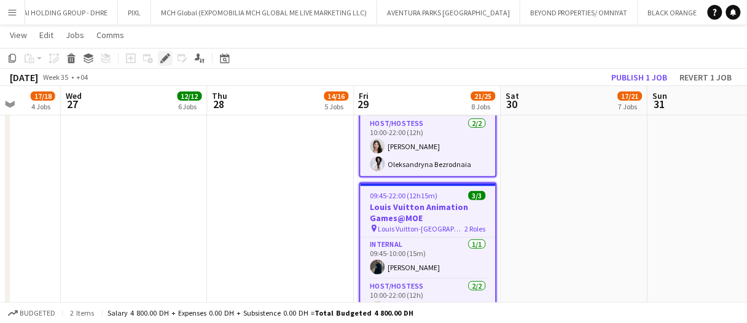
click at [163, 62] on icon "Edit" at bounding box center [165, 58] width 10 height 10
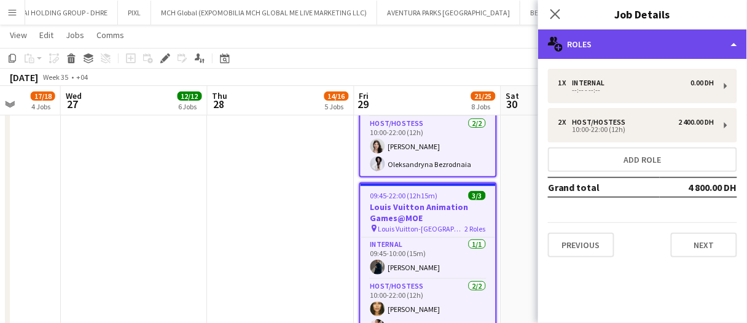
click at [601, 48] on div "multiple-users-add Roles" at bounding box center [642, 45] width 209 height 30
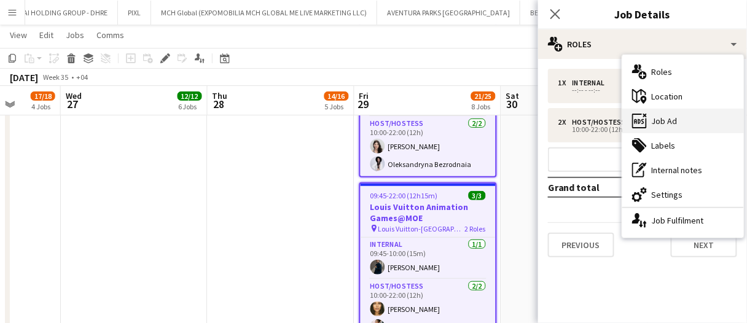
click at [660, 123] on div "ads-window Job Ad" at bounding box center [684, 121] width 122 height 25
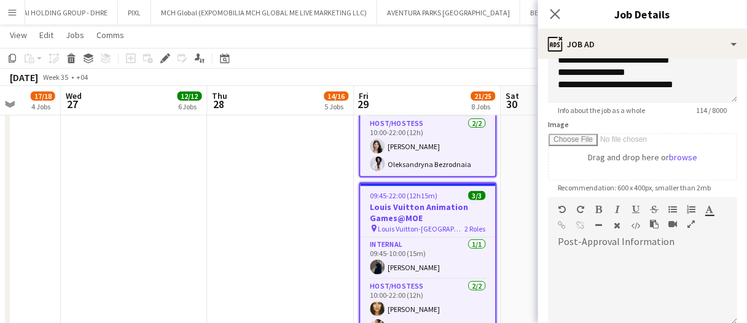
scroll to position [184, 0]
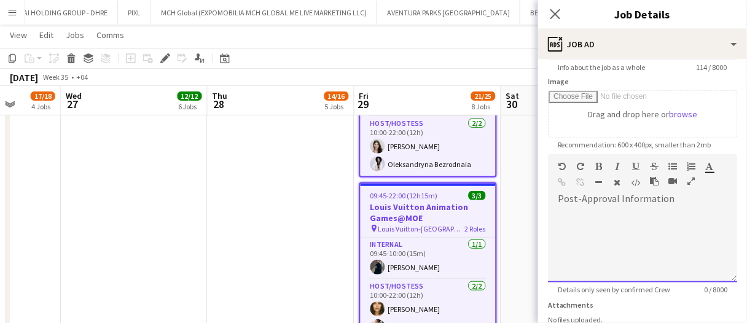
click at [648, 219] on div at bounding box center [642, 246] width 189 height 74
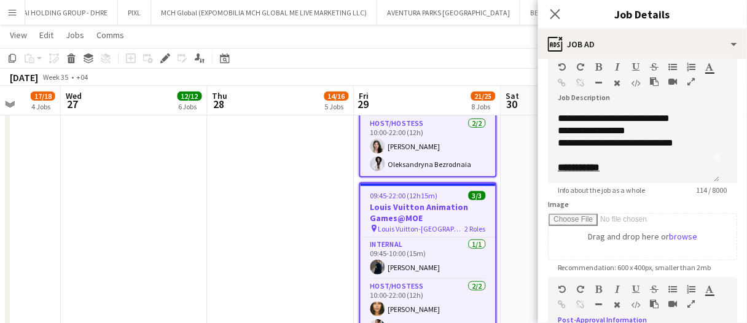
scroll to position [0, 0]
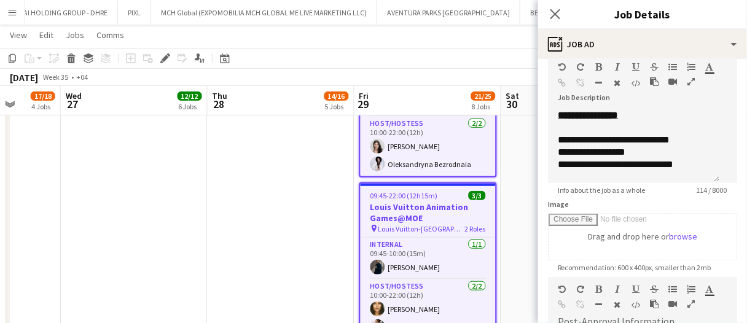
click at [610, 216] on div "Image Drag and drop here or browse" at bounding box center [642, 230] width 189 height 61
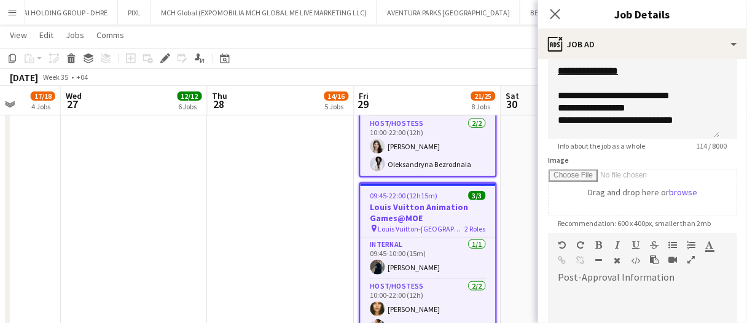
scroll to position [123, 0]
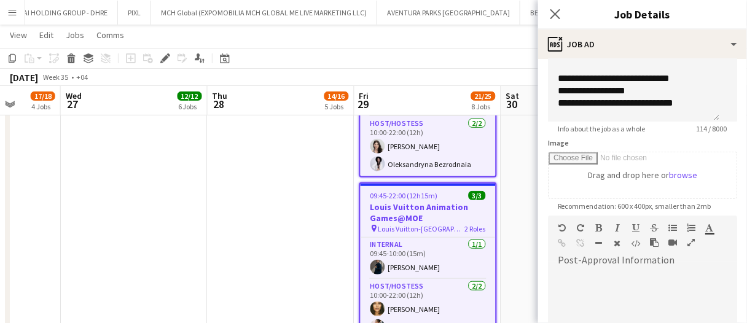
click at [672, 270] on div at bounding box center [642, 307] width 189 height 74
paste div
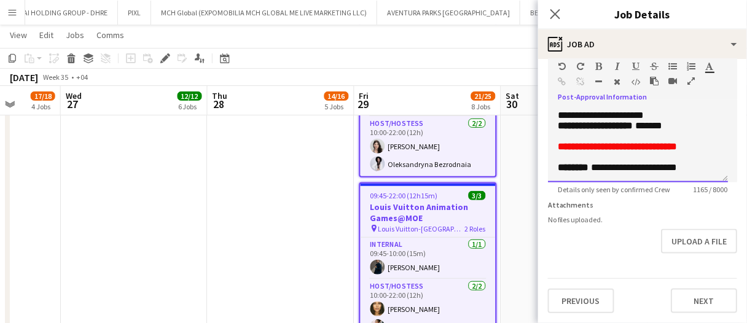
scroll to position [293, 0]
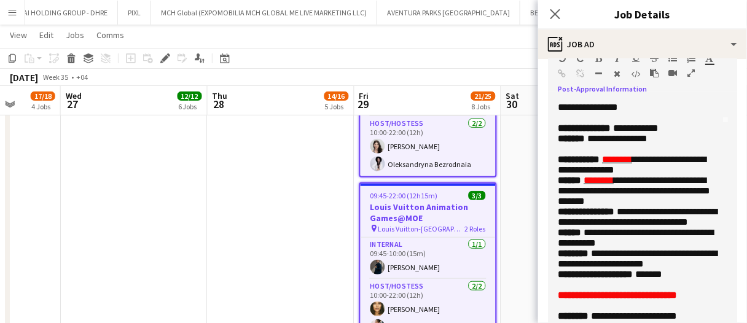
drag, startPoint x: 723, startPoint y: 169, endPoint x: 701, endPoint y: 322, distance: 154.5
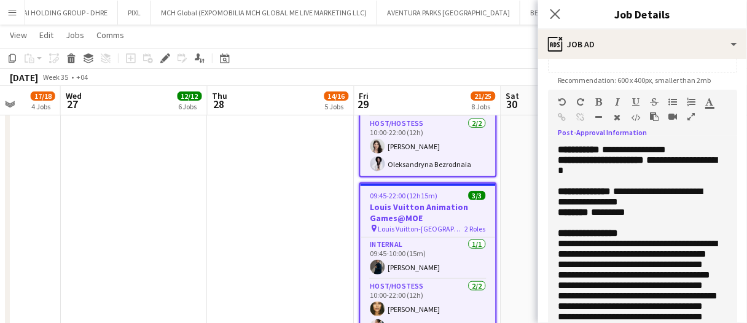
scroll to position [231, 0]
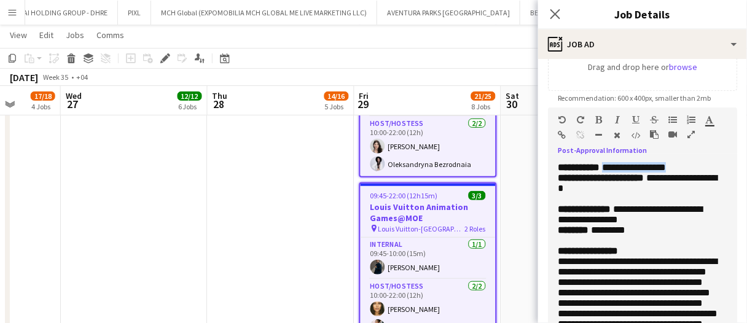
drag, startPoint x: 699, startPoint y: 167, endPoint x: 626, endPoint y: 186, distance: 75.6
click at [617, 168] on p "**********" at bounding box center [638, 167] width 160 height 10
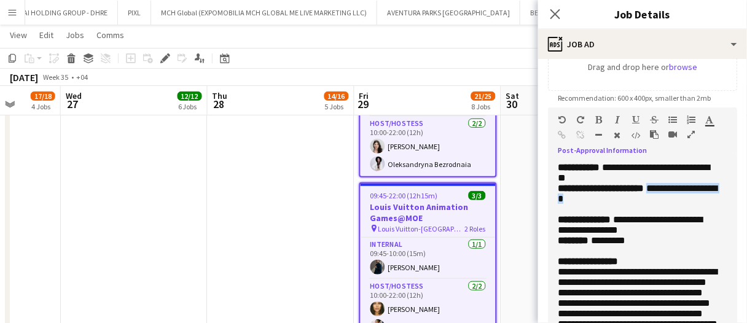
drag, startPoint x: 663, startPoint y: 208, endPoint x: 658, endPoint y: 195, distance: 13.0
click at [658, 195] on p "**********" at bounding box center [638, 198] width 160 height 31
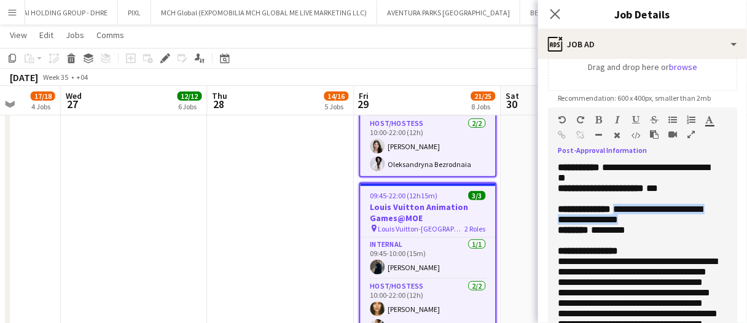
drag, startPoint x: 648, startPoint y: 242, endPoint x: 588, endPoint y: 236, distance: 59.9
click at [588, 225] on p "**********" at bounding box center [638, 214] width 160 height 21
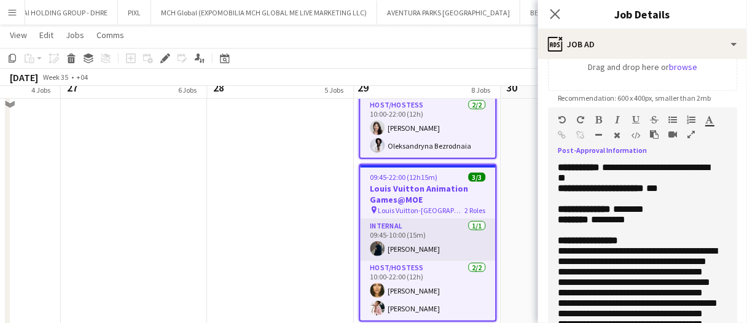
scroll to position [123, 0]
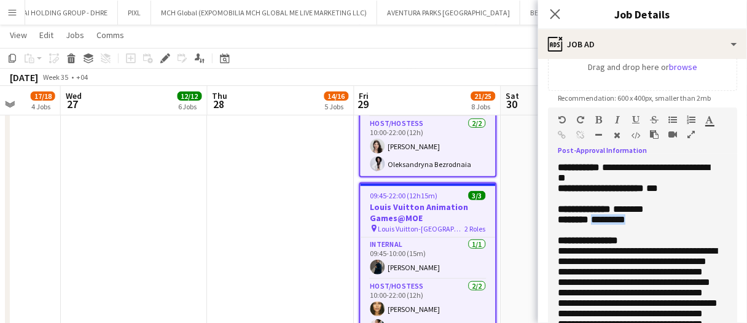
drag, startPoint x: 639, startPoint y: 229, endPoint x: 599, endPoint y: 229, distance: 39.3
click at [599, 225] on p "******** *********" at bounding box center [638, 219] width 160 height 10
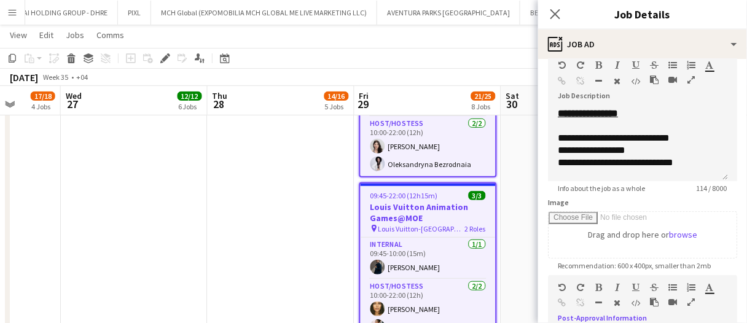
scroll to position [47, 0]
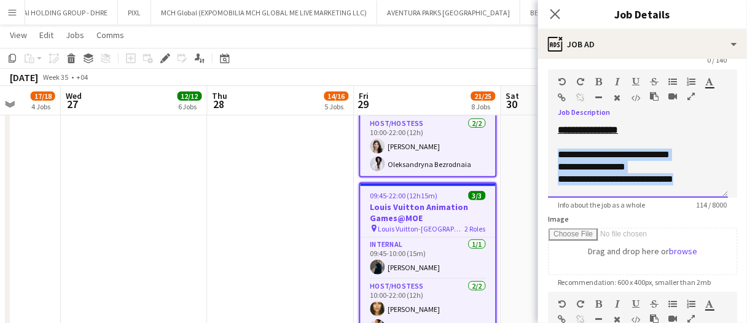
drag, startPoint x: 556, startPoint y: 152, endPoint x: 679, endPoint y: 167, distance: 123.7
click at [679, 170] on div "**********" at bounding box center [638, 161] width 180 height 74
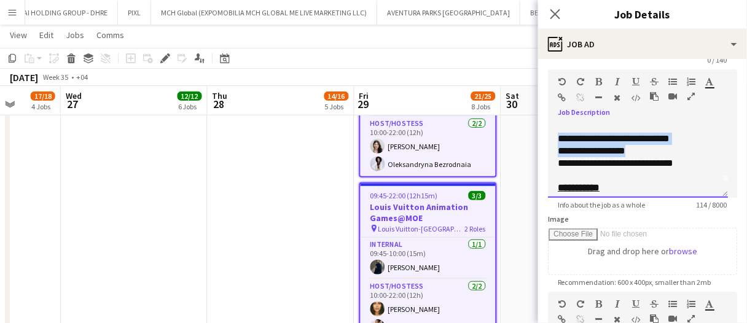
scroll to position [22, 0]
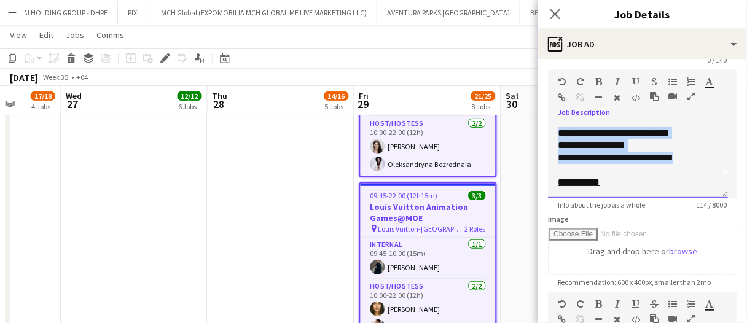
click at [685, 155] on div "**********" at bounding box center [634, 158] width 152 height 12
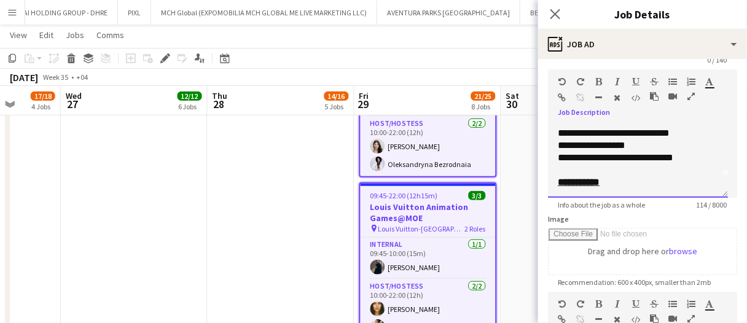
scroll to position [0, 0]
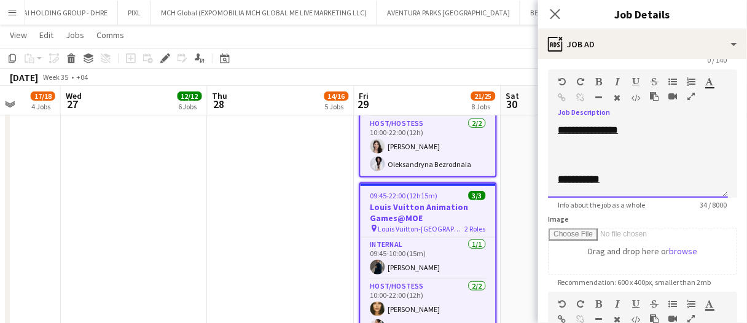
click at [623, 184] on div "**********" at bounding box center [638, 179] width 160 height 12
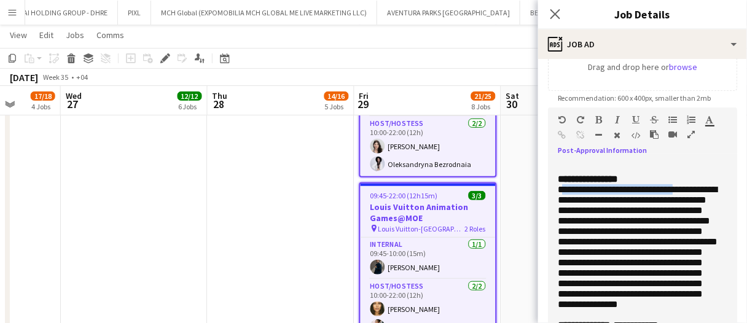
drag, startPoint x: 561, startPoint y: 205, endPoint x: 576, endPoint y: 218, distance: 20.2
click at [575, 216] on span "**********" at bounding box center [638, 247] width 160 height 124
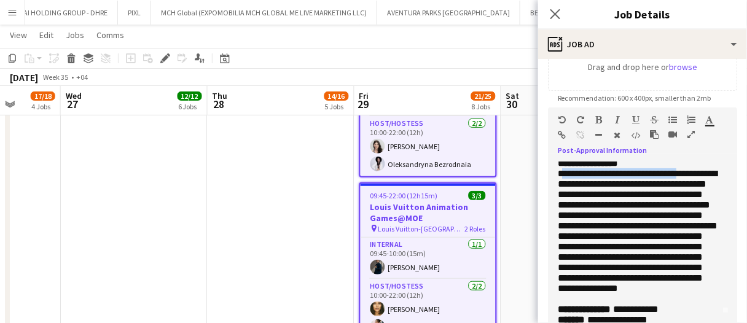
scroll to position [61, 0]
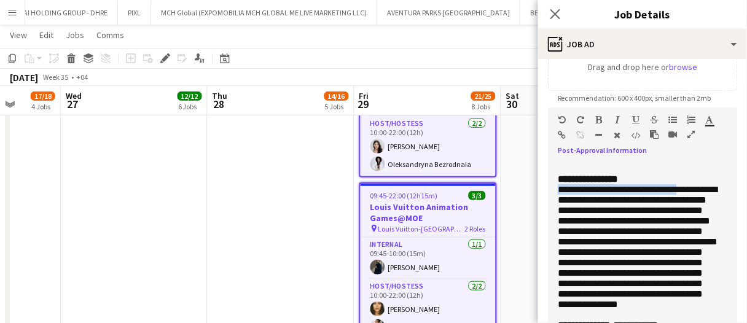
drag, startPoint x: 558, startPoint y: 210, endPoint x: 577, endPoint y: 218, distance: 20.7
click at [576, 217] on span "**********" at bounding box center [638, 247] width 160 height 124
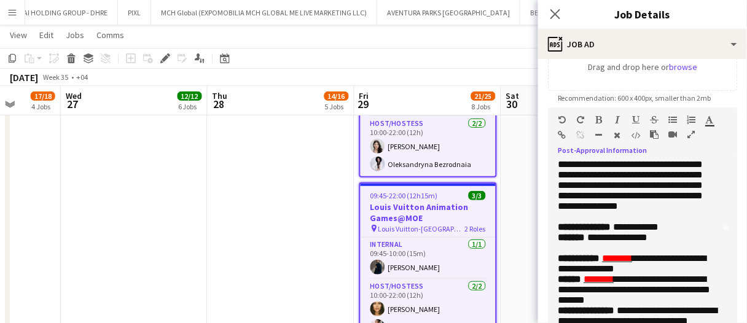
scroll to position [184, 0]
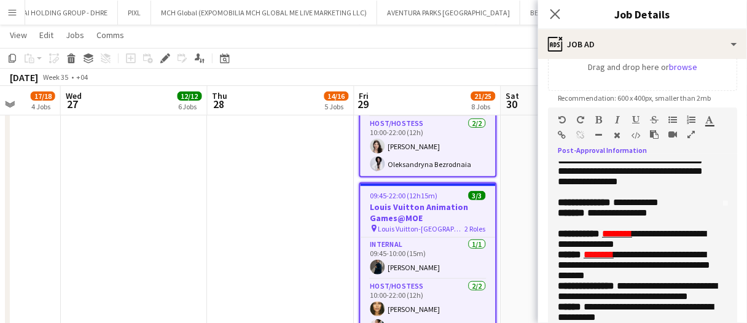
click at [690, 197] on p "**********" at bounding box center [638, 129] width 160 height 136
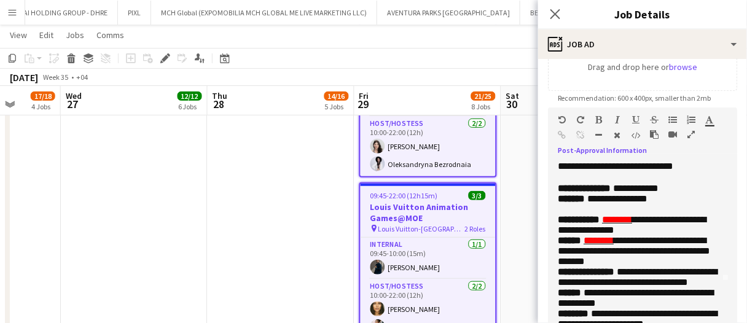
scroll to position [220, 0]
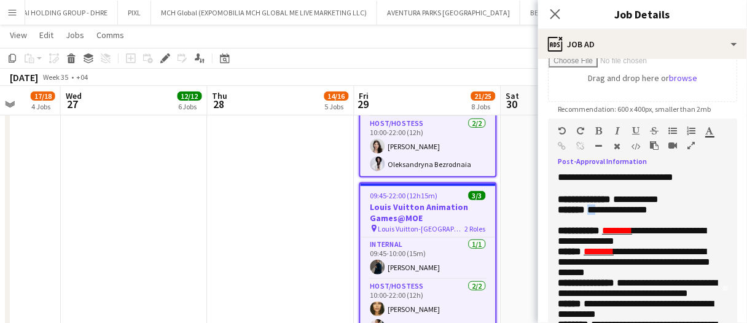
drag, startPoint x: 604, startPoint y: 219, endPoint x: 595, endPoint y: 217, distance: 8.8
click at [595, 214] on span "**********" at bounding box center [618, 209] width 60 height 9
click at [688, 213] on p "**********" at bounding box center [638, 210] width 160 height 10
drag, startPoint x: 678, startPoint y: 191, endPoint x: 676, endPoint y: 182, distance: 8.8
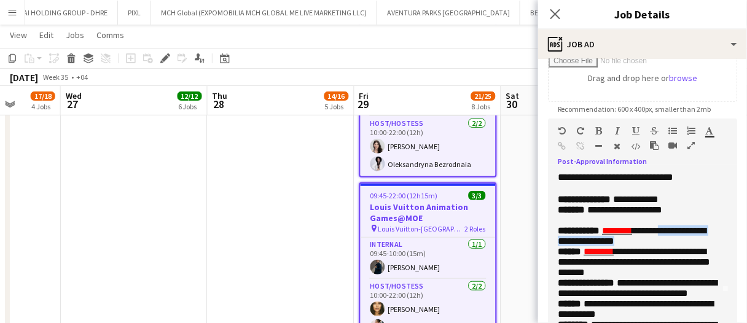
click at [676, 226] on p "**********" at bounding box center [638, 236] width 160 height 21
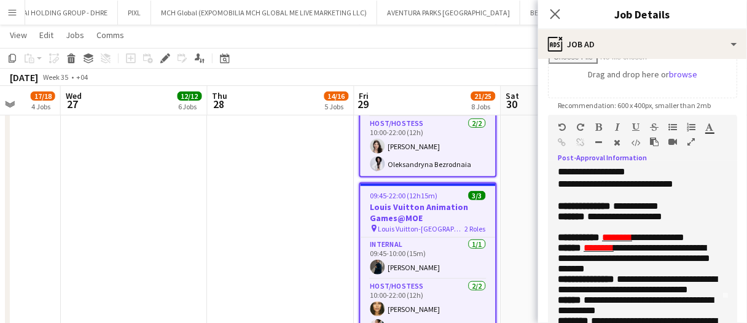
scroll to position [220, 0]
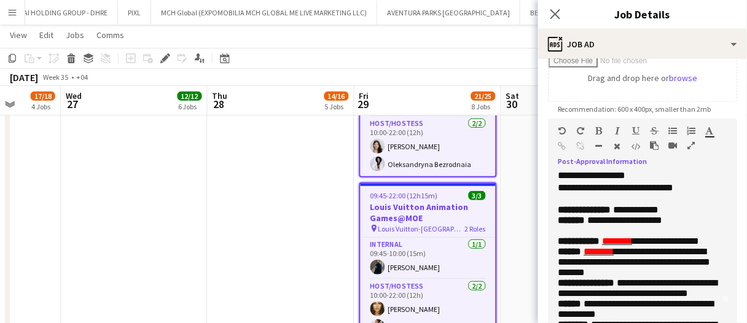
drag, startPoint x: 650, startPoint y: 184, endPoint x: 655, endPoint y: 180, distance: 7.0
click at [650, 237] on span "**********" at bounding box center [665, 241] width 67 height 9
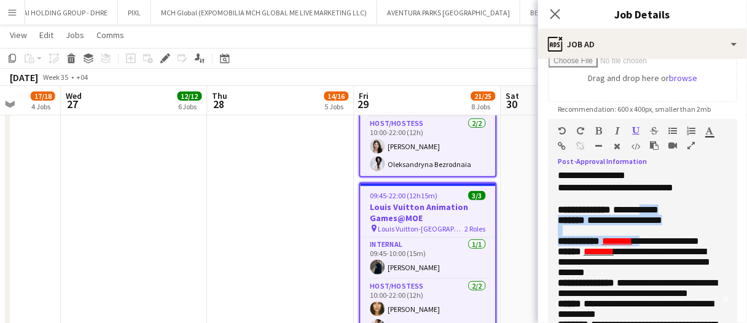
scroll to position [143, 0]
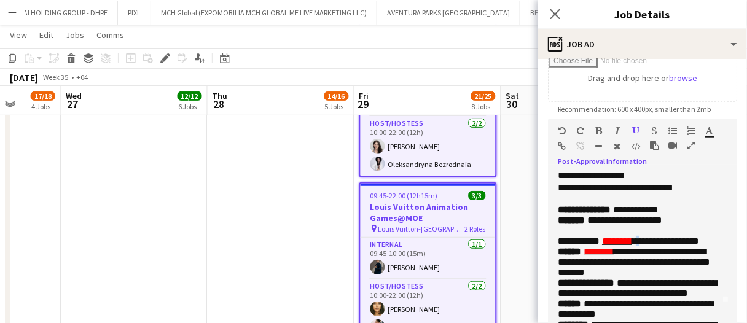
drag, startPoint x: 656, startPoint y: 178, endPoint x: 650, endPoint y: 222, distance: 44.6
click at [650, 237] on span "**********" at bounding box center [665, 241] width 67 height 9
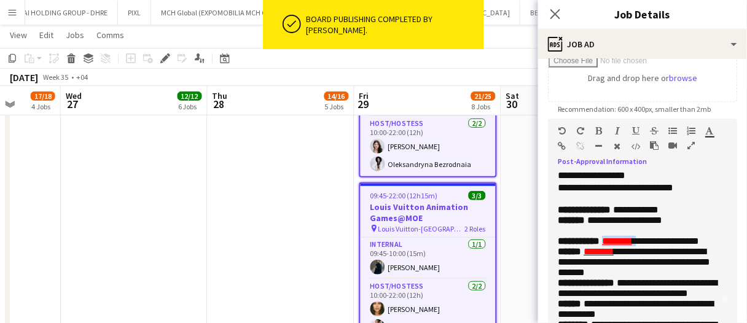
drag, startPoint x: 650, startPoint y: 228, endPoint x: 612, endPoint y: 227, distance: 38.7
click at [612, 236] on p "**********" at bounding box center [638, 241] width 160 height 10
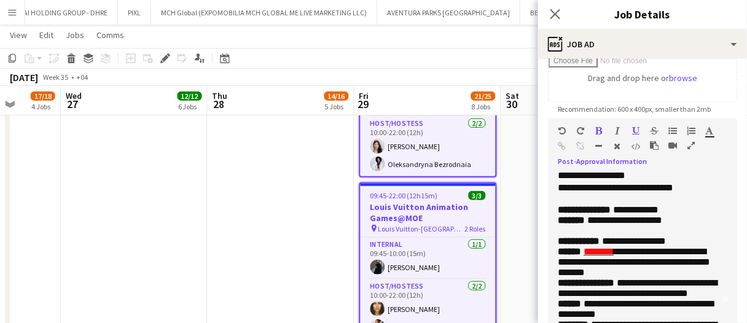
click at [707, 236] on p "**********" at bounding box center [638, 241] width 160 height 10
drag, startPoint x: 656, startPoint y: 234, endPoint x: 686, endPoint y: 226, distance: 30.4
click at [682, 236] on p "**********" at bounding box center [638, 241] width 160 height 10
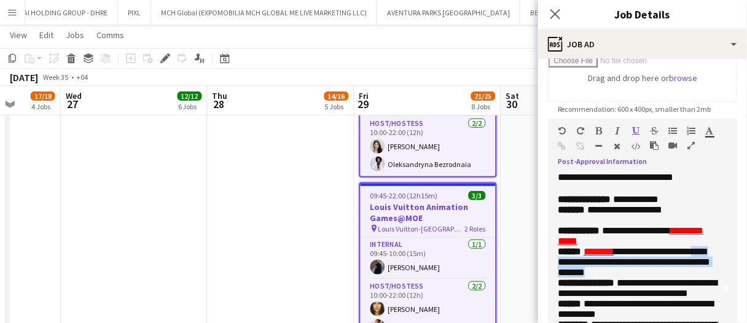
drag, startPoint x: 686, startPoint y: 278, endPoint x: 588, endPoint y: 266, distance: 99.1
click at [588, 266] on p "**********" at bounding box center [638, 261] width 160 height 31
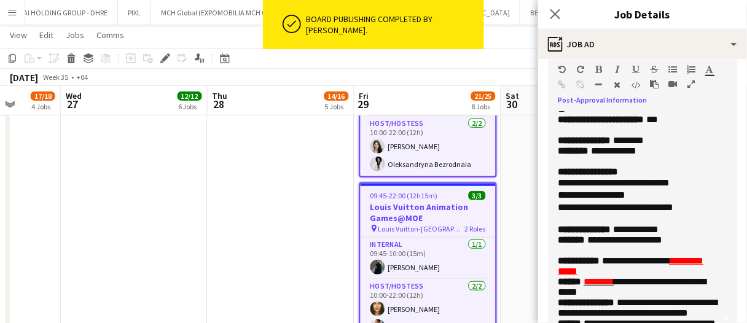
scroll to position [0, 0]
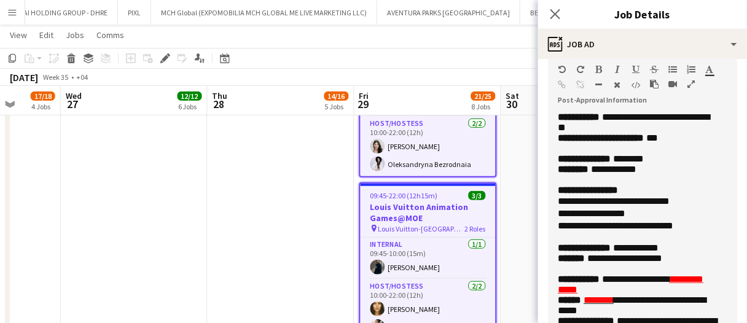
click at [527, 251] on app-date-cell at bounding box center [575, 188] width 147 height 347
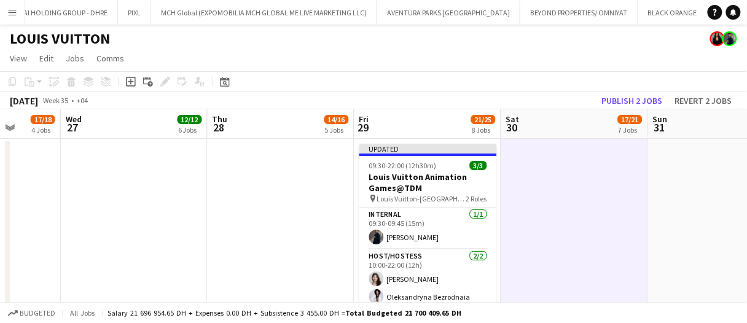
drag, startPoint x: 425, startPoint y: 186, endPoint x: 355, endPoint y: 180, distance: 70.3
click at [425, 186] on h3 "Louis Vuitton Animation Games@TDM" at bounding box center [429, 182] width 138 height 22
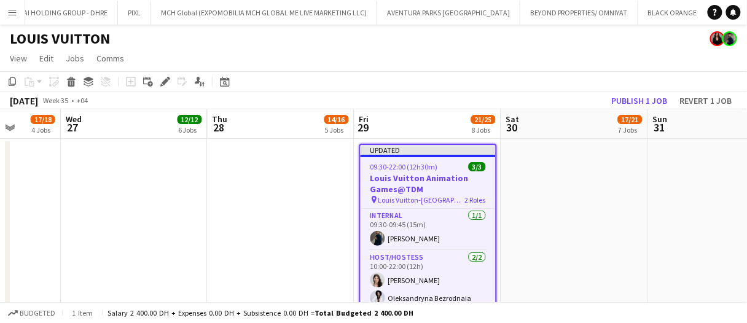
drag, startPoint x: 165, startPoint y: 80, endPoint x: 258, endPoint y: 136, distance: 108.7
click at [165, 80] on icon at bounding box center [165, 82] width 7 height 7
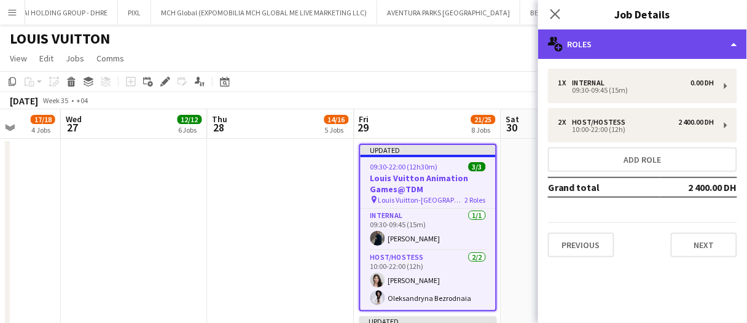
click at [587, 49] on div "multiple-users-add Roles" at bounding box center [642, 45] width 209 height 30
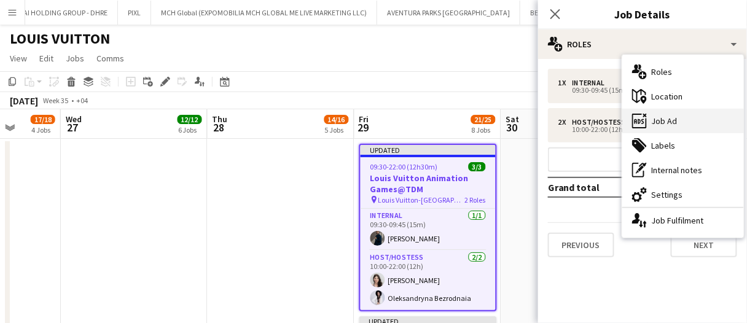
drag, startPoint x: 661, startPoint y: 117, endPoint x: 666, endPoint y: 201, distance: 83.7
click at [661, 120] on div "ads-window Job Ad" at bounding box center [684, 121] width 122 height 25
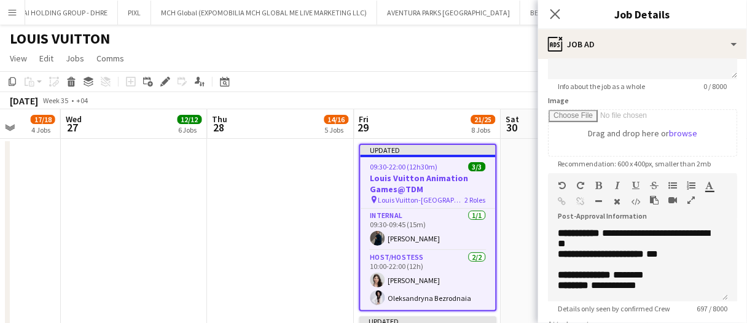
scroll to position [246, 0]
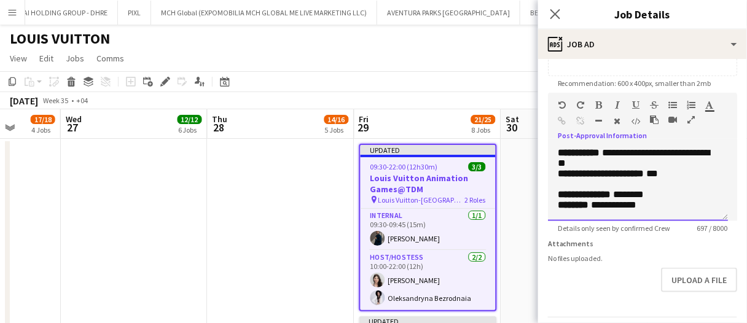
click at [669, 165] on p "**********" at bounding box center [638, 158] width 160 height 21
click at [325, 207] on app-date-cell at bounding box center [281, 312] width 147 height 347
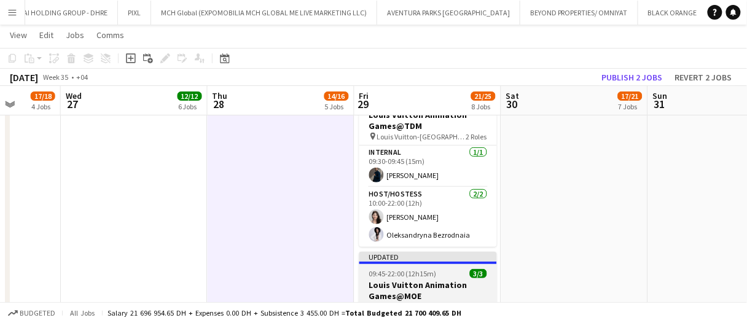
scroll to position [61, 0]
click at [422, 280] on h3 "Louis Vuitton Animation Games@MOE" at bounding box center [429, 290] width 138 height 22
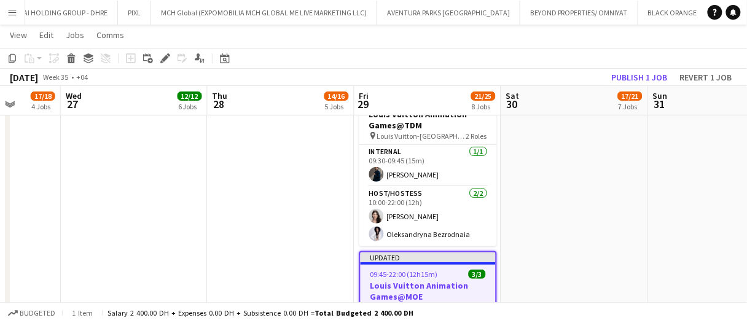
drag, startPoint x: 160, startPoint y: 59, endPoint x: 293, endPoint y: 85, distance: 135.2
click at [161, 59] on icon "Edit" at bounding box center [165, 58] width 10 height 10
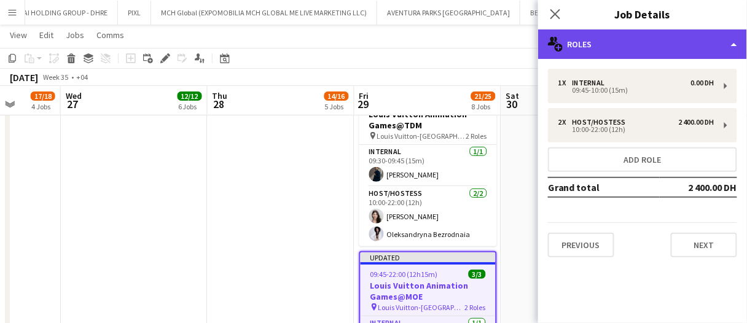
click at [613, 49] on div "multiple-users-add Roles" at bounding box center [642, 45] width 209 height 30
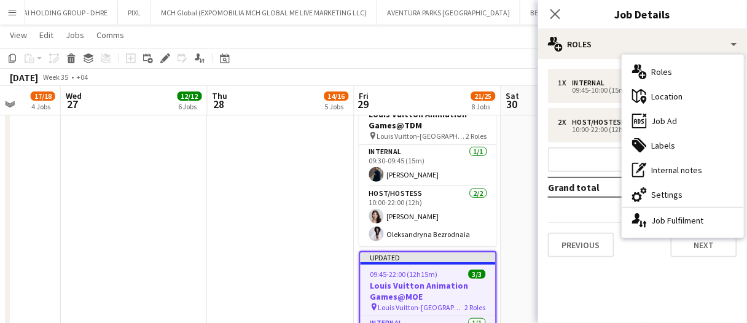
drag, startPoint x: 668, startPoint y: 116, endPoint x: 667, endPoint y: 165, distance: 49.8
click at [668, 116] on div "ads-window Job Ad" at bounding box center [684, 121] width 122 height 25
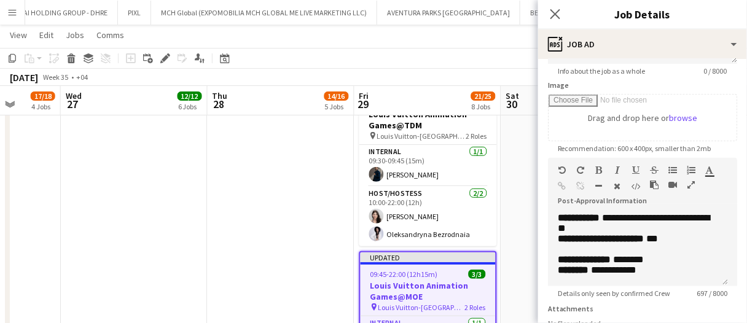
scroll to position [184, 0]
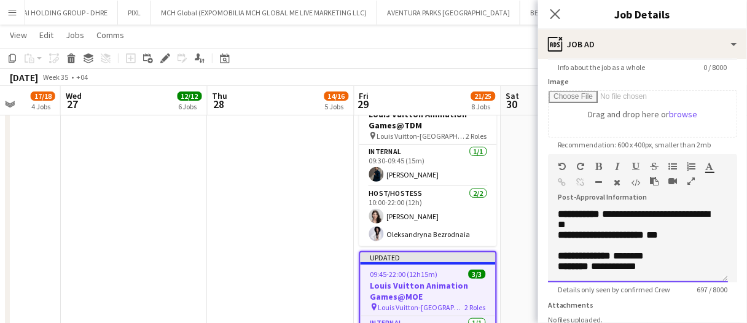
click at [679, 227] on p "**********" at bounding box center [638, 219] width 160 height 21
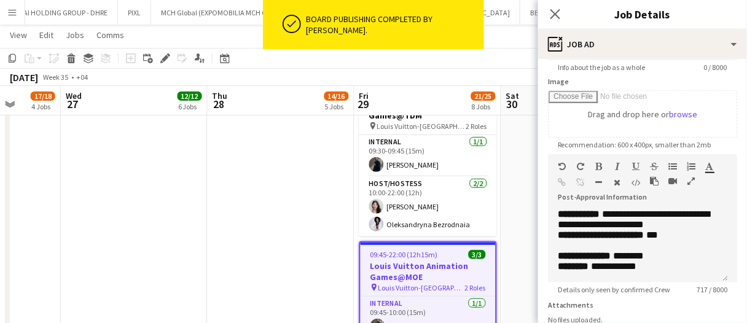
click at [332, 184] on app-date-cell at bounding box center [281, 249] width 147 height 347
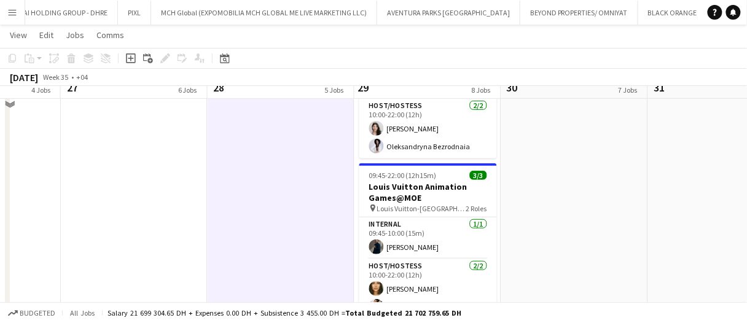
scroll to position [123, 0]
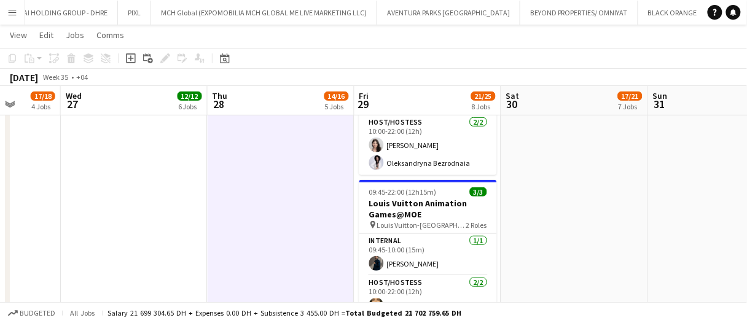
click at [573, 188] on app-date-cell at bounding box center [575, 188] width 147 height 347
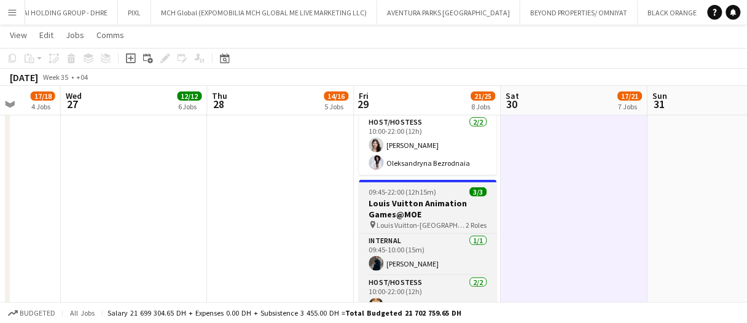
click at [431, 213] on h3 "Louis Vuitton Animation Games@MOE" at bounding box center [429, 209] width 138 height 22
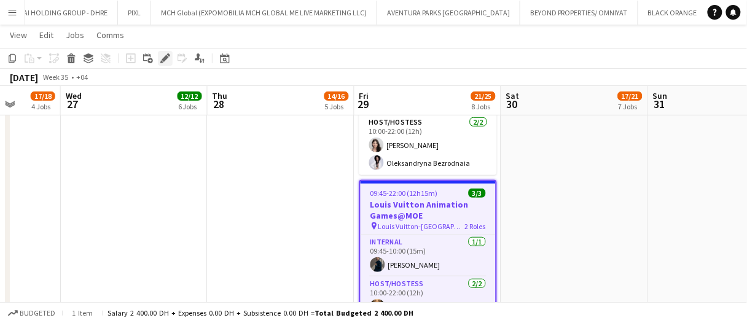
drag, startPoint x: 168, startPoint y: 65, endPoint x: 285, endPoint y: 74, distance: 117.8
click at [168, 65] on div "Edit" at bounding box center [165, 58] width 15 height 15
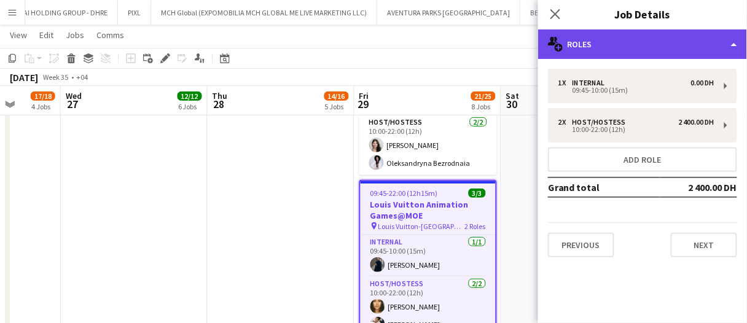
click at [621, 56] on div "multiple-users-add Roles" at bounding box center [642, 45] width 209 height 30
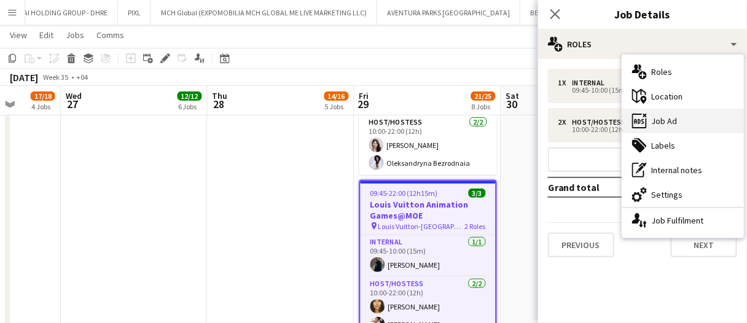
click at [668, 119] on div "ads-window Job Ad" at bounding box center [684, 121] width 122 height 25
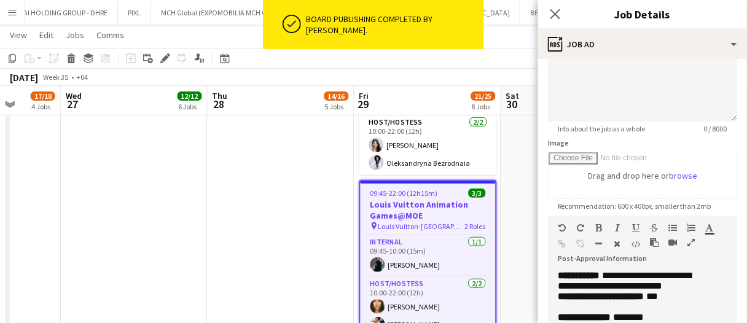
click at [703, 202] on span "Recommendation: 600 x 400px, smaller than 2mb" at bounding box center [634, 206] width 173 height 9
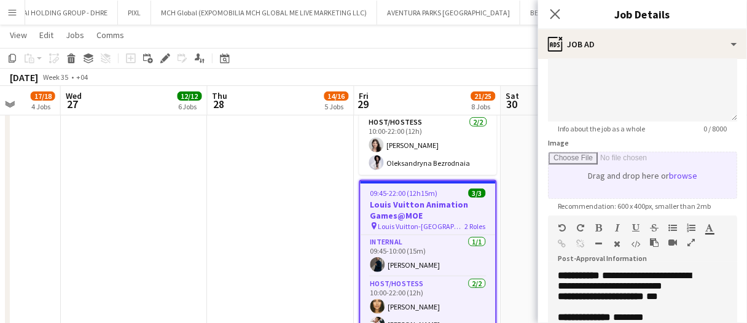
scroll to position [7, 0]
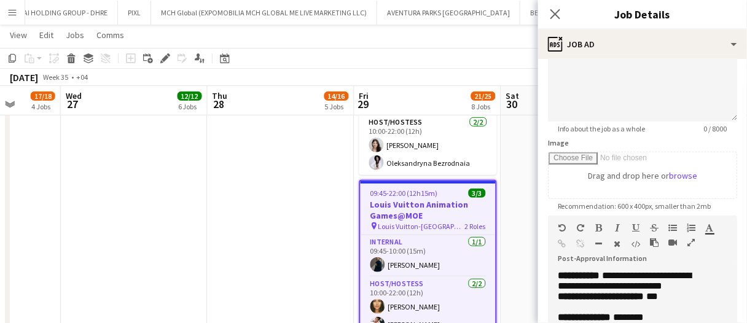
click at [250, 218] on app-date-cell at bounding box center [281, 188] width 147 height 347
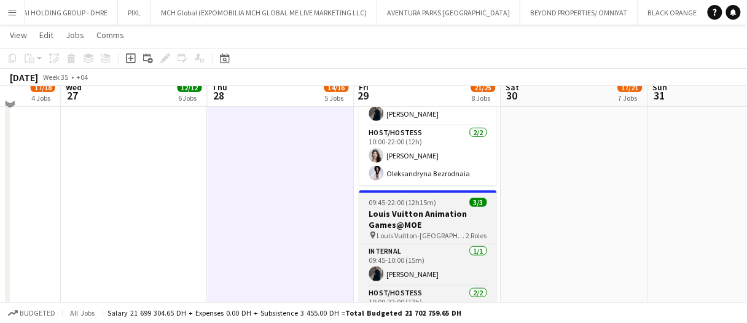
scroll to position [123, 0]
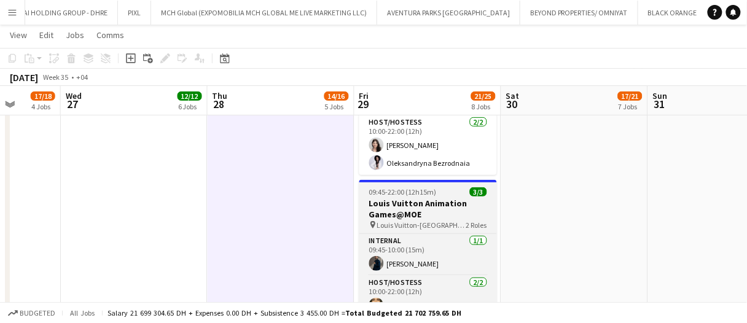
click at [419, 184] on app-job-card "09:45-22:00 (12h15m) 3/3 Louis Vuitton Animation Games@MOE pin Louis Vuitton-Ma…" at bounding box center [429, 257] width 138 height 155
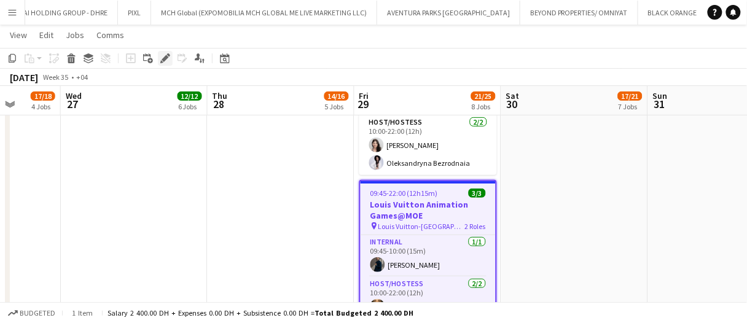
drag, startPoint x: 160, startPoint y: 56, endPoint x: 150, endPoint y: 49, distance: 11.9
click at [160, 55] on icon "Edit" at bounding box center [165, 58] width 10 height 10
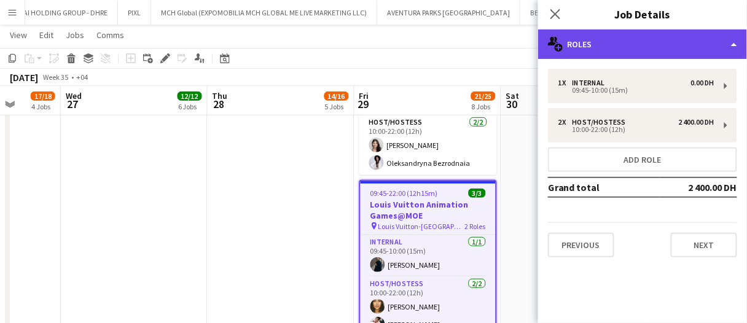
click at [616, 42] on div "multiple-users-add Roles" at bounding box center [642, 45] width 209 height 30
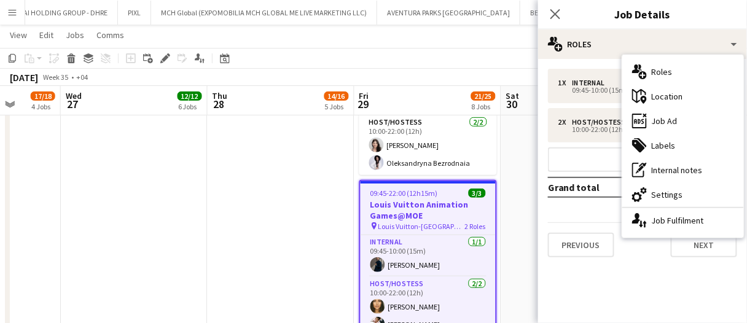
drag, startPoint x: 701, startPoint y: 124, endPoint x: 634, endPoint y: 224, distance: 120.0
click at [701, 121] on div "ads-window Job Ad" at bounding box center [684, 121] width 122 height 25
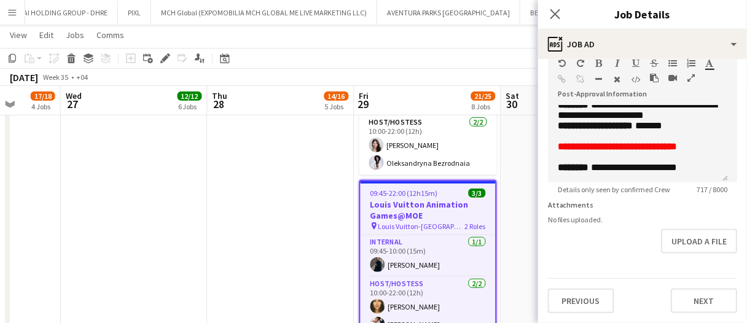
scroll to position [293, 0]
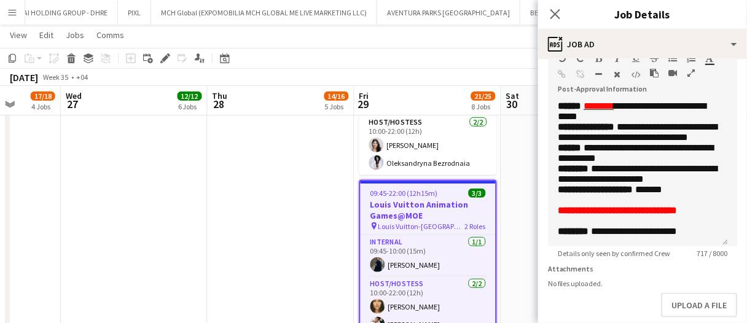
drag, startPoint x: 723, startPoint y: 170, endPoint x: 732, endPoint y: 260, distance: 90.2
click at [732, 264] on form "**********" at bounding box center [642, 76] width 209 height 601
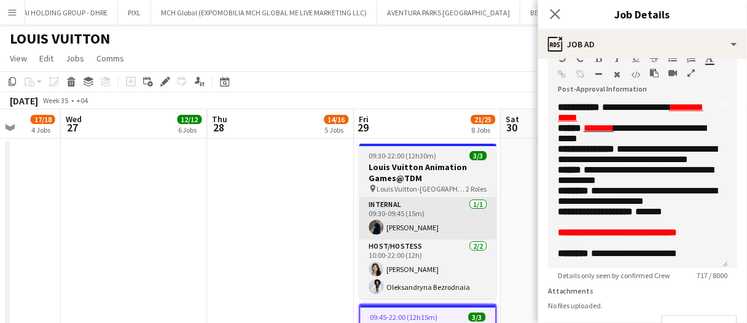
scroll to position [0, 0]
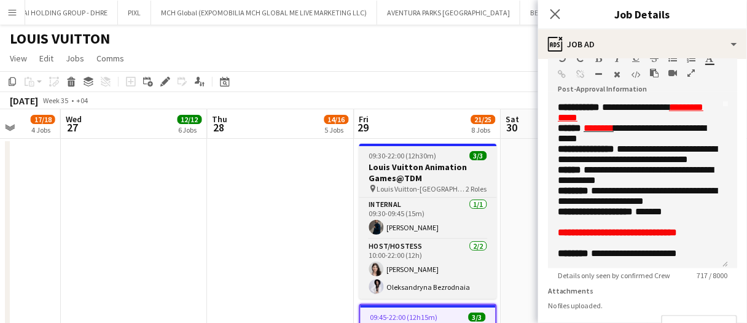
drag, startPoint x: 431, startPoint y: 175, endPoint x: 338, endPoint y: 160, distance: 94.6
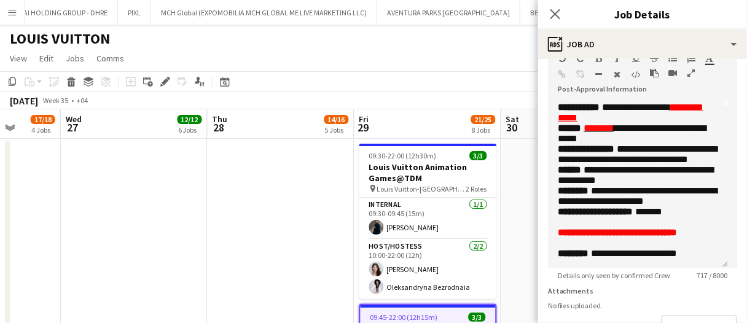
click at [431, 175] on h3 "Louis Vuitton Animation Games@TDM" at bounding box center [429, 173] width 138 height 22
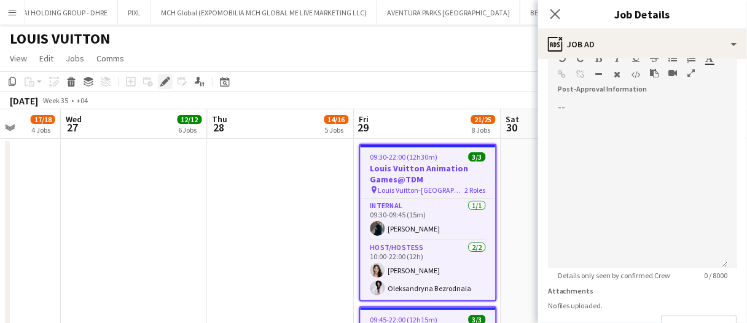
click at [167, 78] on icon "Edit" at bounding box center [165, 82] width 10 height 10
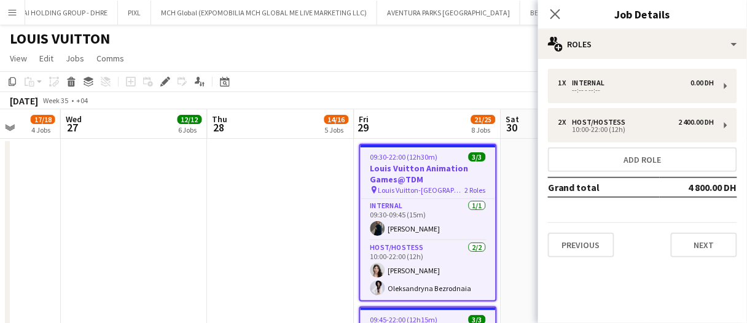
drag, startPoint x: 508, startPoint y: 162, endPoint x: 473, endPoint y: 159, distance: 35.1
click at [508, 162] on app-date-cell at bounding box center [575, 312] width 147 height 347
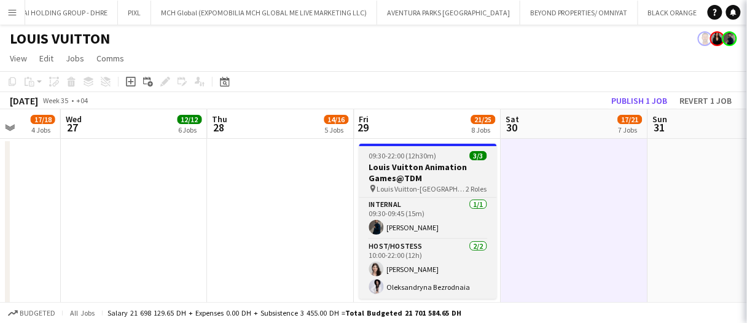
click at [446, 163] on h3 "Louis Vuitton Animation Games@TDM" at bounding box center [429, 173] width 138 height 22
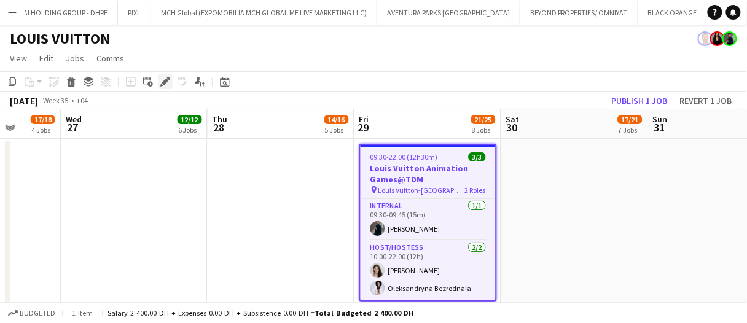
click at [162, 79] on icon "Edit" at bounding box center [165, 82] width 10 height 10
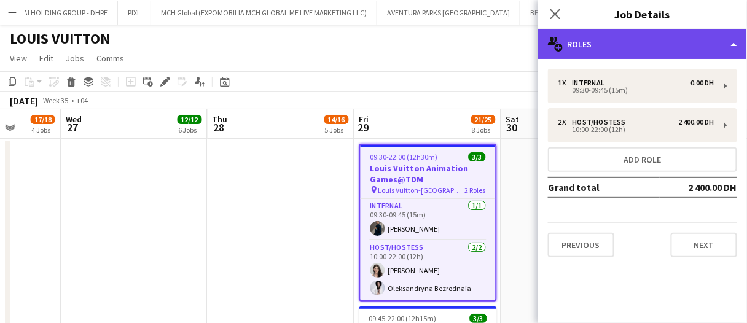
click at [573, 41] on div "multiple-users-add Roles" at bounding box center [642, 45] width 209 height 30
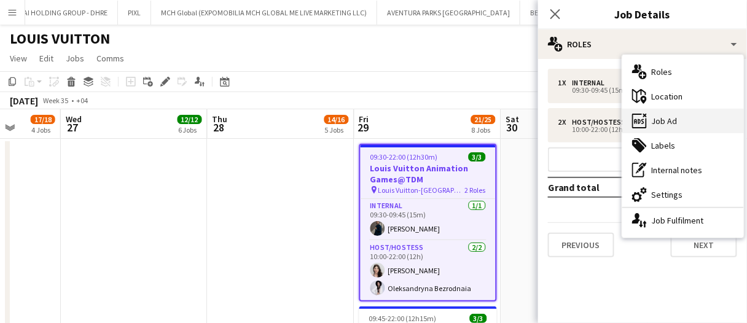
click at [647, 114] on div "ads-window Job Ad" at bounding box center [684, 121] width 122 height 25
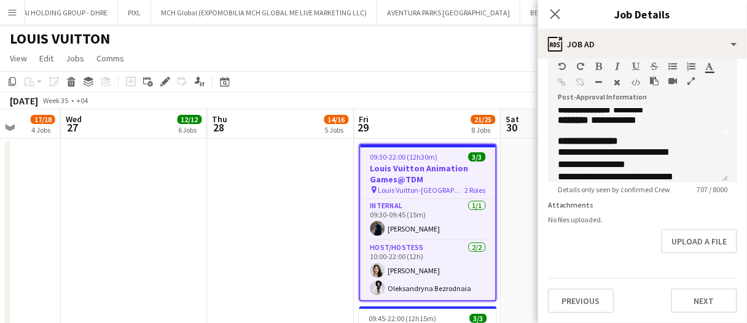
scroll to position [61, 0]
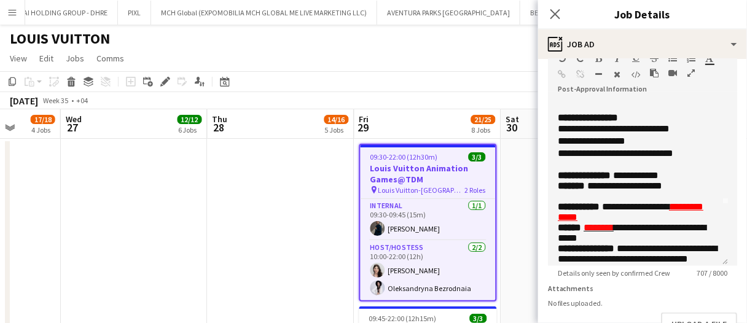
drag, startPoint x: 725, startPoint y: 171, endPoint x: 698, endPoint y: 247, distance: 80.3
click at [723, 266] on div "**********" at bounding box center [638, 183] width 180 height 165
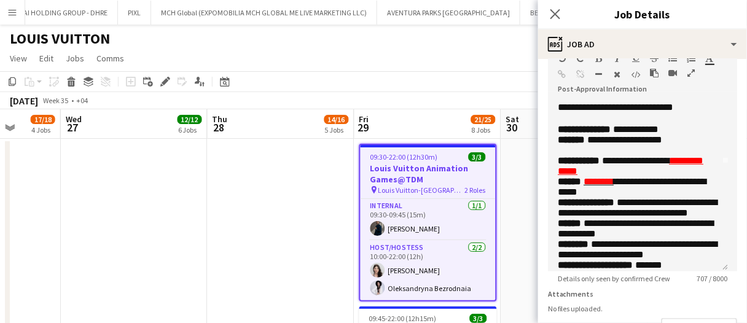
scroll to position [123, 0]
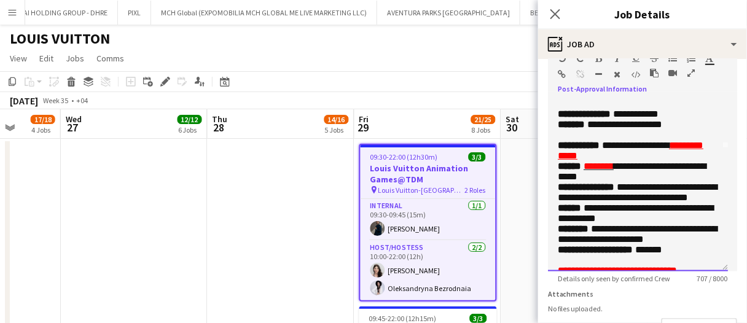
drag, startPoint x: 639, startPoint y: 248, endPoint x: 627, endPoint y: 224, distance: 27.0
click at [627, 203] on p "**********" at bounding box center [638, 192] width 160 height 21
click at [648, 202] on span "**********" at bounding box center [637, 193] width 159 height 20
drag, startPoint x: 636, startPoint y: 248, endPoint x: 630, endPoint y: 224, distance: 24.7
click at [630, 203] on p "**********" at bounding box center [638, 192] width 160 height 21
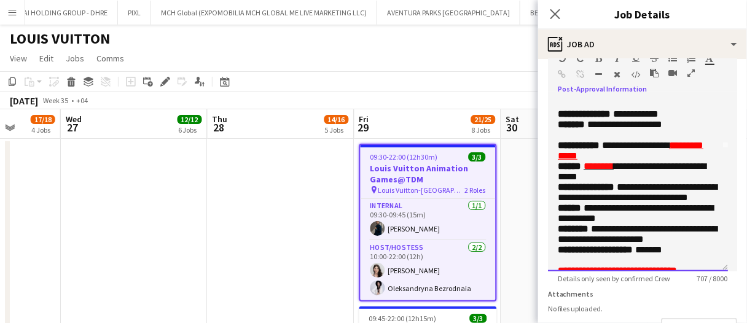
paste div
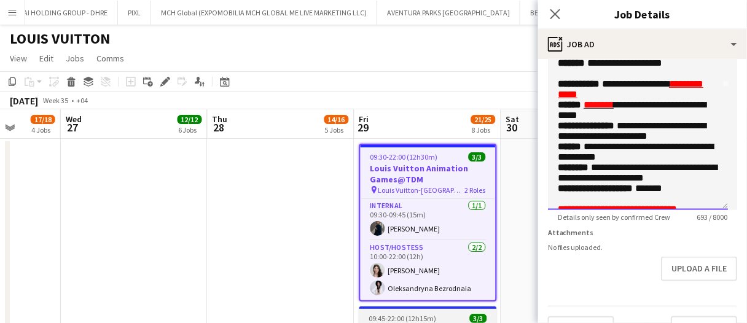
scroll to position [61, 0]
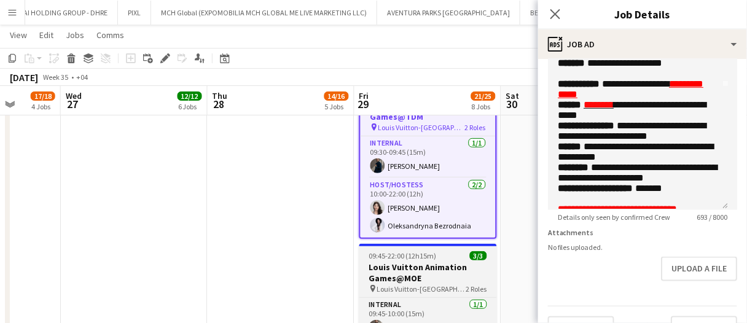
click at [470, 266] on h3 "Louis Vuitton Animation Games@MOE" at bounding box center [429, 273] width 138 height 22
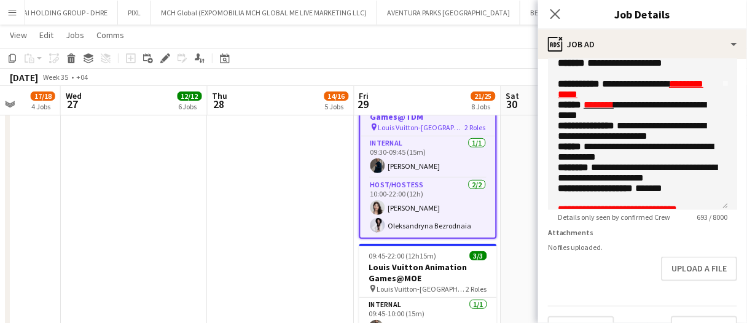
type input "**********"
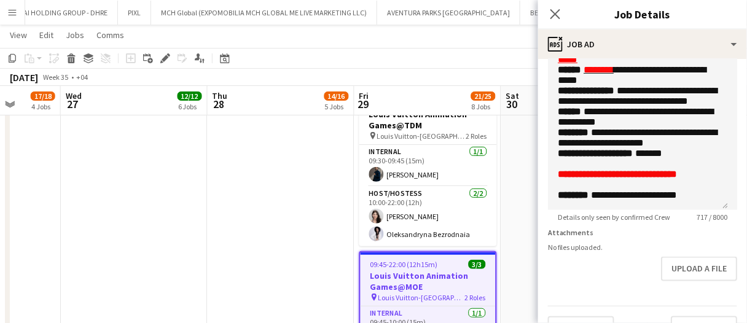
scroll to position [184, 0]
drag, startPoint x: 623, startPoint y: 135, endPoint x: 643, endPoint y: 109, distance: 32.9
click at [630, 106] on p "**********" at bounding box center [638, 95] width 160 height 21
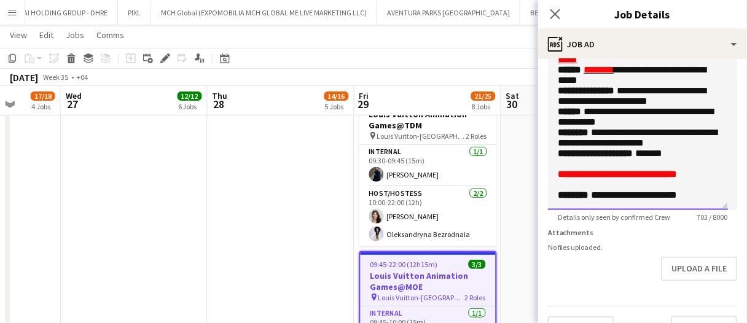
scroll to position [241, 0]
drag, startPoint x: 645, startPoint y: 141, endPoint x: 637, endPoint y: 142, distance: 8.0
click at [645, 159] on p at bounding box center [638, 164] width 160 height 10
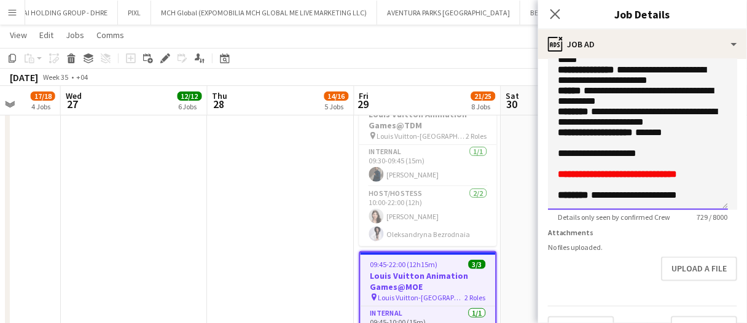
copy span "**********"
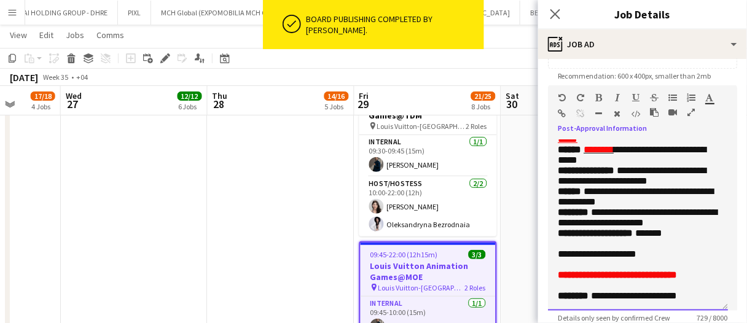
scroll to position [170, 0]
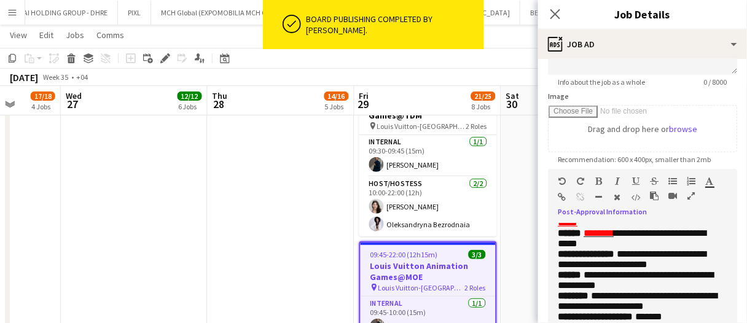
click at [712, 177] on icon "button" at bounding box center [710, 181] width 8 height 9
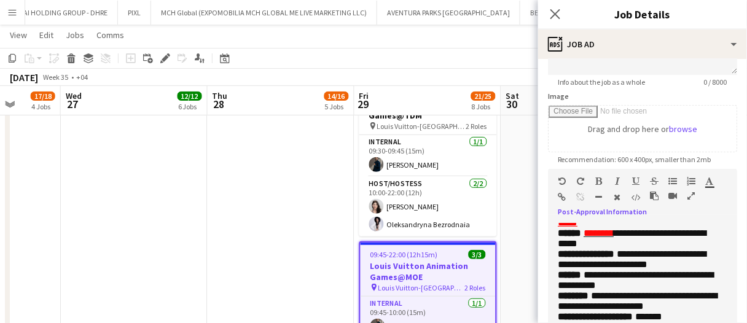
type input "*******"
click at [601, 181] on icon "button" at bounding box center [599, 181] width 7 height 9
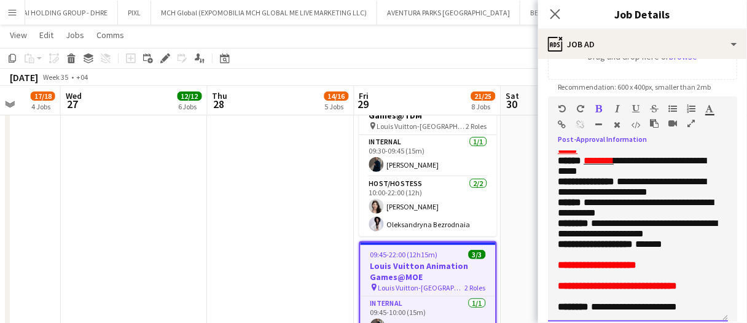
scroll to position [293, 0]
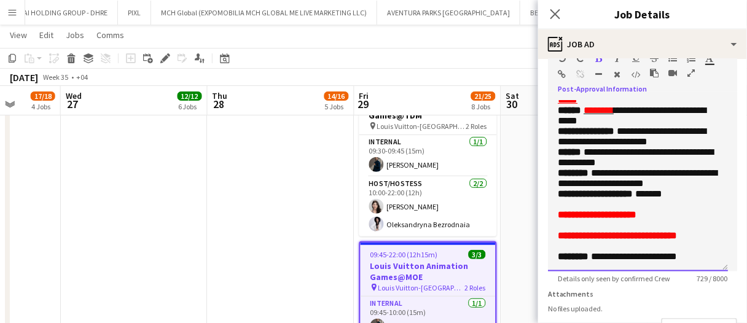
click at [663, 189] on span "*******" at bounding box center [648, 193] width 27 height 9
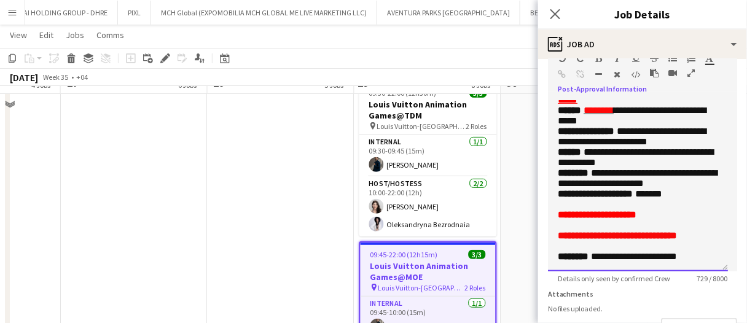
scroll to position [0, 0]
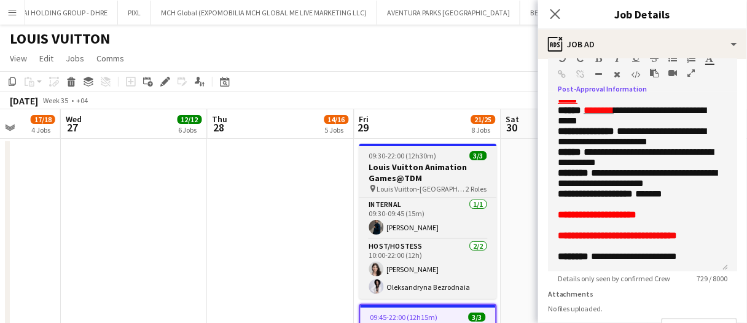
click at [403, 175] on h3 "Louis Vuitton Animation Games@TDM" at bounding box center [429, 173] width 138 height 22
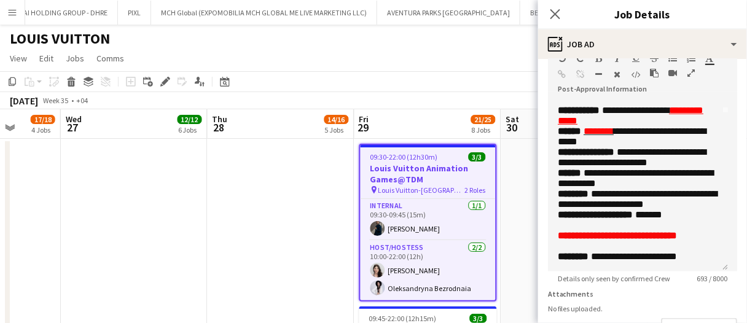
type input "**********"
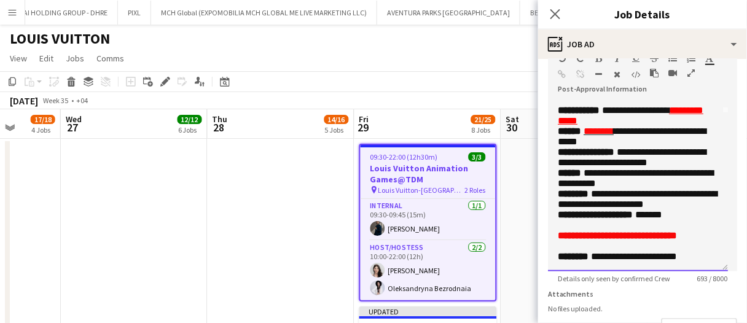
click at [605, 220] on p at bounding box center [638, 225] width 160 height 10
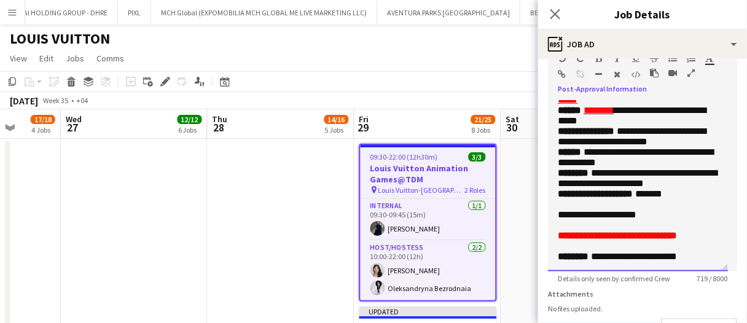
drag, startPoint x: 681, startPoint y: 215, endPoint x: 554, endPoint y: 214, distance: 127.2
click at [554, 214] on div "**********" at bounding box center [638, 186] width 180 height 171
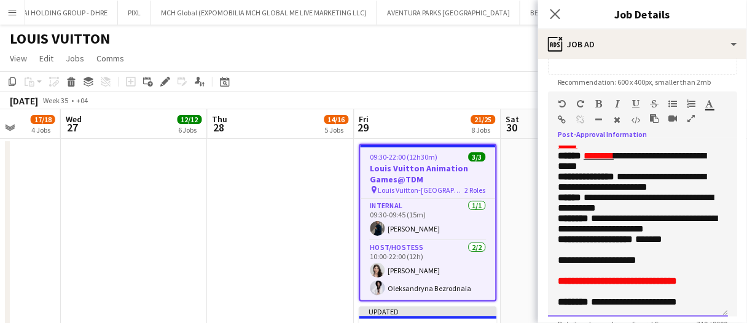
scroll to position [231, 0]
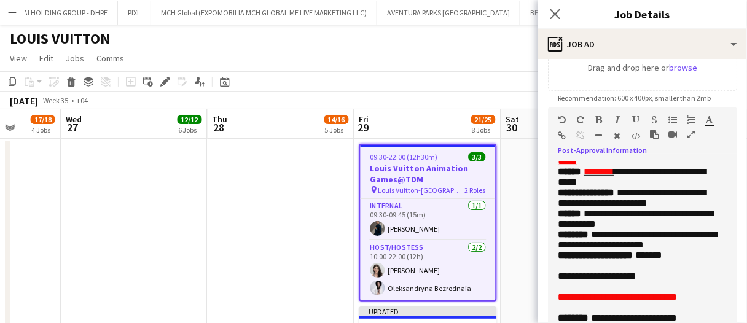
click at [715, 119] on div "******* *******" at bounding box center [715, 122] width 18 height 15
click at [715, 120] on div "******* *******" at bounding box center [715, 122] width 18 height 15
click at [712, 123] on icon "button" at bounding box center [710, 120] width 8 height 9
click at [599, 116] on icon "button" at bounding box center [599, 120] width 7 height 9
click at [714, 121] on icon "button" at bounding box center [710, 120] width 8 height 9
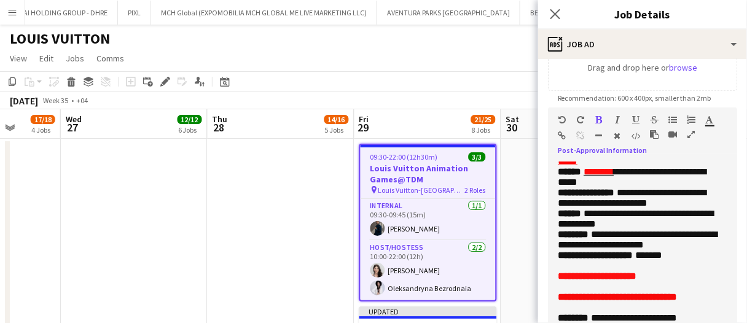
click at [710, 119] on icon "button" at bounding box center [710, 120] width 8 height 9
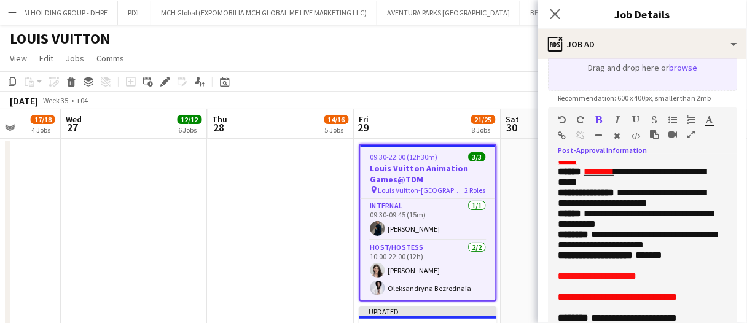
type input "*******"
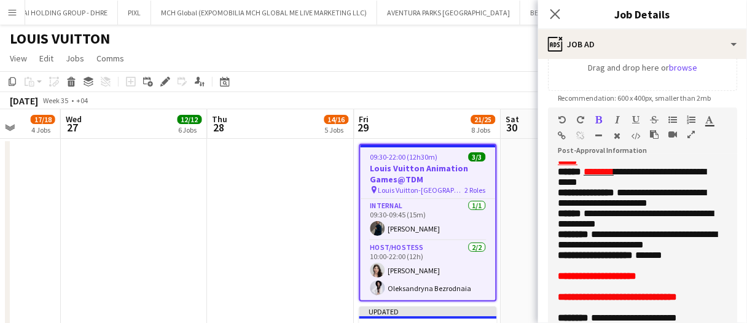
click at [730, 101] on form "**********" at bounding box center [642, 151] width 209 height 626
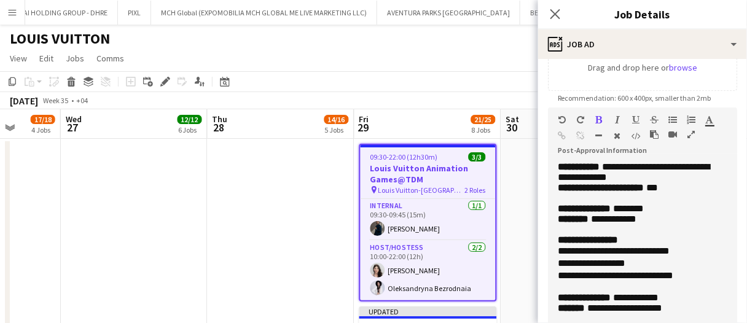
scroll to position [0, 0]
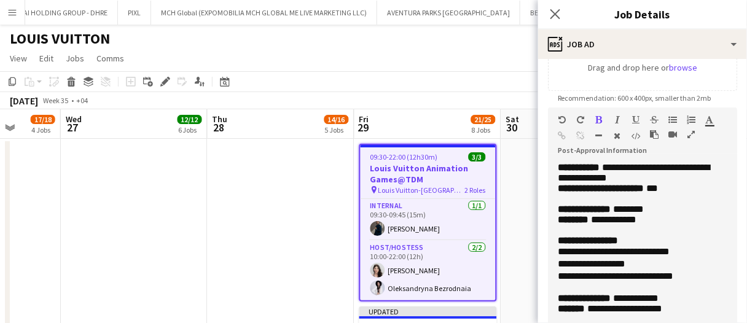
click at [532, 197] on app-date-cell at bounding box center [575, 312] width 147 height 347
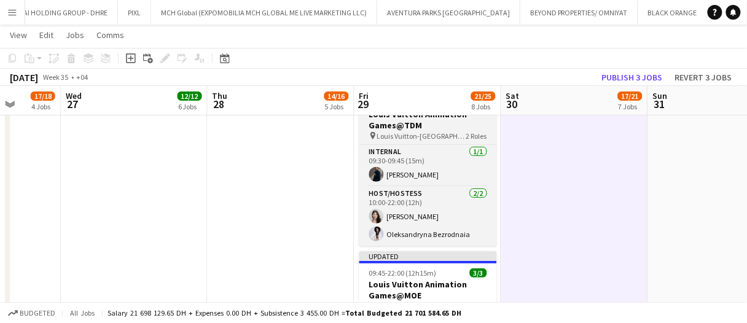
click at [428, 124] on h3 "Louis Vuitton Animation Games@TDM" at bounding box center [429, 120] width 138 height 22
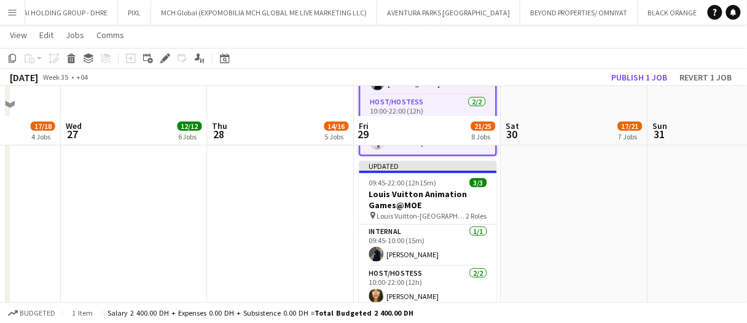
scroll to position [184, 0]
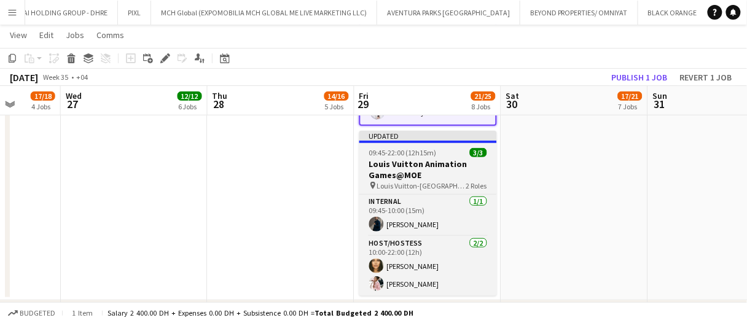
click at [432, 175] on h3 "Louis Vuitton Animation Games@MOE" at bounding box center [429, 170] width 138 height 22
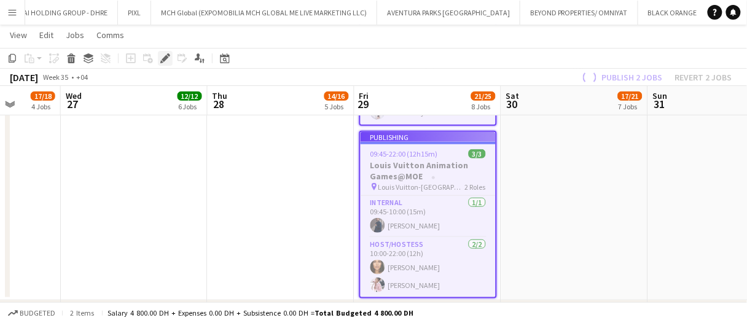
click at [161, 60] on icon "Edit" at bounding box center [165, 58] width 10 height 10
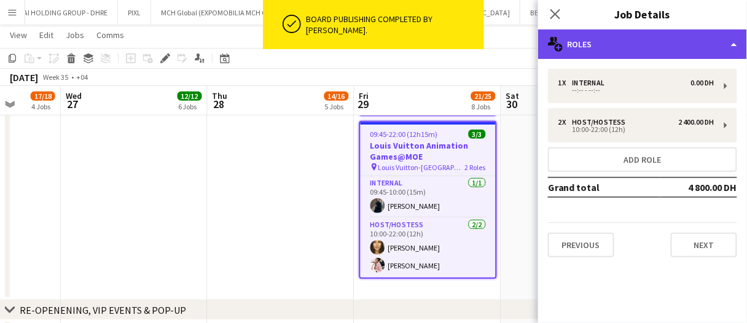
click at [598, 52] on div "multiple-users-add Roles" at bounding box center [642, 45] width 209 height 30
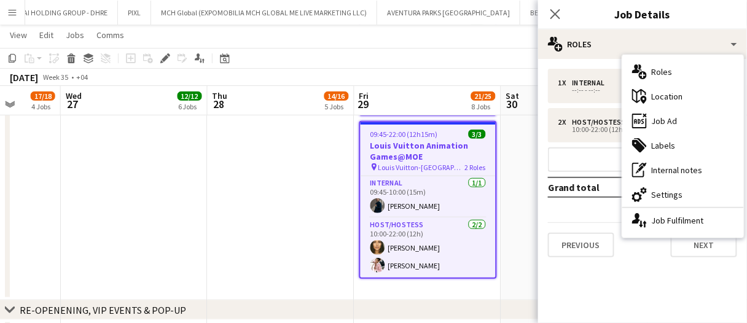
drag, startPoint x: 665, startPoint y: 115, endPoint x: 665, endPoint y: 133, distance: 18.4
click at [665, 115] on div "ads-window Job Ad" at bounding box center [684, 121] width 122 height 25
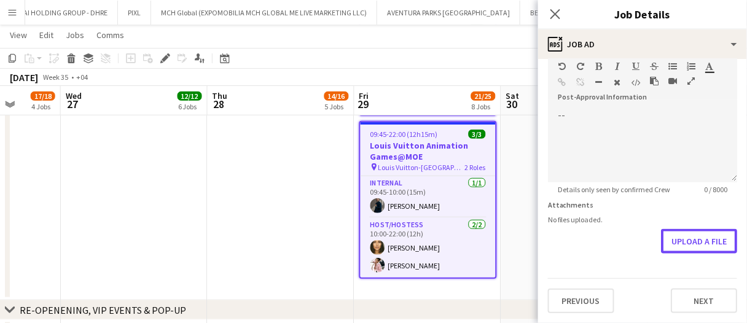
click at [714, 229] on form "Headline 0 / 140 Job Description default Heading 1 Heading 2 Heading 3 Heading …" at bounding box center [642, 48] width 209 height 529
click at [711, 246] on button "Upload a file" at bounding box center [699, 242] width 76 height 25
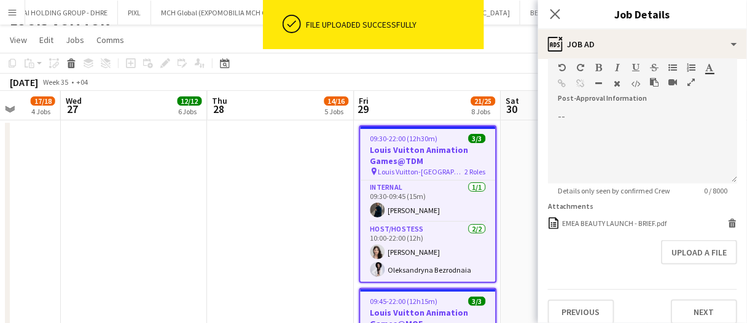
scroll to position [0, 0]
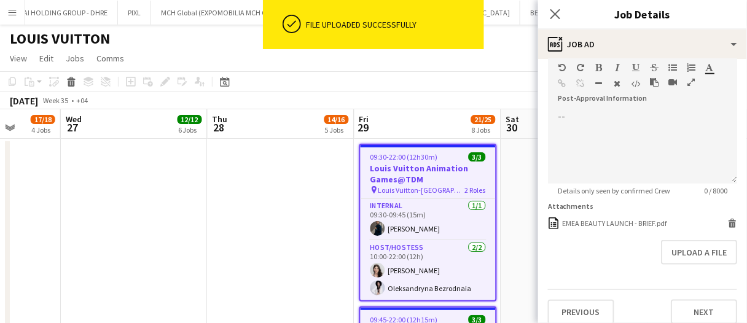
click at [317, 257] on app-date-cell at bounding box center [281, 312] width 147 height 347
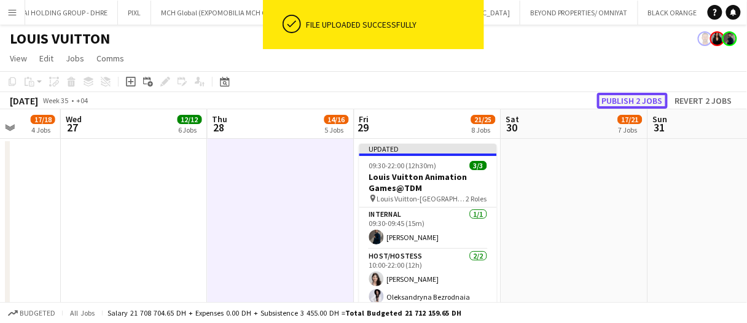
click at [634, 100] on button "Publish 2 jobs" at bounding box center [632, 101] width 71 height 16
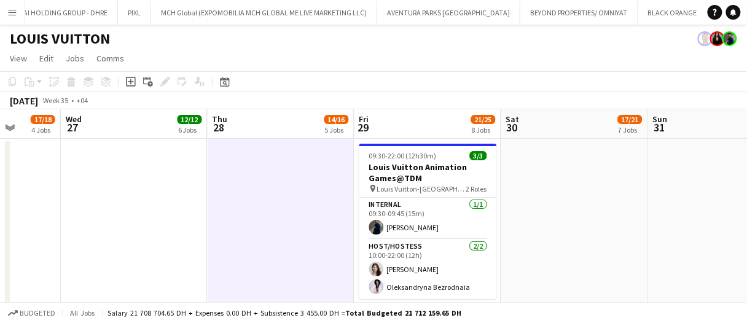
drag, startPoint x: 9, startPoint y: 12, endPoint x: 15, endPoint y: 28, distance: 17.1
click at [9, 12] on app-icon "Menu" at bounding box center [12, 12] width 10 height 10
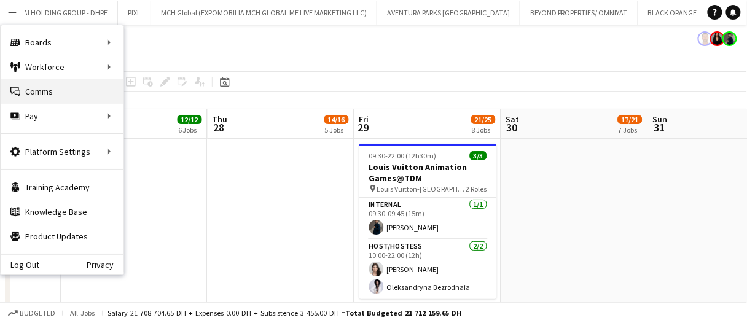
click at [37, 89] on link "Comms Comms" at bounding box center [62, 91] width 123 height 25
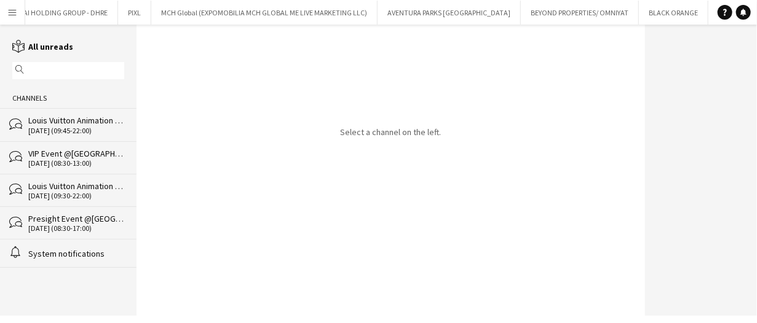
click at [96, 135] on div "bubbles Louis Vuitton Animation Games@MOE 29-08-2025 (09:45-22:00)" at bounding box center [68, 124] width 136 height 33
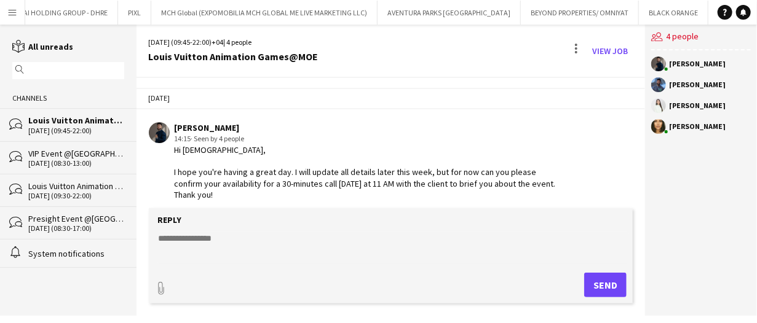
scroll to position [712, 0]
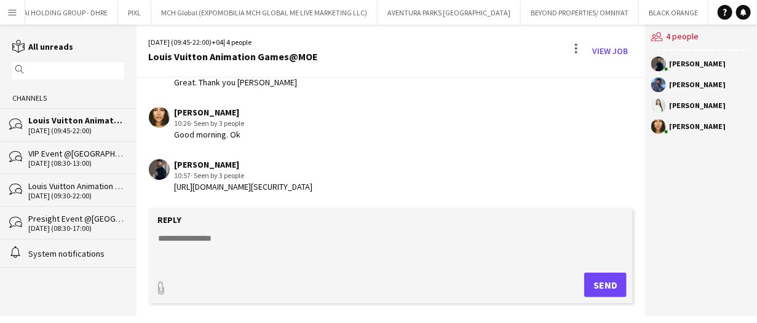
click at [275, 243] on textarea at bounding box center [393, 248] width 472 height 32
type textarea "*"
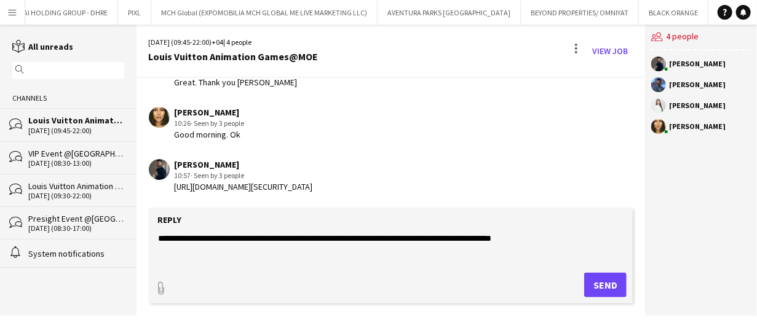
type textarea "**********"
drag, startPoint x: 601, startPoint y: 283, endPoint x: 286, endPoint y: 172, distance: 333.5
click at [601, 283] on button "Send" at bounding box center [605, 285] width 42 height 25
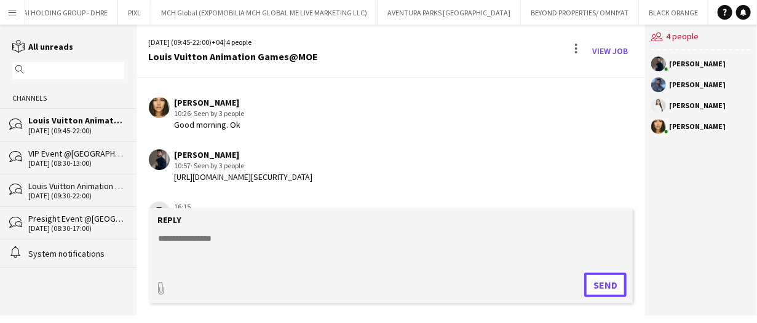
scroll to position [765, 0]
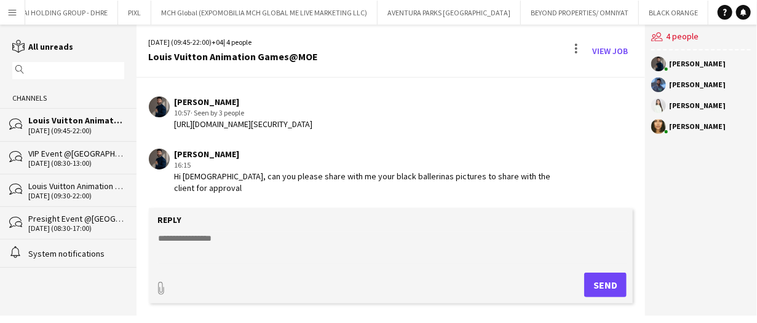
drag, startPoint x: 559, startPoint y: 187, endPoint x: 169, endPoint y: 190, distance: 390.3
click at [169, 190] on app-chat-message "Mohamed Arafa 16:15 Hi ladies, can you please share with me your black ballerin…" at bounding box center [390, 171] width 509 height 57
copy div "Hi ladies, can you please share with me your black ballerinas pictures to share…"
click at [71, 184] on div "Louis Vuitton Animation Games@TDM" at bounding box center [76, 186] width 96 height 11
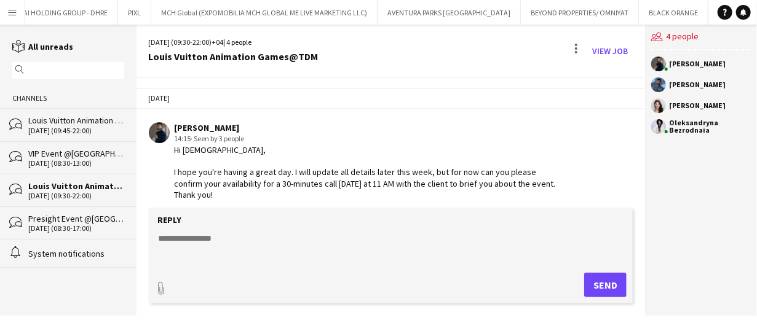
scroll to position [302, 0]
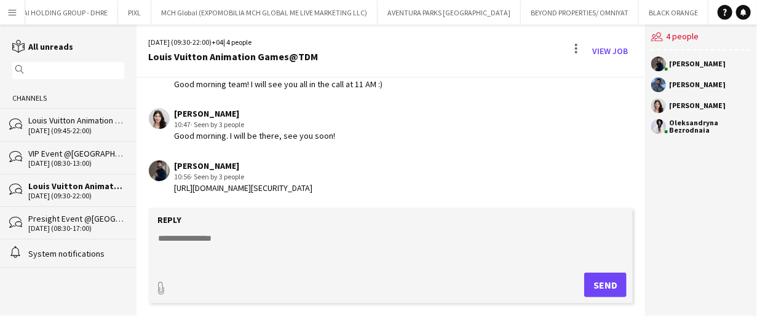
click at [253, 254] on textarea at bounding box center [393, 248] width 472 height 32
paste textarea "**********"
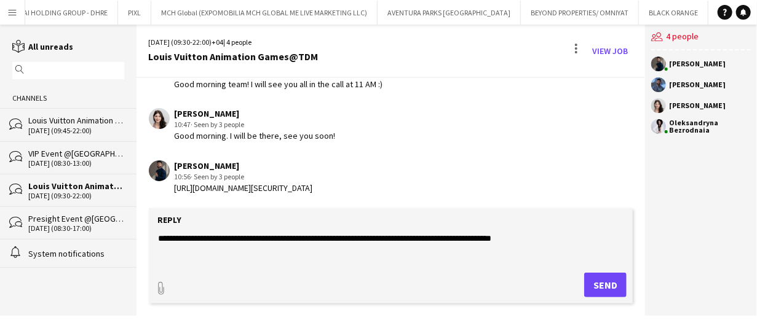
type textarea "**********"
click at [619, 282] on button "Send" at bounding box center [605, 285] width 42 height 25
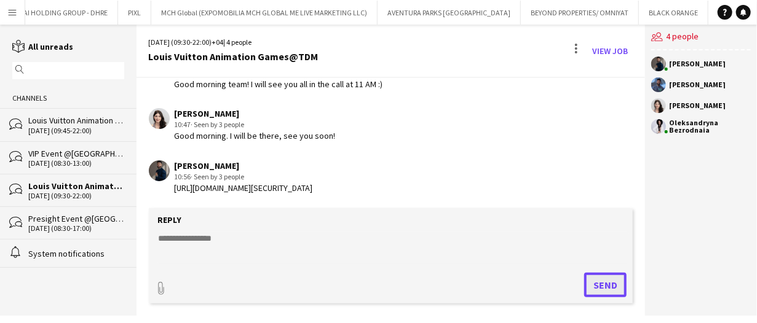
scroll to position [354, 0]
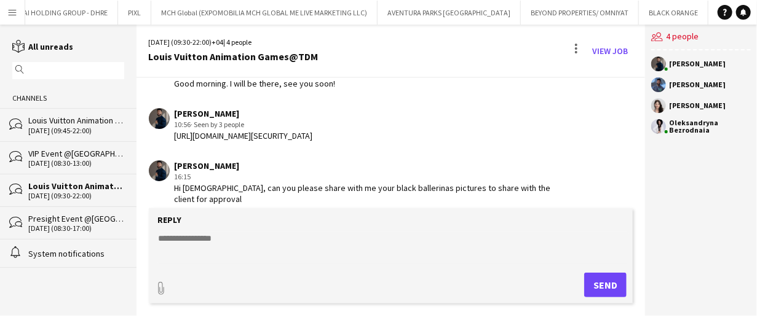
click at [68, 127] on div "29-08-2025 (09:45-22:00)" at bounding box center [76, 131] width 96 height 9
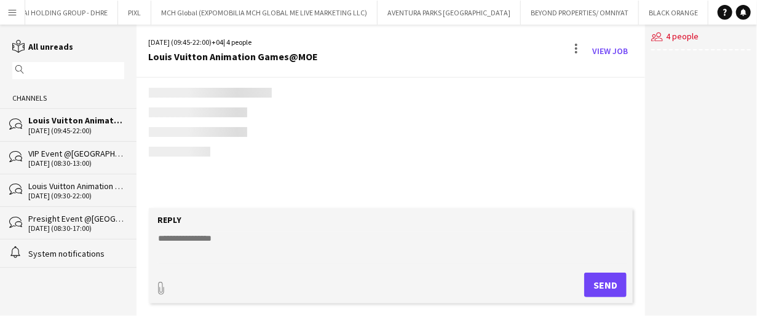
scroll to position [765, 0]
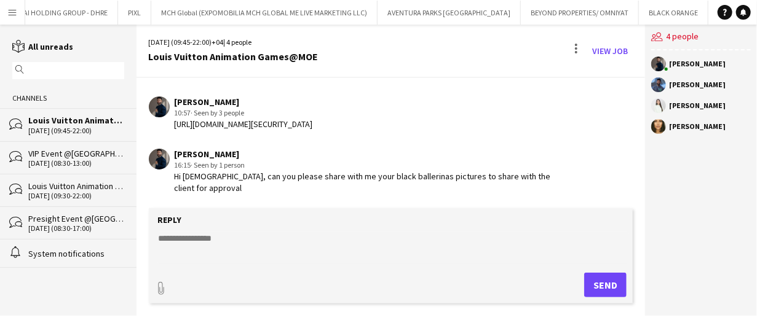
click at [77, 186] on div "Louis Vuitton Animation Games@TDM" at bounding box center [76, 186] width 96 height 11
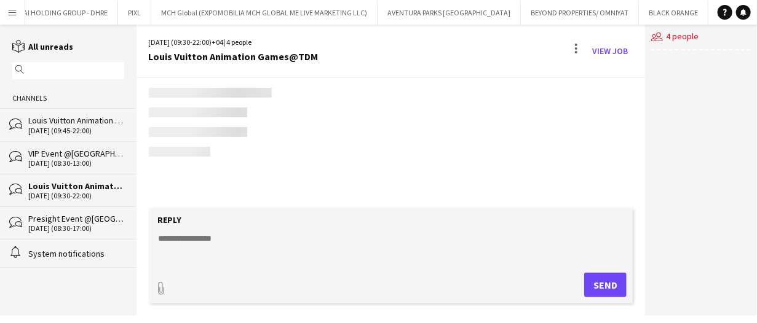
scroll to position [354, 0]
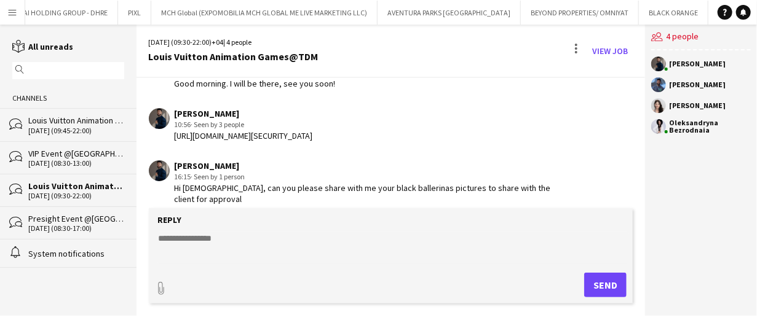
click at [74, 160] on div "20-08-2025 (08:30-13:00)" at bounding box center [76, 163] width 96 height 9
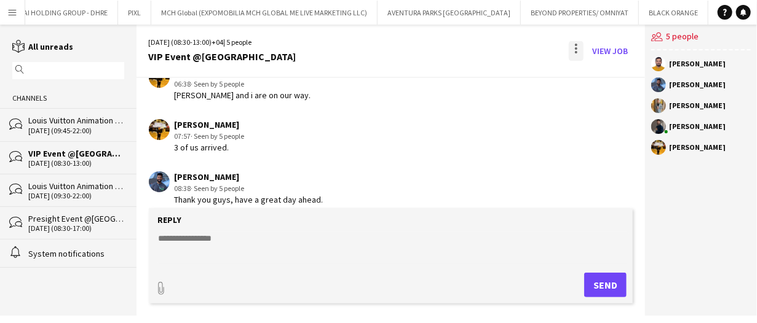
scroll to position [600, 0]
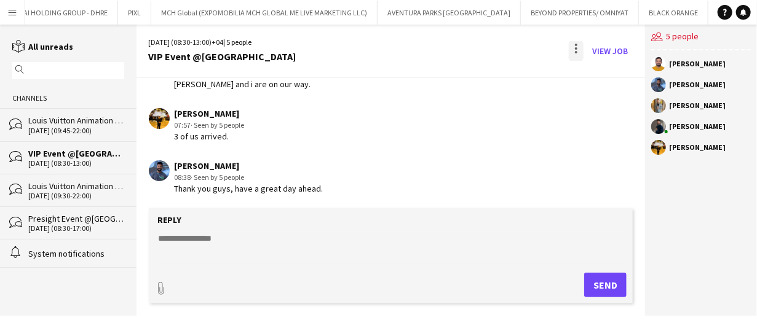
drag, startPoint x: 579, startPoint y: 43, endPoint x: 574, endPoint y: 57, distance: 15.0
click at [579, 44] on div at bounding box center [575, 51] width 15 height 20
click at [590, 74] on span "Delete" at bounding box center [602, 75] width 28 height 10
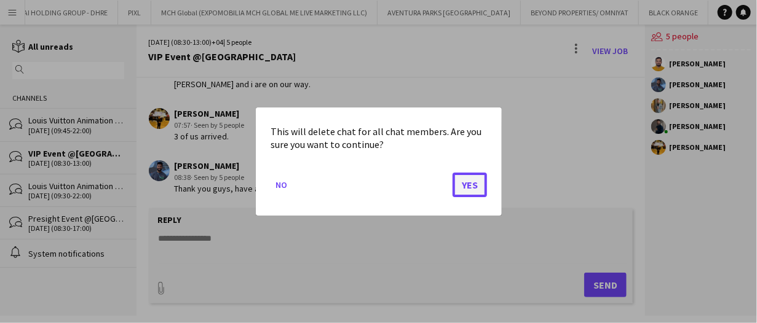
click at [473, 180] on button "Yes" at bounding box center [469, 185] width 34 height 25
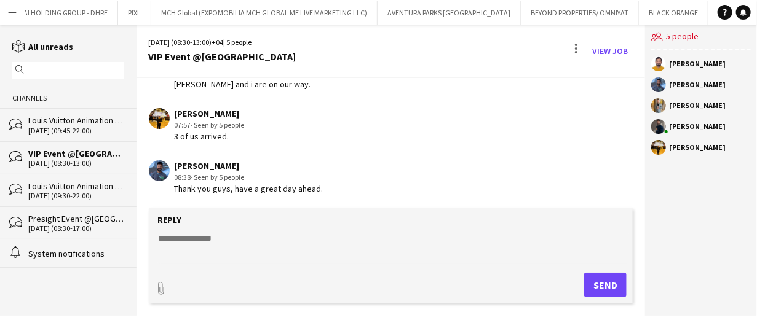
click at [82, 220] on div "Presight Event @Abu Dhabi" at bounding box center [76, 218] width 96 height 11
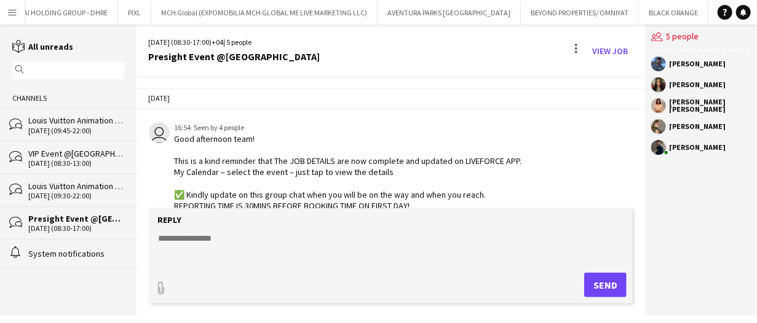
scroll to position [443, 0]
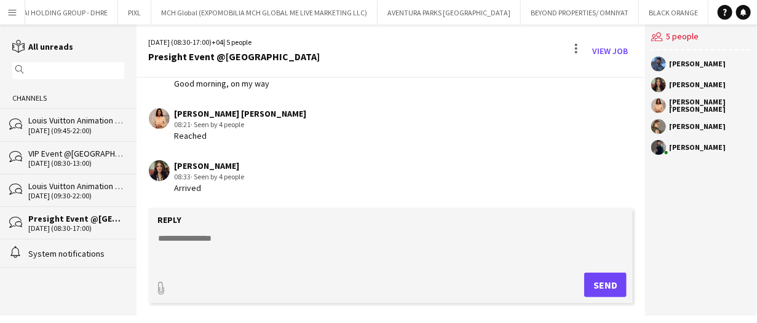
click at [81, 172] on div "bubbles VIP Event @Fujeirah 20-08-2025 (08:30-13:00)" at bounding box center [68, 157] width 136 height 33
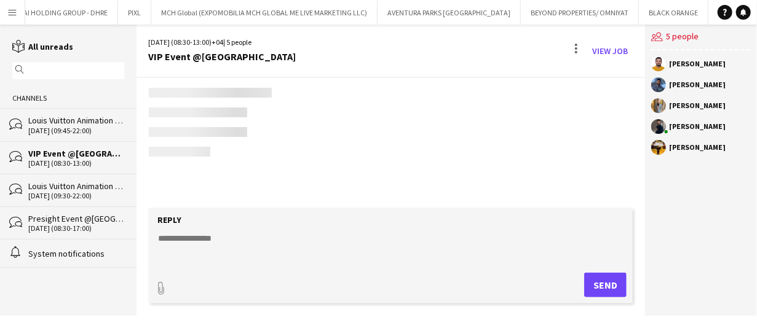
scroll to position [589, 0]
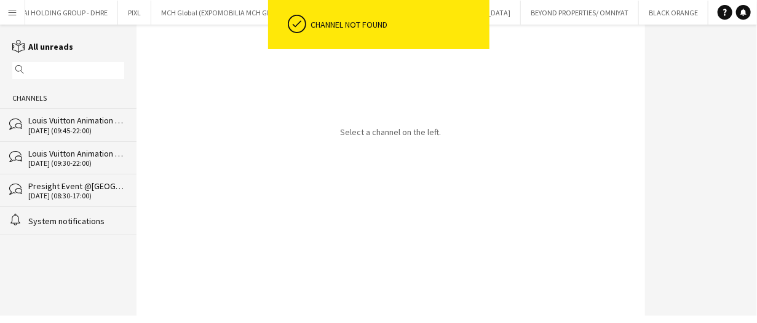
click at [79, 187] on div "Presight Event @Abu Dhabi" at bounding box center [76, 186] width 96 height 11
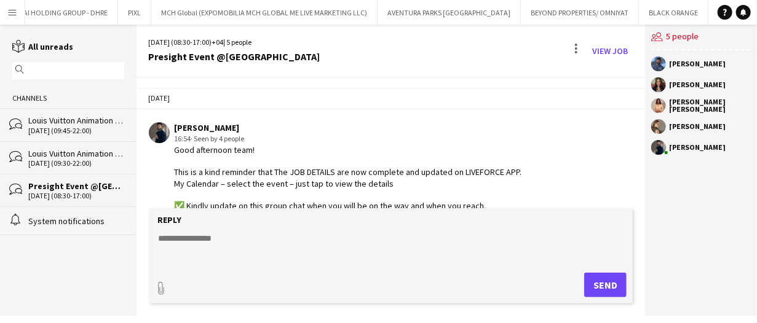
click at [48, 116] on div "Louis Vuitton Animation Games@MOE" at bounding box center [76, 120] width 96 height 11
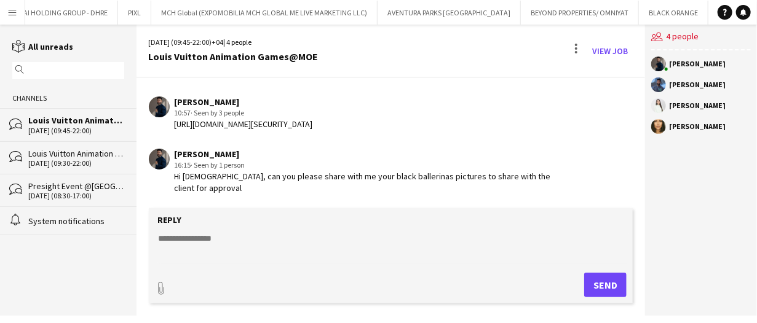
scroll to position [764, 0]
click at [627, 50] on link "View Job" at bounding box center [609, 51] width 45 height 20
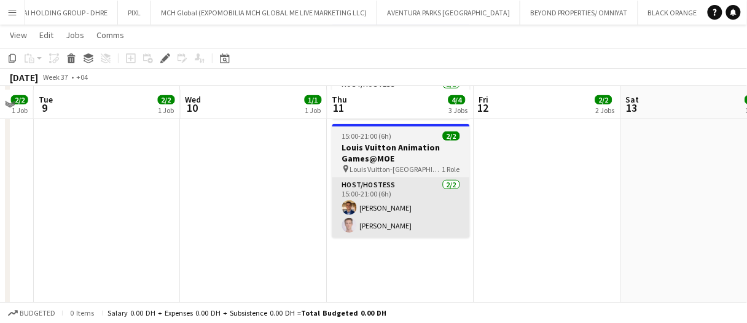
scroll to position [123, 0]
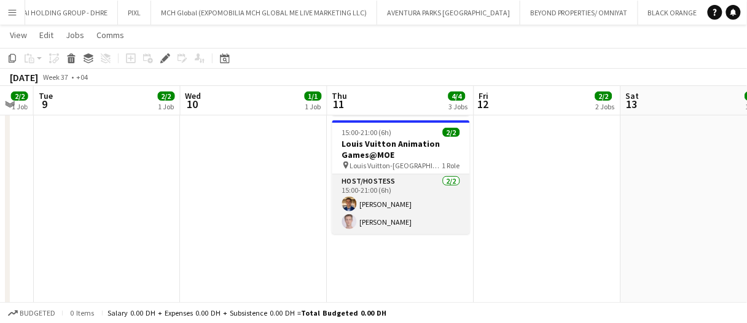
click at [420, 215] on app-card-role "Host/Hostess 2/2 15:00-21:00 (6h) Ahmed Mostafa Anis Abed" at bounding box center [401, 205] width 138 height 60
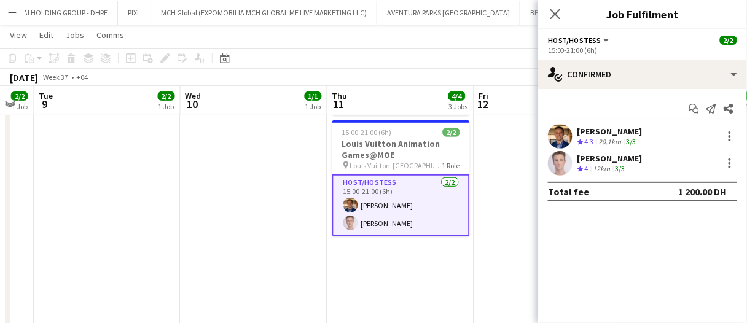
click at [627, 128] on div "Ahmed Mostafa" at bounding box center [610, 131] width 65 height 11
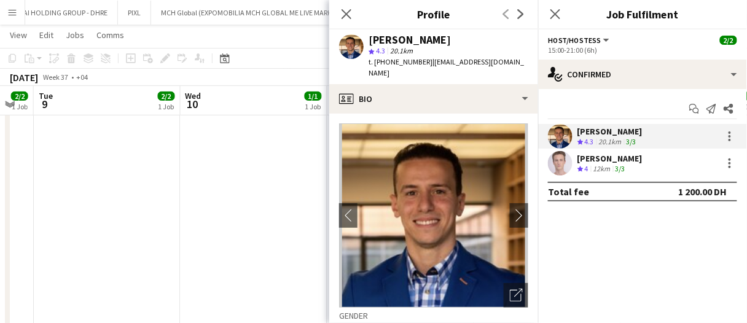
drag, startPoint x: 421, startPoint y: 61, endPoint x: 390, endPoint y: 63, distance: 30.8
click at [390, 63] on span "t. +971559247131" at bounding box center [401, 61] width 64 height 9
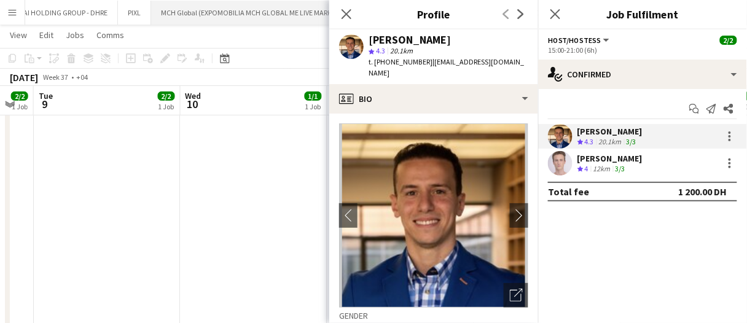
copy span "559247131"
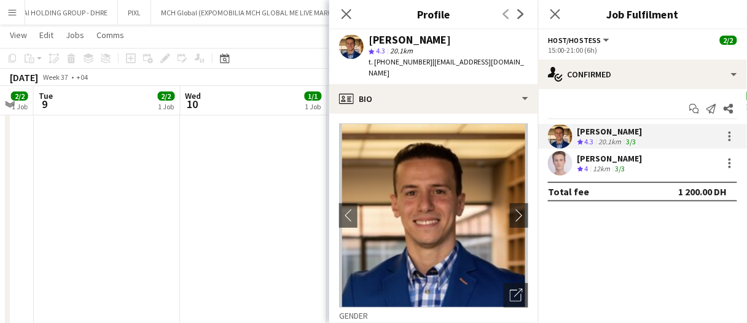
click at [595, 171] on div "12km" at bounding box center [602, 169] width 22 height 10
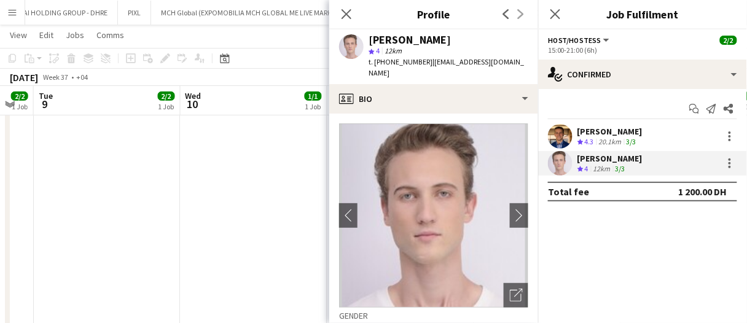
drag, startPoint x: 421, startPoint y: 63, endPoint x: 391, endPoint y: 68, distance: 30.6
click at [391, 68] on div "Anis Abed star 4 12km t. +971581207470 | anisisonline@gmail.com" at bounding box center [433, 57] width 209 height 55
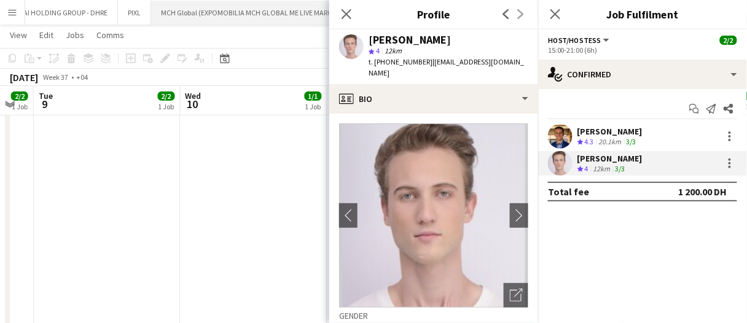
copy span "581207470"
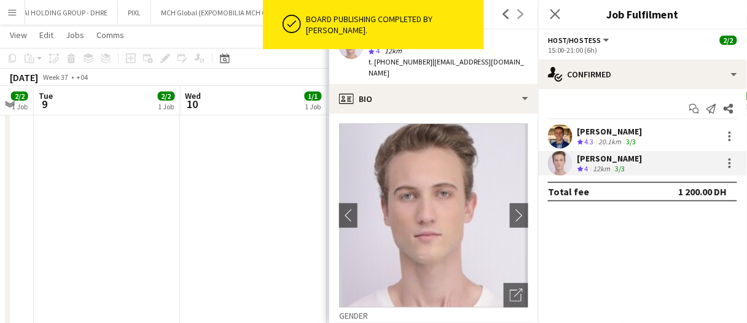
click at [252, 231] on app-date-cell at bounding box center [254, 188] width 147 height 347
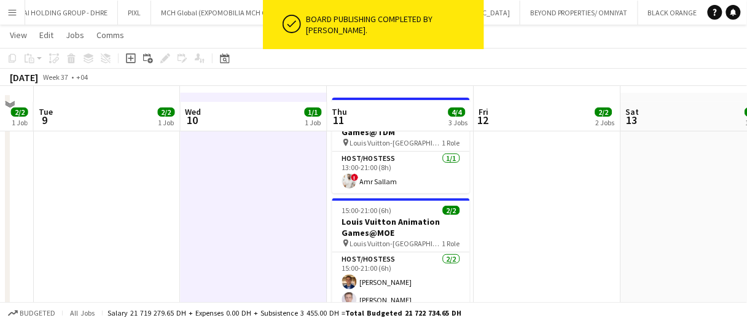
scroll to position [0, 0]
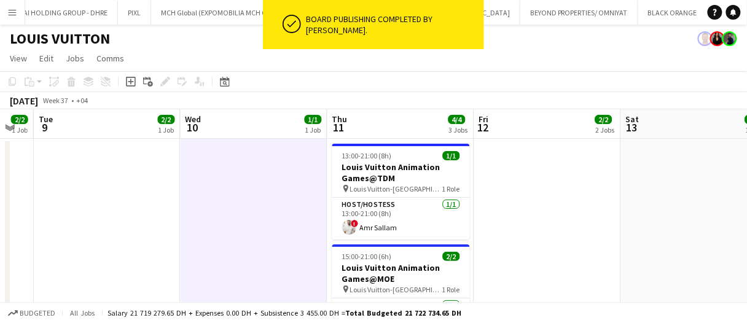
drag, startPoint x: 361, startPoint y: 130, endPoint x: 344, endPoint y: 128, distance: 16.6
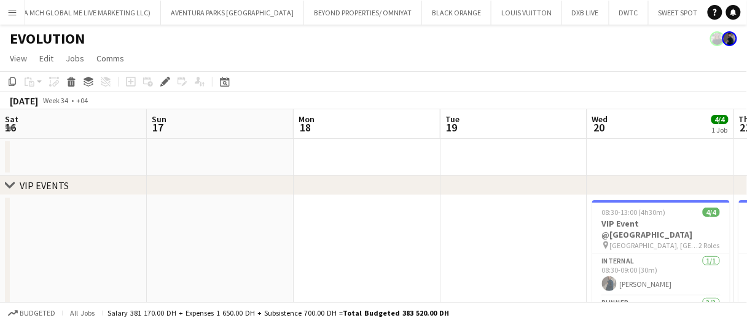
scroll to position [0, 422]
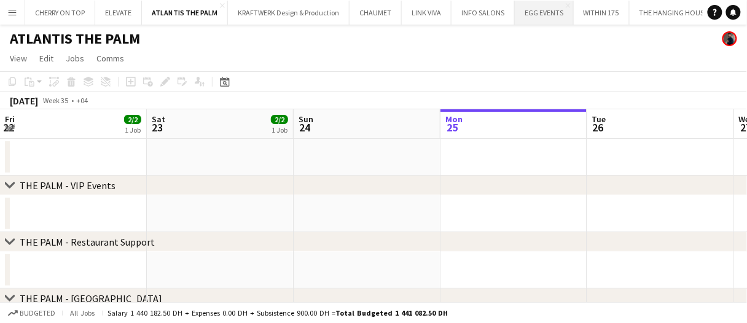
scroll to position [0, 529]
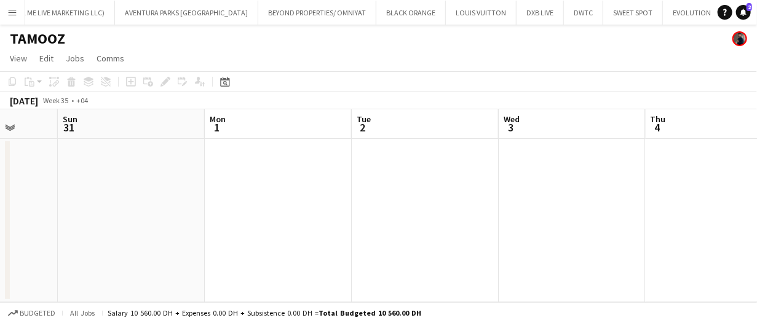
scroll to position [0, 442]
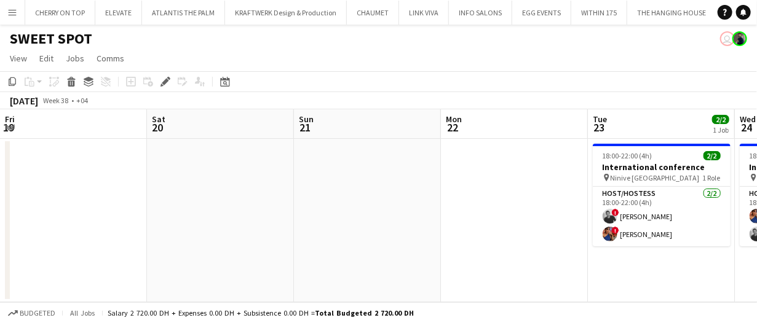
scroll to position [0, 422]
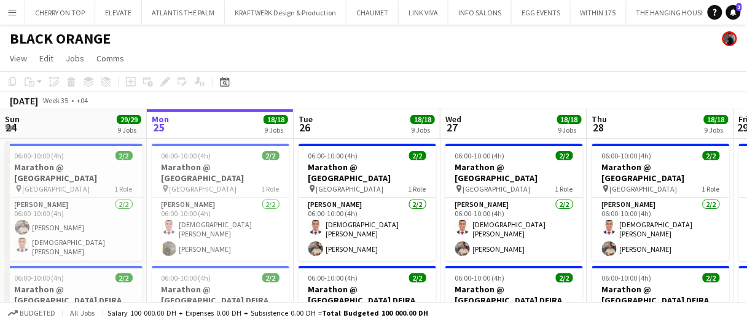
scroll to position [116, 0]
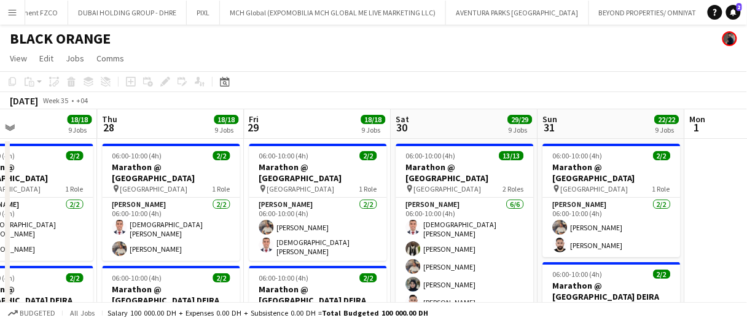
drag, startPoint x: 0, startPoint y: 0, endPoint x: 475, endPoint y: 123, distance: 490.7
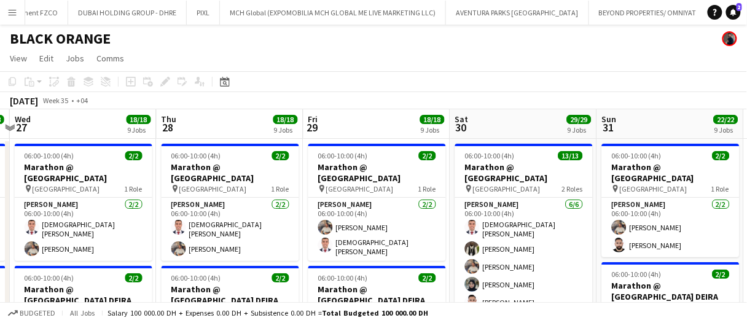
scroll to position [0, 428]
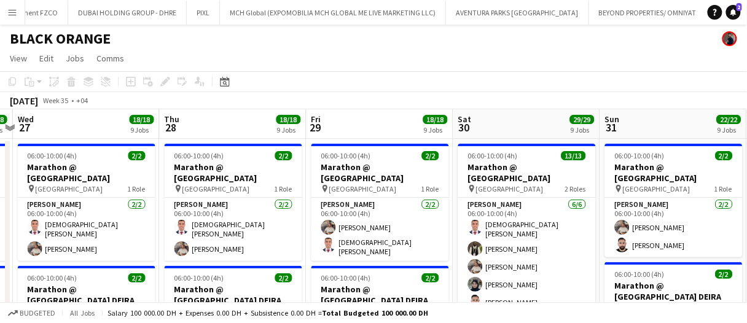
drag, startPoint x: 483, startPoint y: 125, endPoint x: 465, endPoint y: 126, distance: 18.4
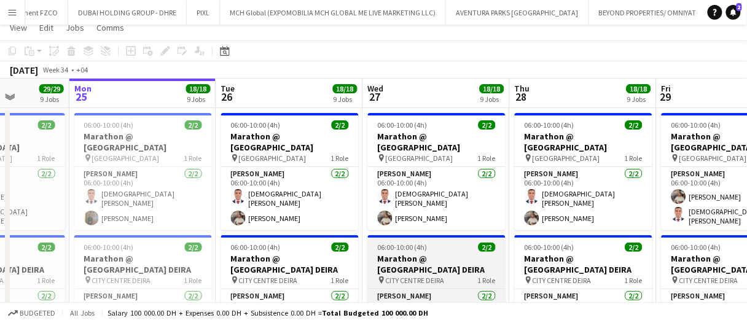
scroll to position [0, 0]
